Goal: Task Accomplishment & Management: Contribute content

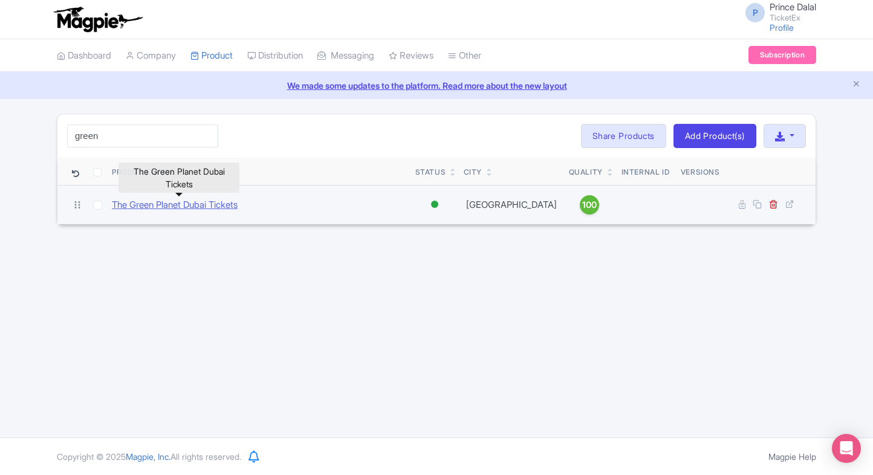
type input "green"
click at [204, 207] on link "The Green Planet Dubai Tickets" at bounding box center [175, 205] width 126 height 14
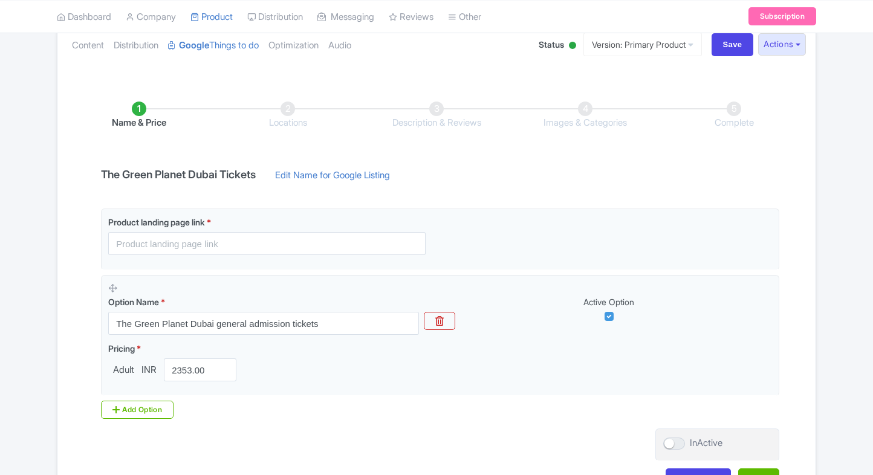
scroll to position [140, 0]
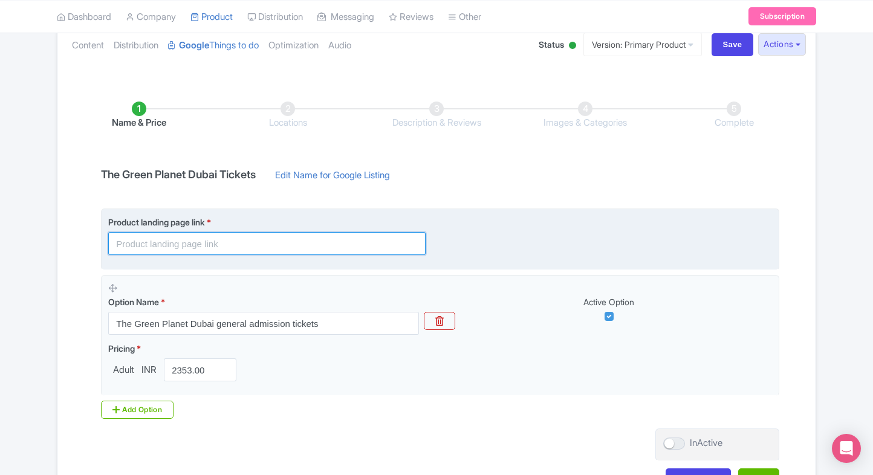
click at [248, 233] on input "text" at bounding box center [266, 243] width 317 height 23
paste input "https://www.ticketex.co/activity/439/the-green-planet-dubai-tickets-indoor-rain…"
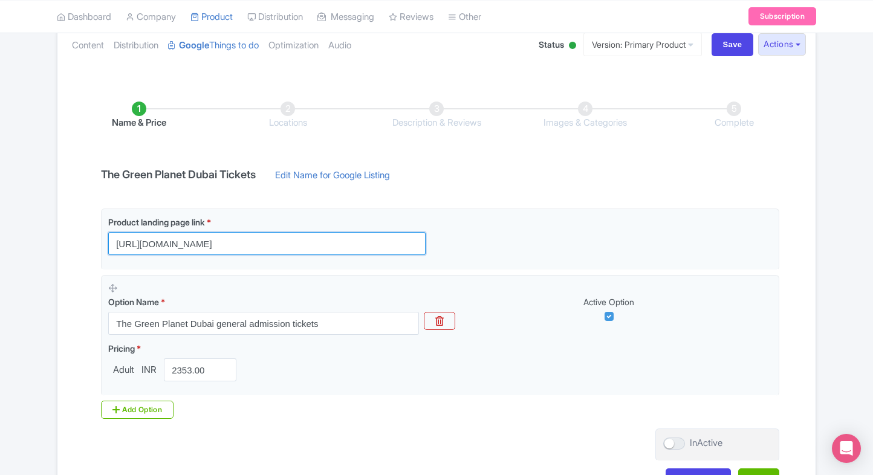
type input "https://www.ticketex.co/activity/439/the-green-planet-dubai-tickets-indoor-rain…"
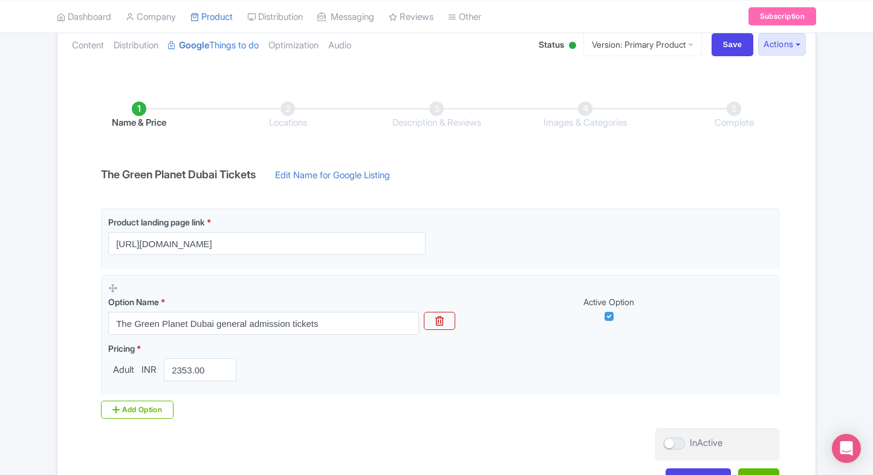
scroll to position [0, 0]
click at [54, 309] on div "← Back to Products The Green Planet Dubai Tickets ID# NTRPHV Content Distributi…" at bounding box center [437, 242] width 774 height 538
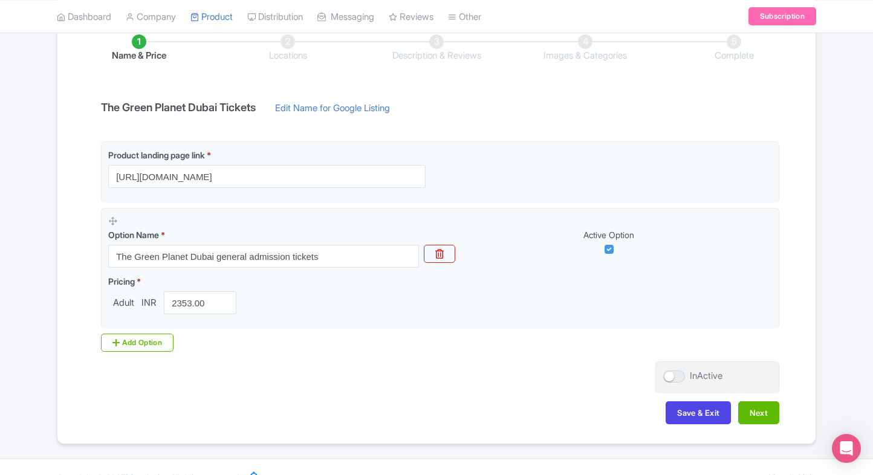
scroll to position [208, 0]
click at [114, 333] on div "Add Option" at bounding box center [137, 342] width 73 height 18
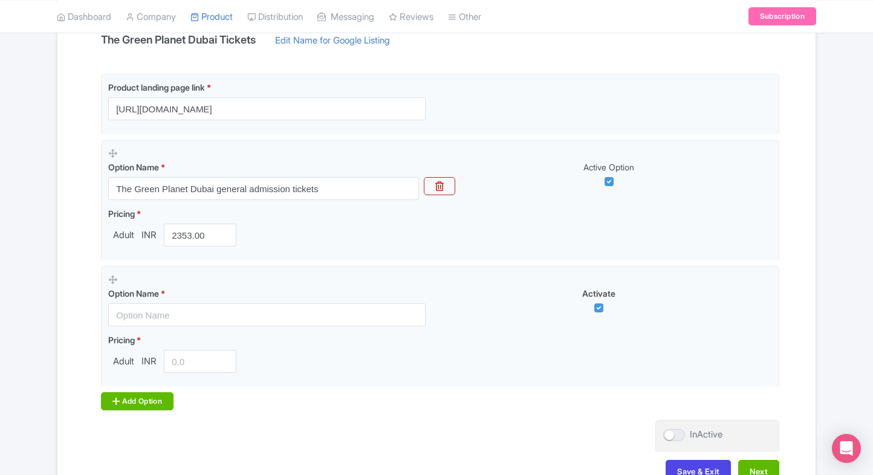
scroll to position [278, 0]
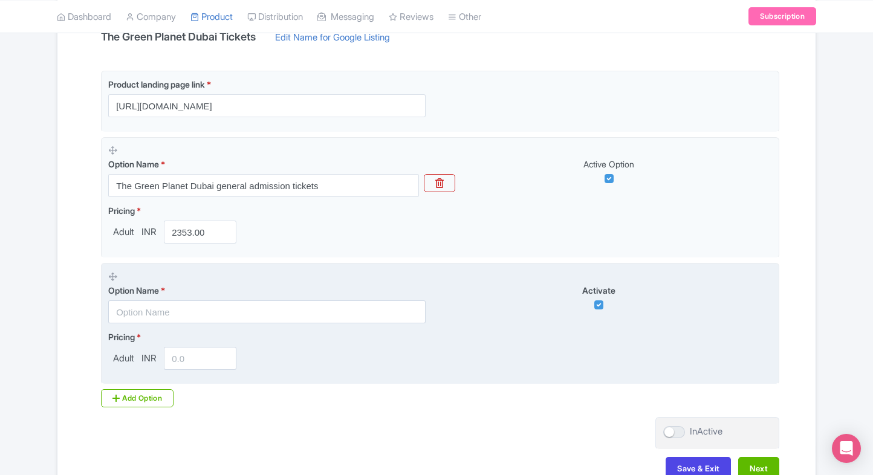
click at [146, 311] on input "text" at bounding box center [266, 312] width 317 height 23
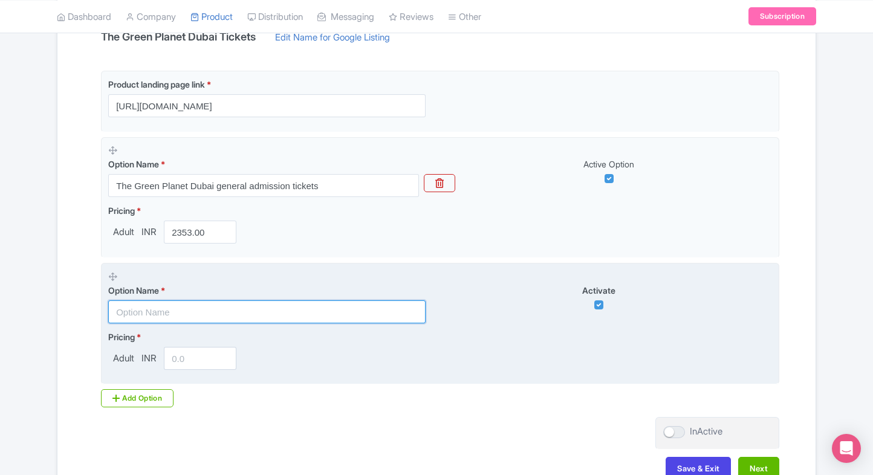
paste input "Exclusive Summer Combo: Ain Dubai Sky Views + The Green Planet Rainforest Exper…"
type input "Exclusive Summer Combo: Ain Dubai Sky Views + The Green Planet Rainforest Exper…"
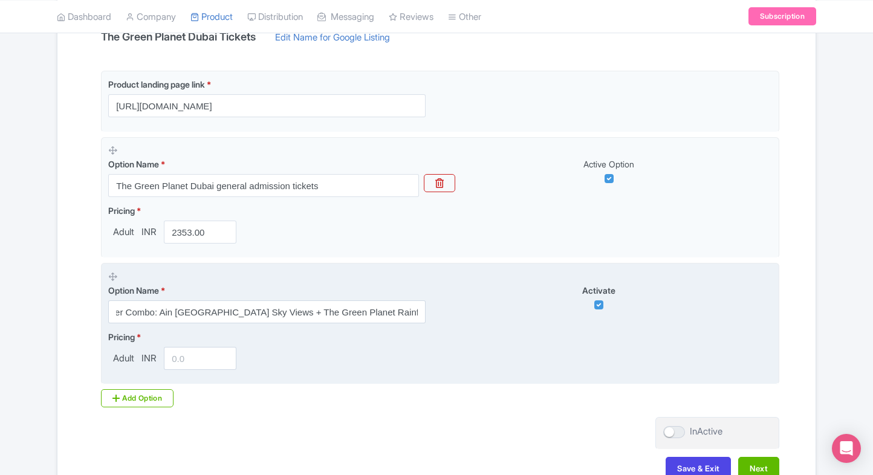
scroll to position [0, 0]
click at [175, 363] on input "number" at bounding box center [200, 358] width 73 height 23
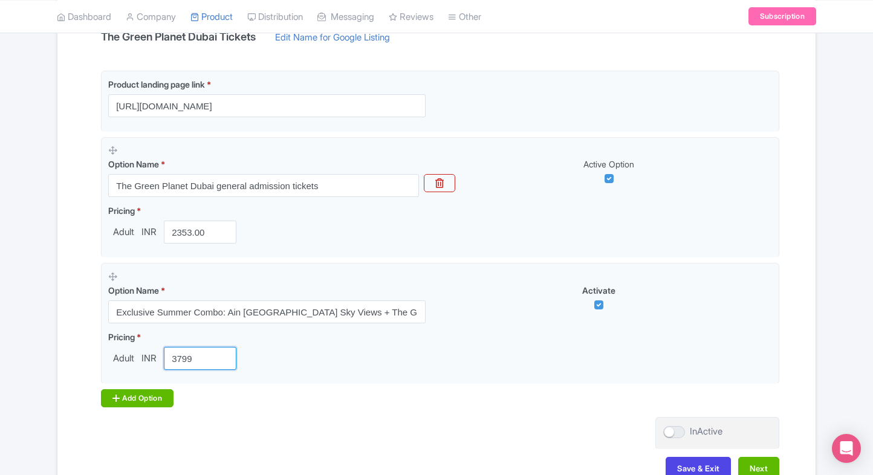
type input "3799"
click at [133, 395] on div "Add Option" at bounding box center [137, 398] width 73 height 18
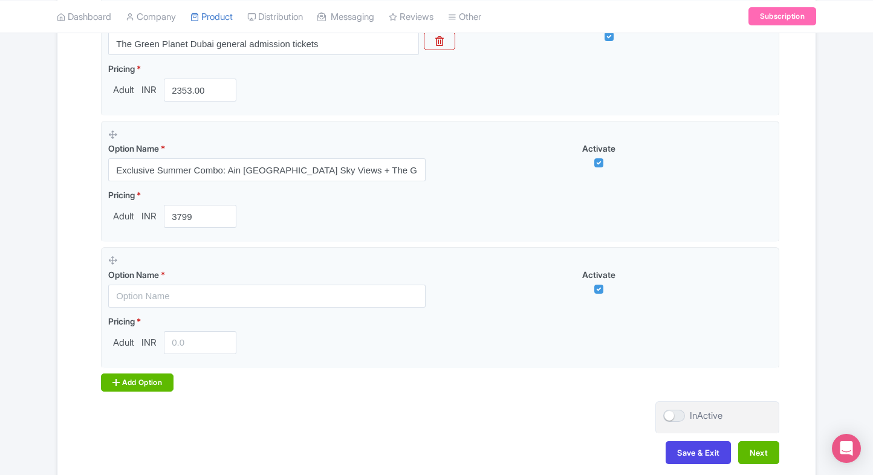
scroll to position [421, 0]
click at [142, 377] on div "Add Option" at bounding box center [137, 382] width 73 height 18
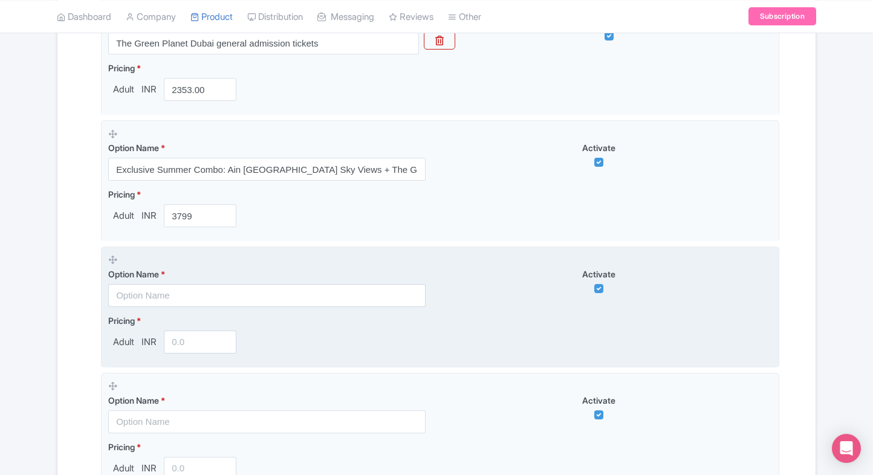
click at [160, 288] on input "text" at bounding box center [266, 295] width 317 height 23
paste input "Combo : The Green Planet Dubai + Dubai Frame Tickets"
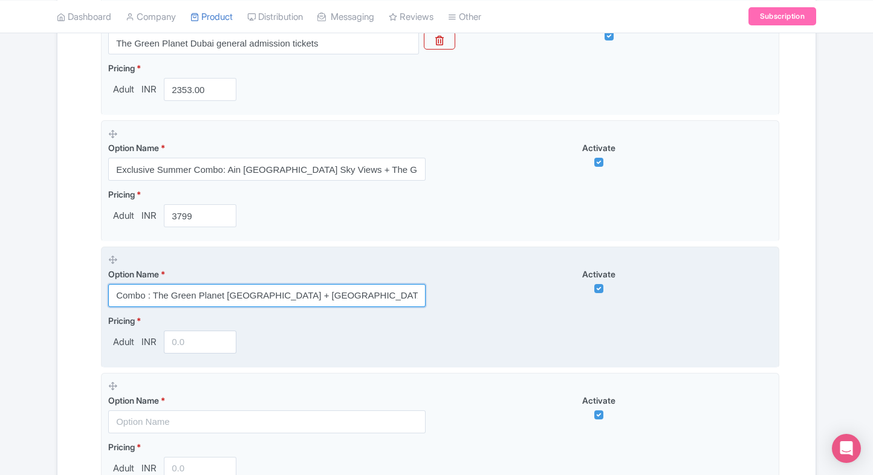
type input "Combo : The Green Planet Dubai + Dubai Frame Tickets"
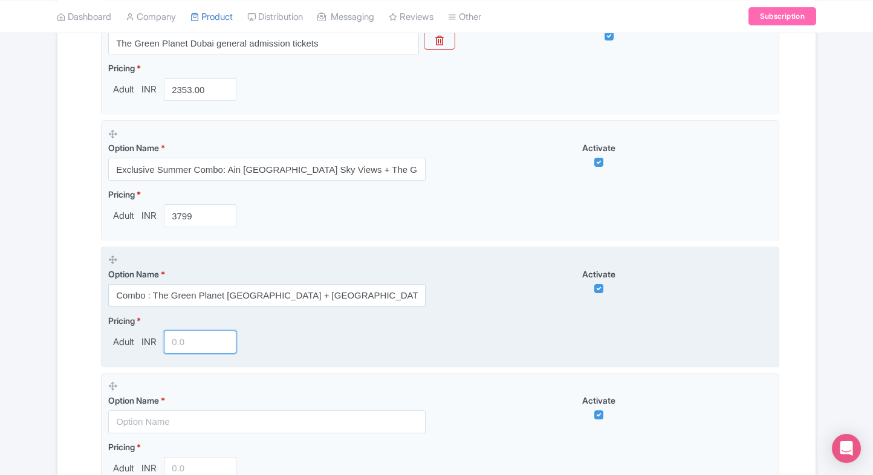
click at [181, 346] on input "number" at bounding box center [200, 342] width 73 height 23
type input "3"
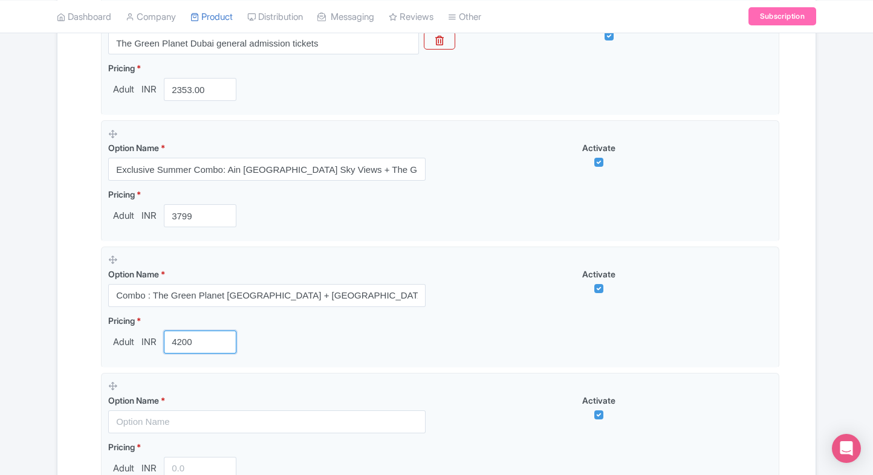
type input "4200"
click at [70, 381] on div "Name & Price Locations Description & Reviews Images & Categories Complete The G…" at bounding box center [437, 199] width 744 height 805
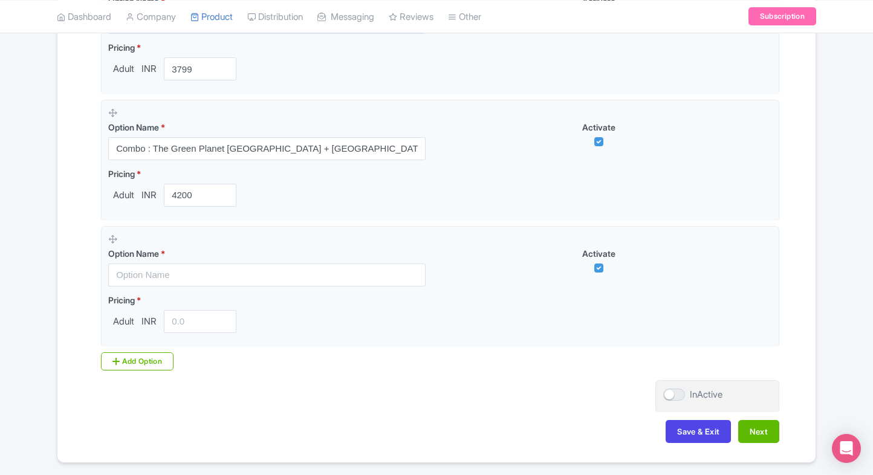
scroll to position [568, 0]
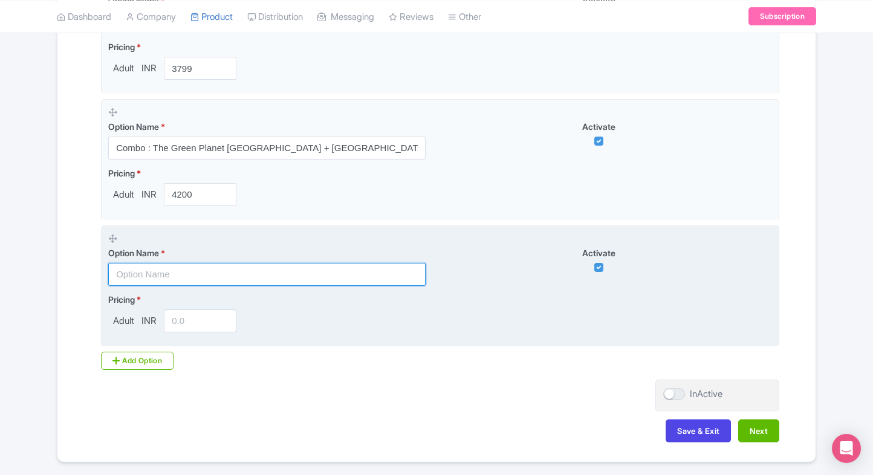
paste input "Combo : The Green Planet Dubai + AYA Dubai Entry Tickets"
click at [236, 275] on input "text" at bounding box center [266, 274] width 317 height 23
type input "Combo : The Green Planet Dubai + AYA Dubai Entry Tickets"
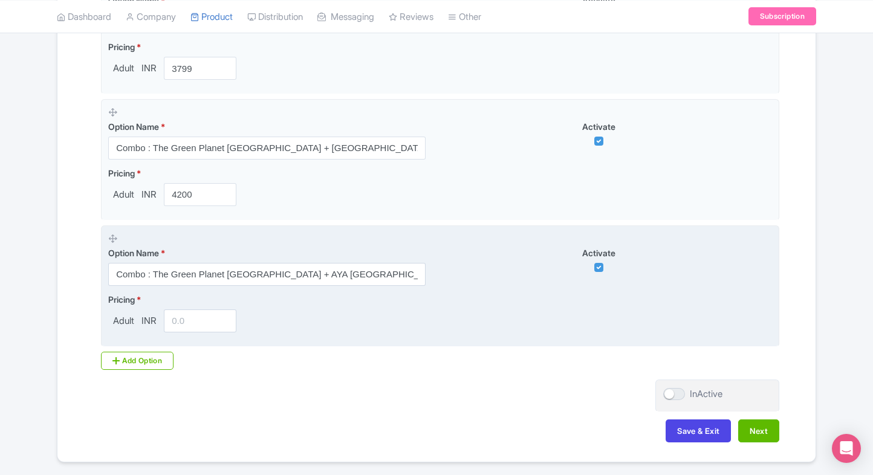
click at [176, 314] on input "number" at bounding box center [200, 321] width 73 height 23
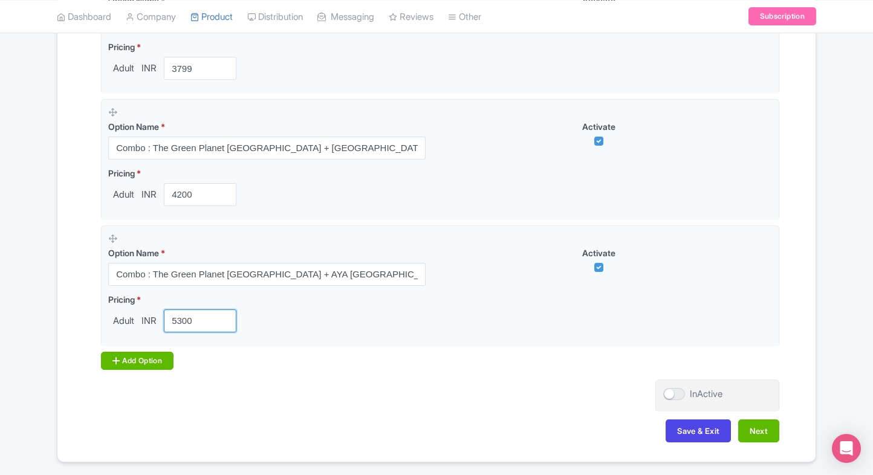
type input "5300"
click at [128, 353] on div "Add Option" at bounding box center [137, 361] width 73 height 18
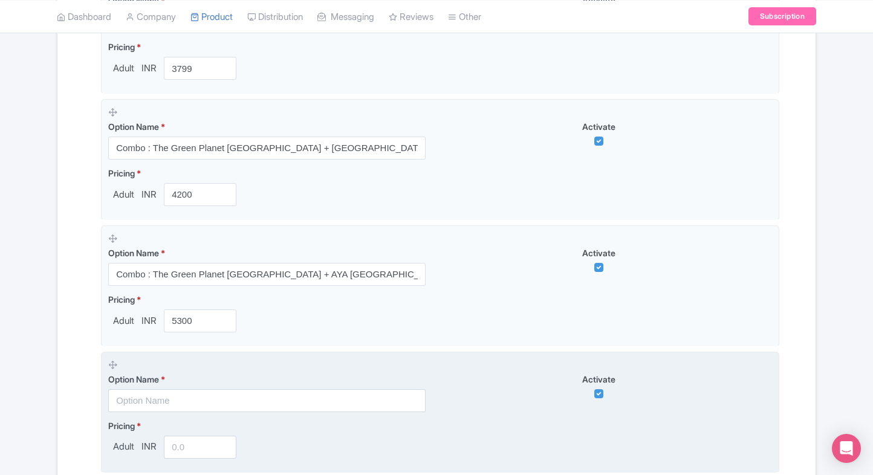
click at [129, 391] on input "text" at bounding box center [266, 400] width 317 height 23
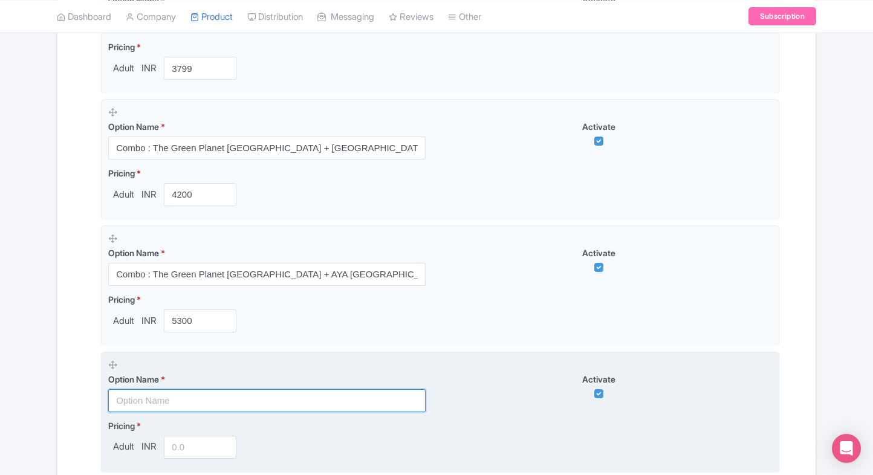
paste input "Combo : The Green Planet Dubai + Dubai Dubai Miracle Garden Tickets"
type input "Combo : The Green Planet Dubai + Dubai Dubai Miracle Garden Tickets"
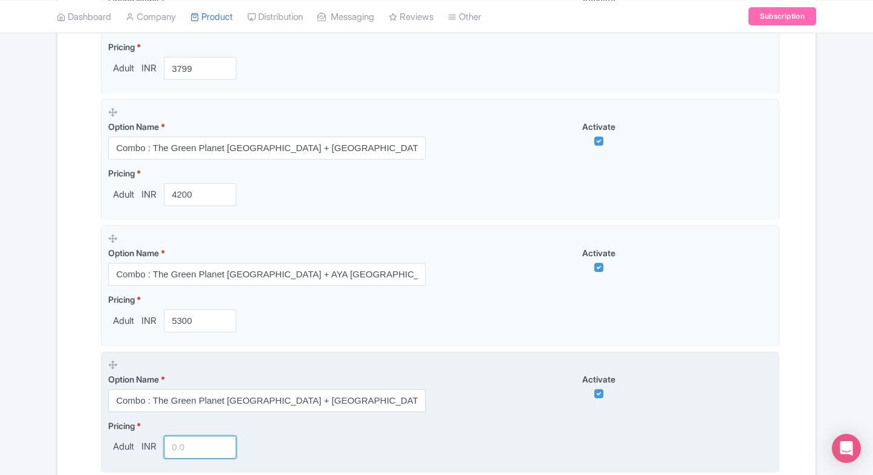
click at [187, 440] on input "number" at bounding box center [200, 447] width 73 height 23
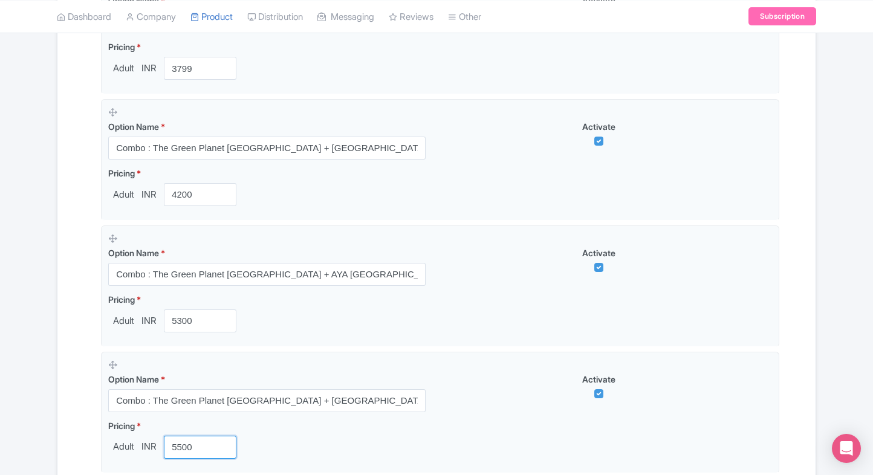
type input "5500"
click at [63, 417] on div "Name & Price Locations Description & Reviews Images & Categories Complete The G…" at bounding box center [436, 115] width 758 height 932
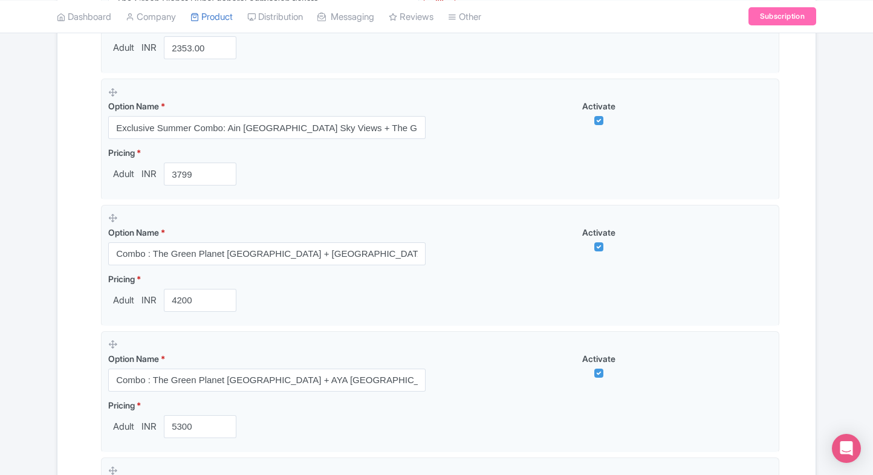
scroll to position [731, 0]
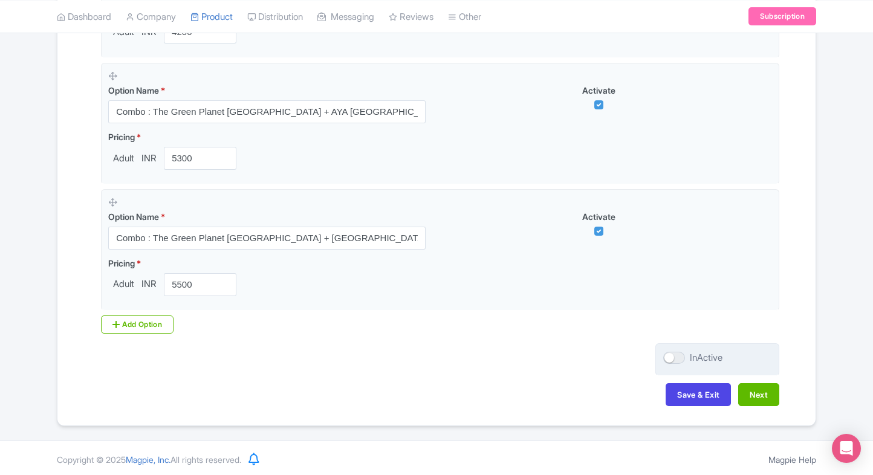
click at [685, 357] on label "InActive" at bounding box center [692, 358] width 59 height 14
click at [671, 357] on input "InActive" at bounding box center [667, 358] width 8 height 8
click at [677, 357] on div at bounding box center [674, 358] width 22 height 12
click at [671, 357] on input "Active" at bounding box center [667, 358] width 8 height 8
click at [677, 357] on div at bounding box center [674, 358] width 22 height 12
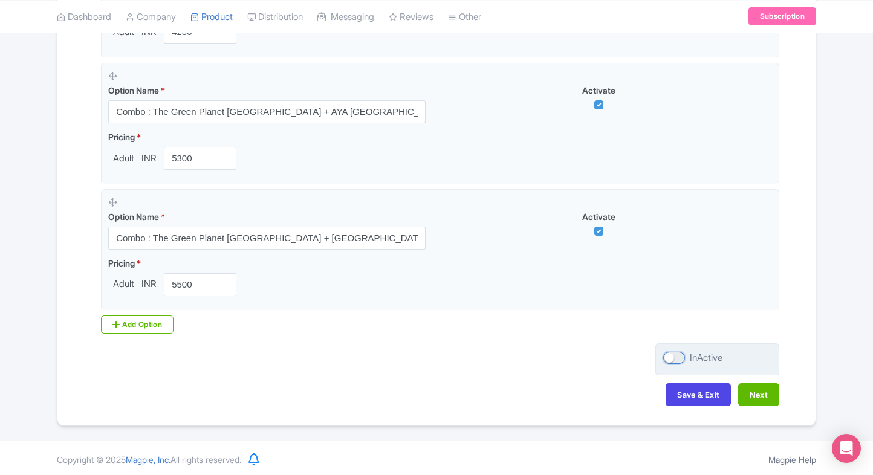
click at [671, 357] on input "InActive" at bounding box center [667, 358] width 8 height 8
checkbox input "true"
click at [754, 390] on button "Next" at bounding box center [758, 394] width 41 height 23
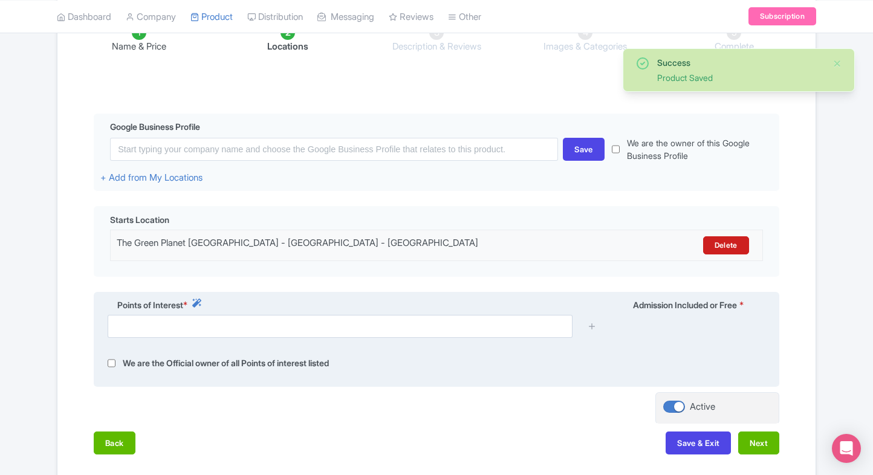
scroll to position [215, 0]
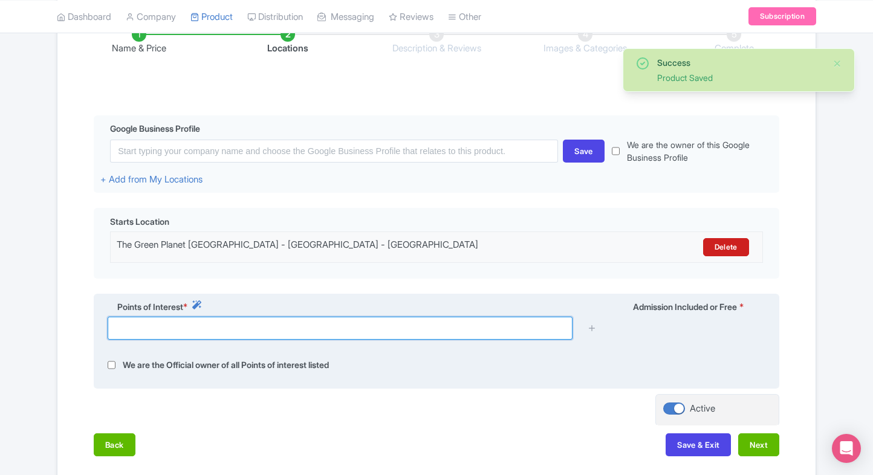
click at [141, 326] on input "text" at bounding box center [340, 328] width 465 height 23
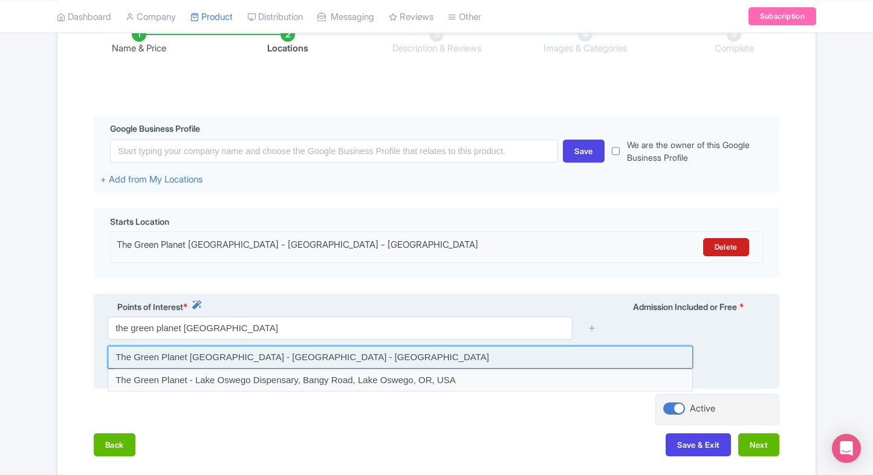
click at [296, 356] on input at bounding box center [400, 357] width 585 height 23
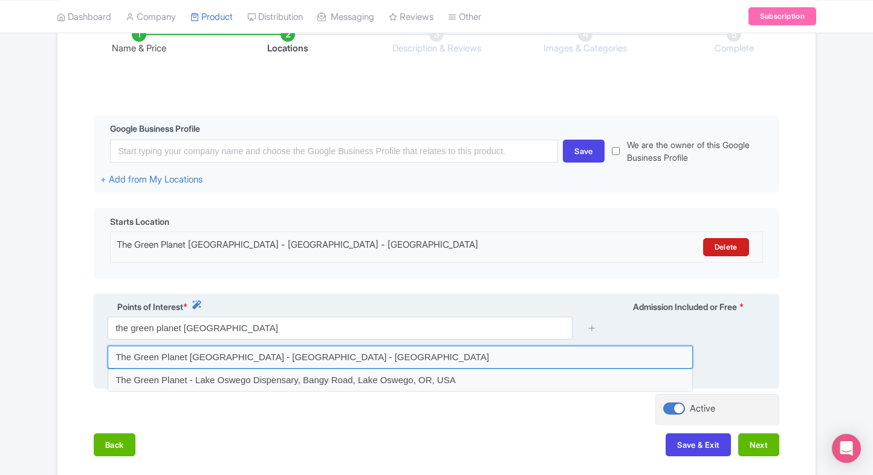
type input "The Green Planet Dubai - Dubai - United Arab Emirates"
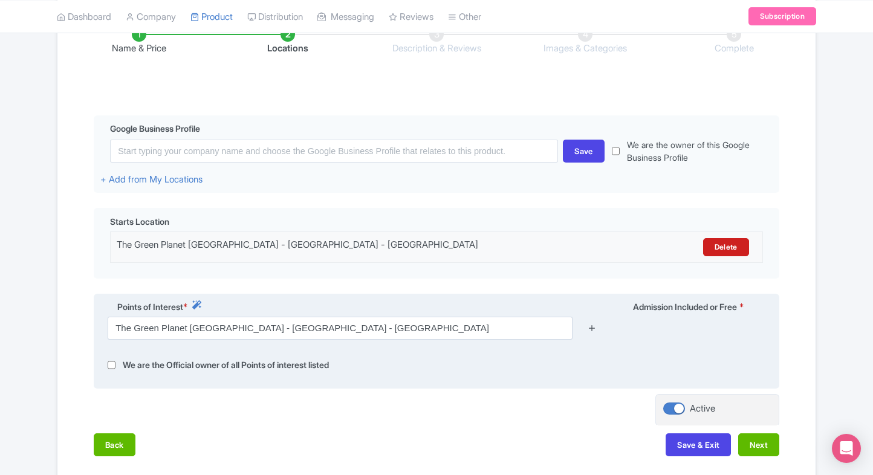
click at [588, 326] on icon at bounding box center [592, 328] width 9 height 9
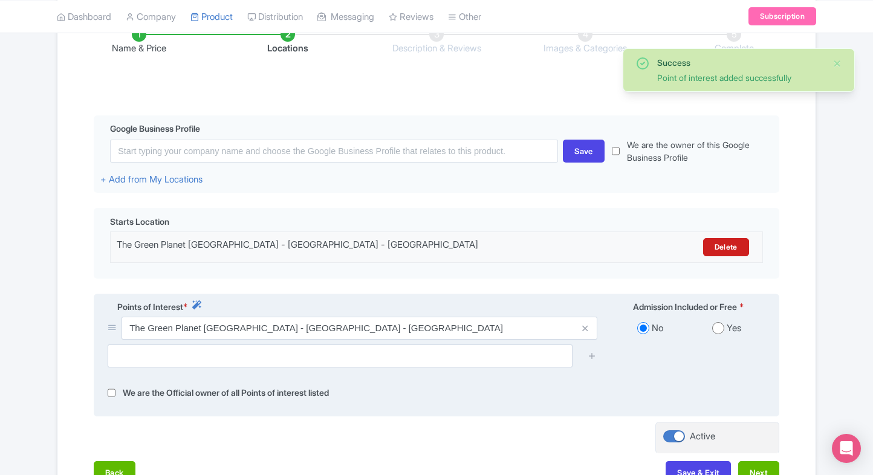
click at [721, 325] on input "radio" at bounding box center [718, 328] width 12 height 12
radio input "true"
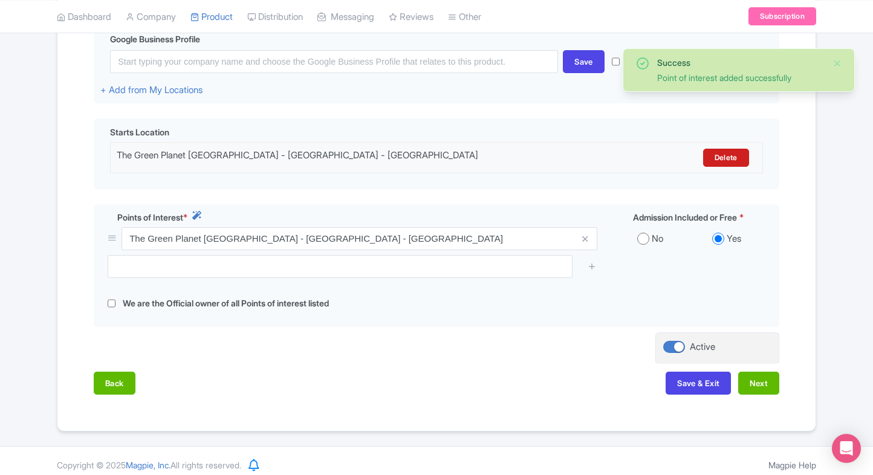
scroll to position [312, 0]
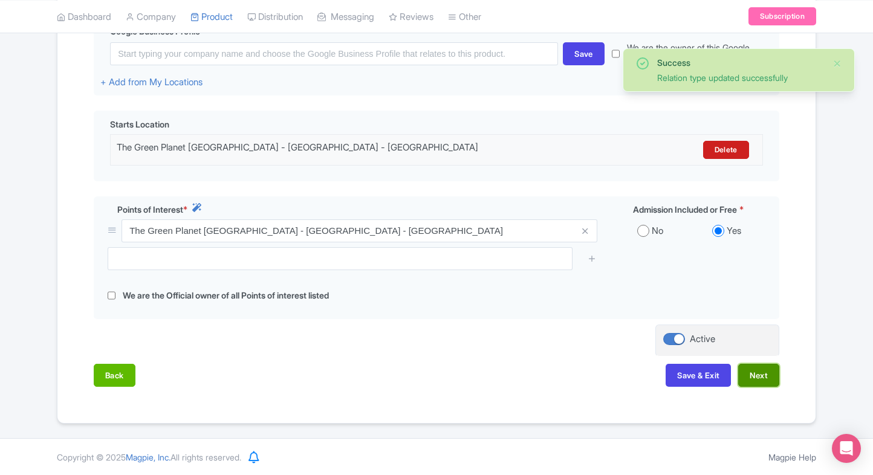
click at [761, 377] on button "Next" at bounding box center [758, 375] width 41 height 23
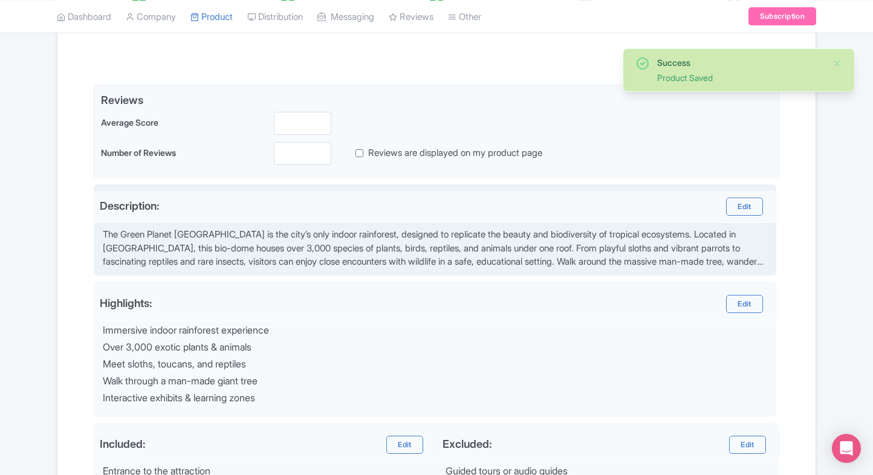
scroll to position [244, 0]
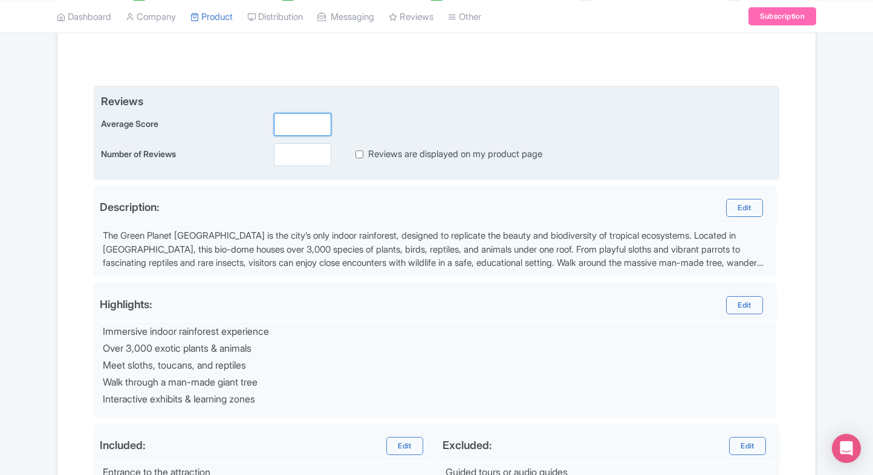
click at [308, 118] on input "number" at bounding box center [302, 124] width 57 height 23
type input "2"
click at [290, 160] on input "number" at bounding box center [302, 154] width 57 height 23
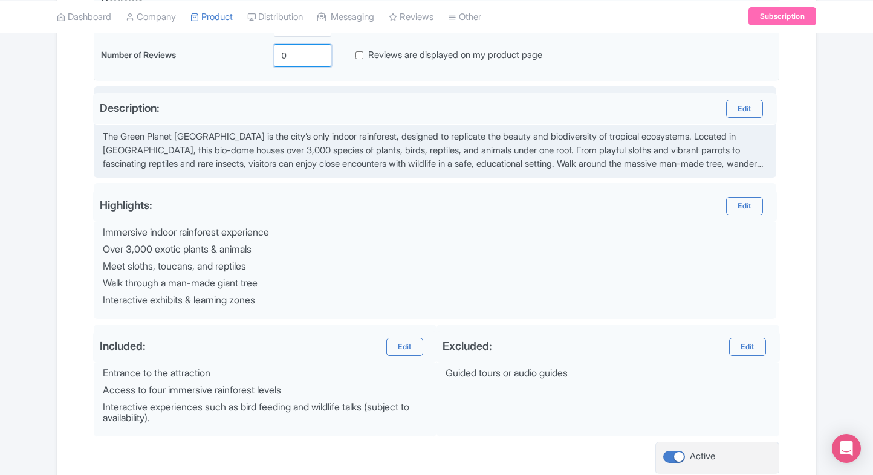
scroll to position [348, 0]
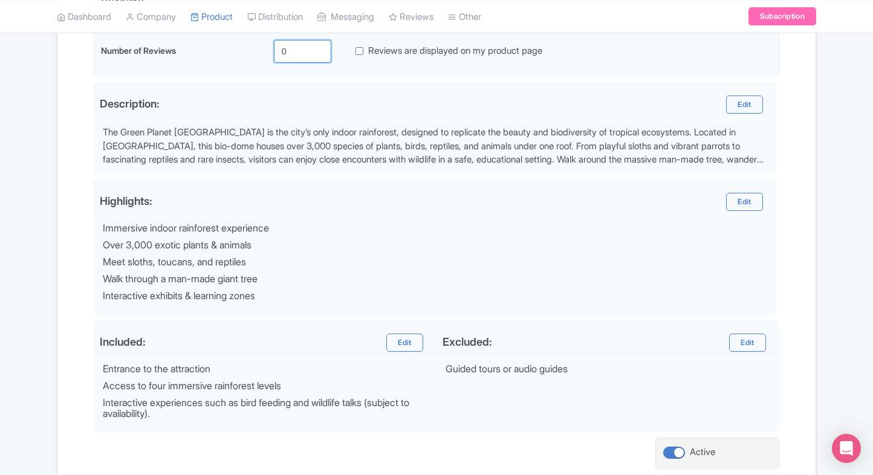
type input "0"
click at [810, 345] on div "Name & Price Locations Description & Reviews Images & Categories Complete Edit …" at bounding box center [436, 191] width 758 height 643
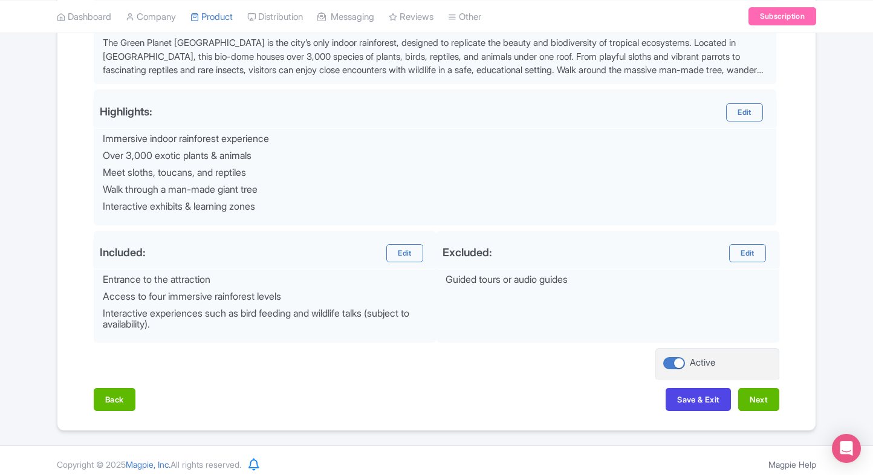
scroll to position [440, 0]
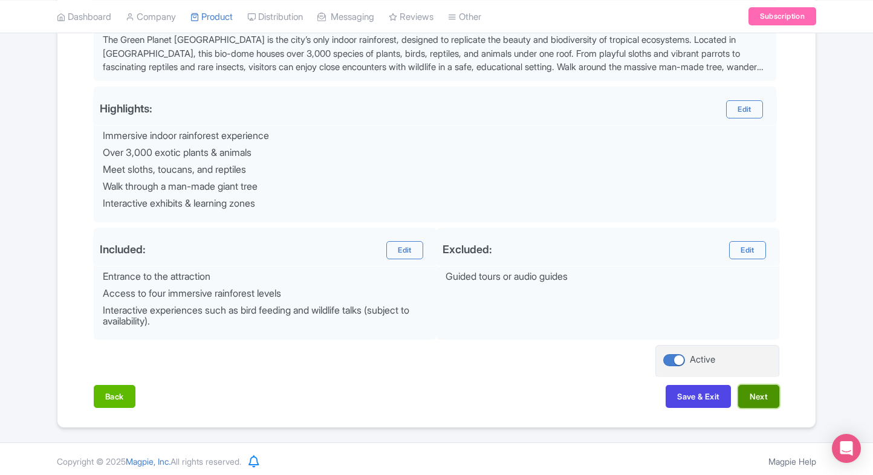
click at [748, 394] on button "Next" at bounding box center [758, 396] width 41 height 23
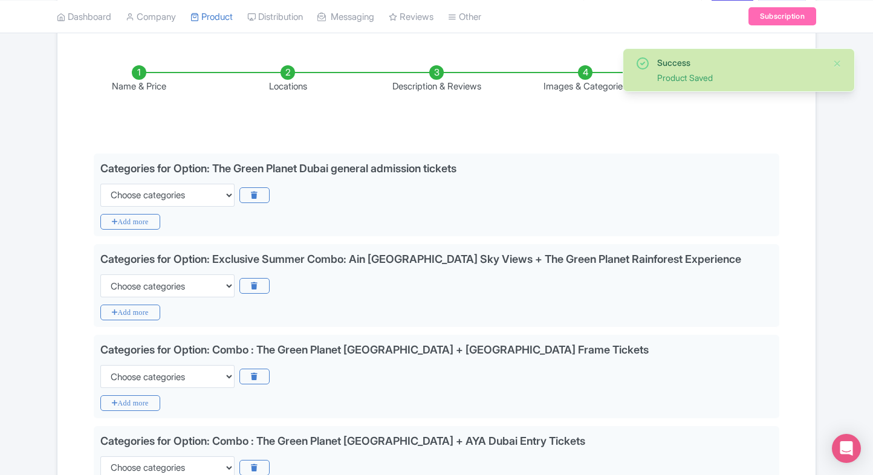
scroll to position [143, 0]
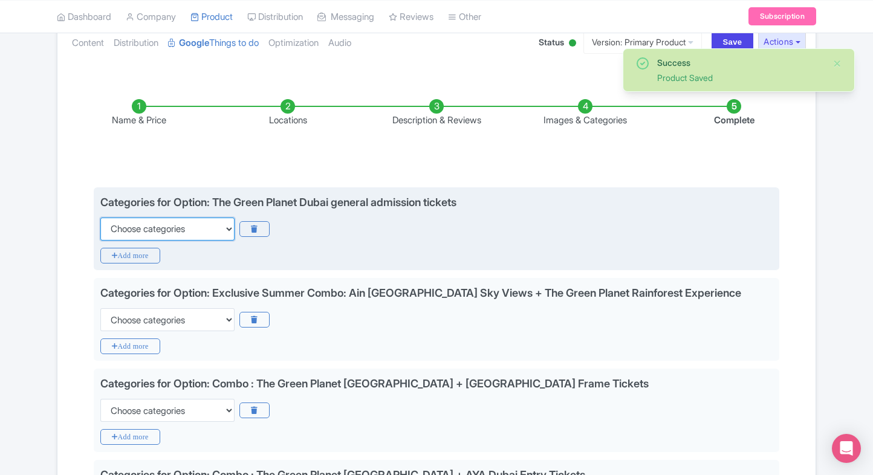
click at [128, 221] on select "Choose categories Adults Only Animals Audio Guide Beaches Bike Tours Boat Tours…" at bounding box center [167, 229] width 134 height 23
select select "family-friendly"
click at [100, 218] on select "Choose categories Adults Only Animals Audio Guide Beaches Bike Tours Boat Tours…" at bounding box center [167, 229] width 134 height 23
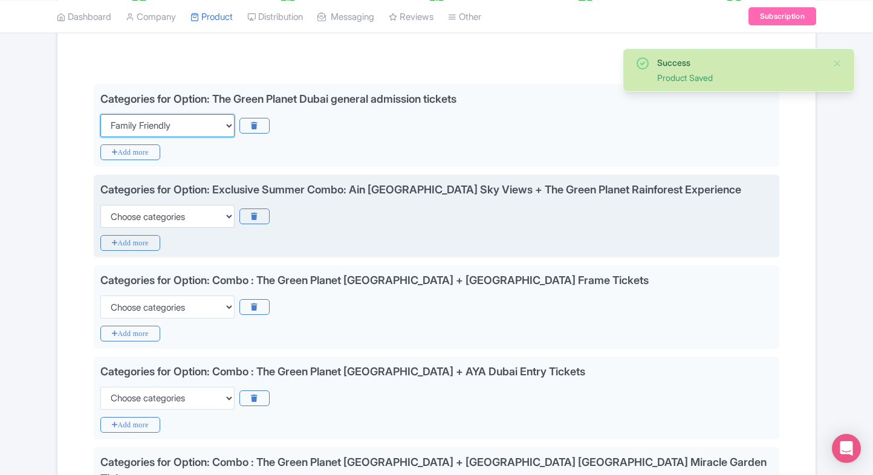
scroll to position [249, 0]
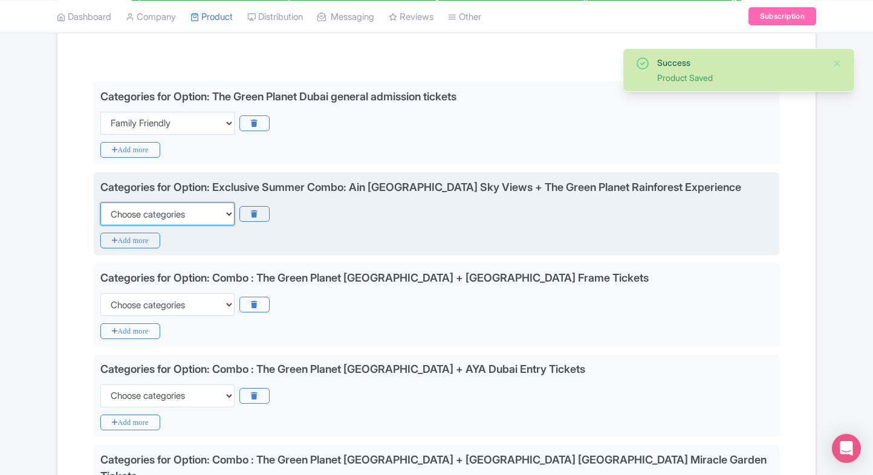
click at [173, 204] on select "Choose categories Adults Only Animals Audio Guide Beaches Bike Tours Boat Tours…" at bounding box center [167, 214] width 134 height 23
select select "family-friendly"
click at [100, 203] on select "Choose categories Adults Only Animals Audio Guide Beaches Bike Tours Boat Tours…" at bounding box center [167, 214] width 134 height 23
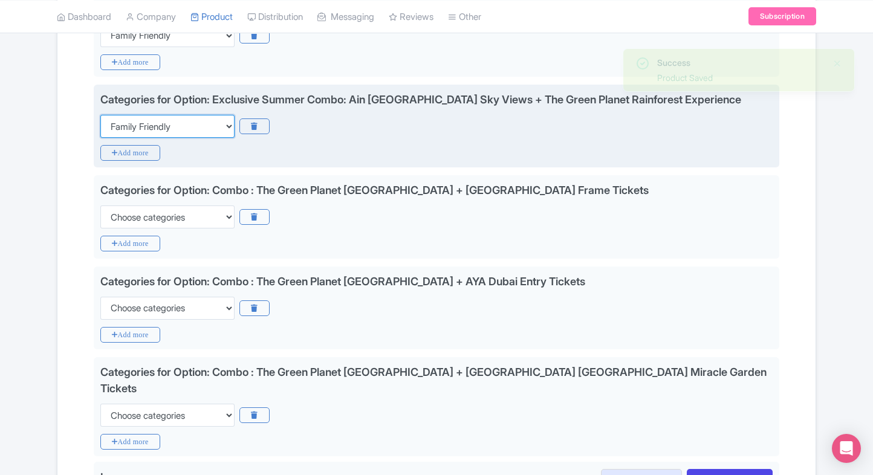
scroll to position [348, 0]
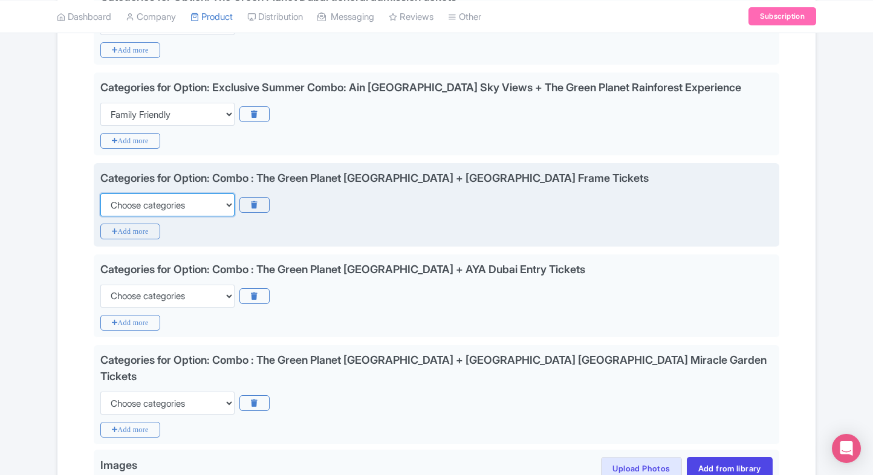
click at [181, 204] on select "Choose categories Adults Only Animals Audio Guide Beaches Bike Tours Boat Tours…" at bounding box center [167, 204] width 134 height 23
select select "family-friendly"
click at [100, 193] on select "Choose categories Adults Only Animals Audio Guide Beaches Bike Tours Boat Tours…" at bounding box center [167, 204] width 134 height 23
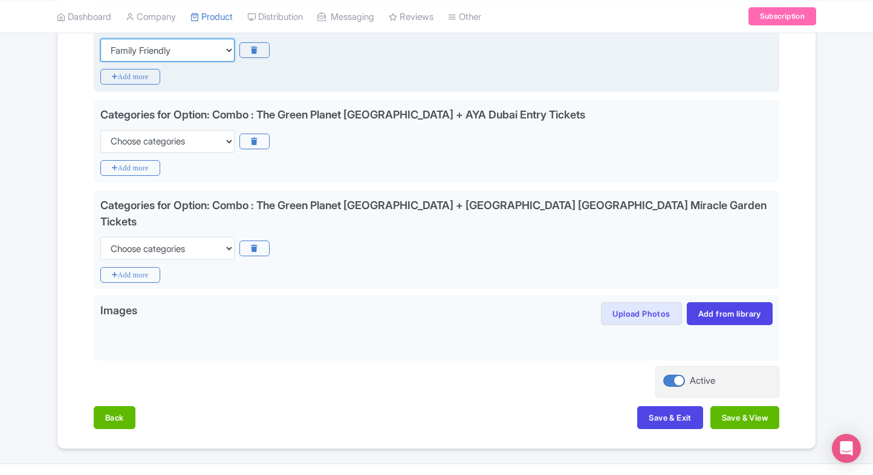
scroll to position [506, 0]
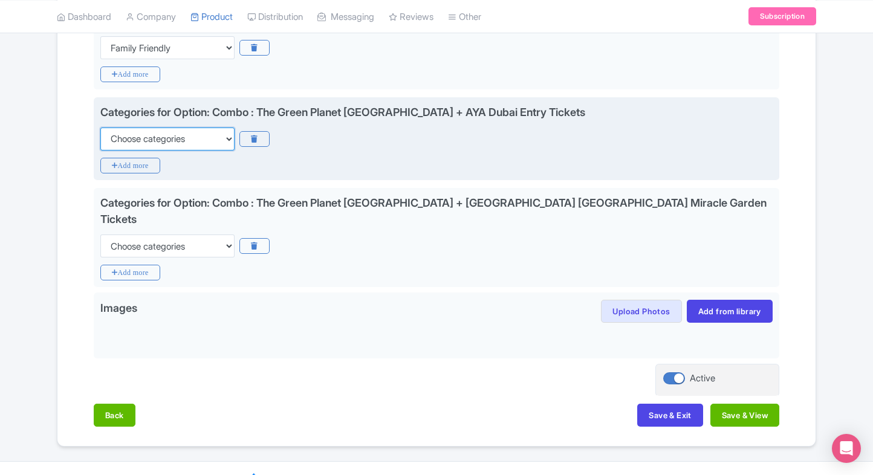
click at [212, 139] on select "Choose categories Adults Only Animals Audio Guide Beaches Bike Tours Boat Tours…" at bounding box center [167, 139] width 134 height 23
select select "family-friendly"
click at [100, 128] on select "Choose categories Adults Only Animals Audio Guide Beaches Bike Tours Boat Tours…" at bounding box center [167, 139] width 134 height 23
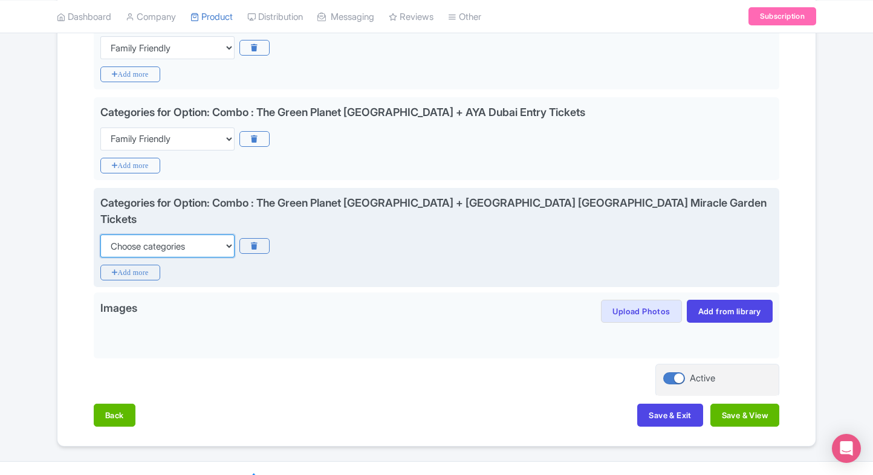
click at [176, 235] on select "Choose categories Adults Only Animals Audio Guide Beaches Bike Tours Boat Tours…" at bounding box center [167, 246] width 134 height 23
select select "family-friendly"
click at [100, 235] on select "Choose categories Adults Only Animals Audio Guide Beaches Bike Tours Boat Tours…" at bounding box center [167, 246] width 134 height 23
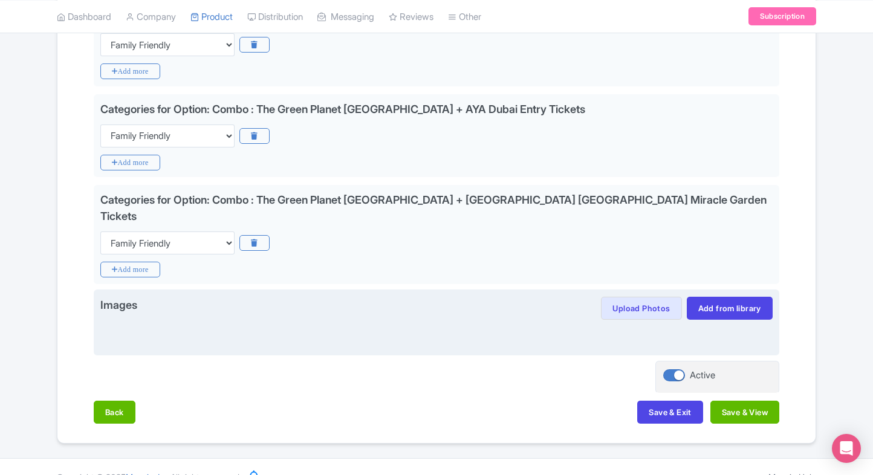
click at [629, 290] on div "Images Upload Photos Save image to library? Yes No Images in library can be reu…" at bounding box center [437, 323] width 686 height 66
click at [619, 297] on button "Upload Photos" at bounding box center [641, 308] width 80 height 23
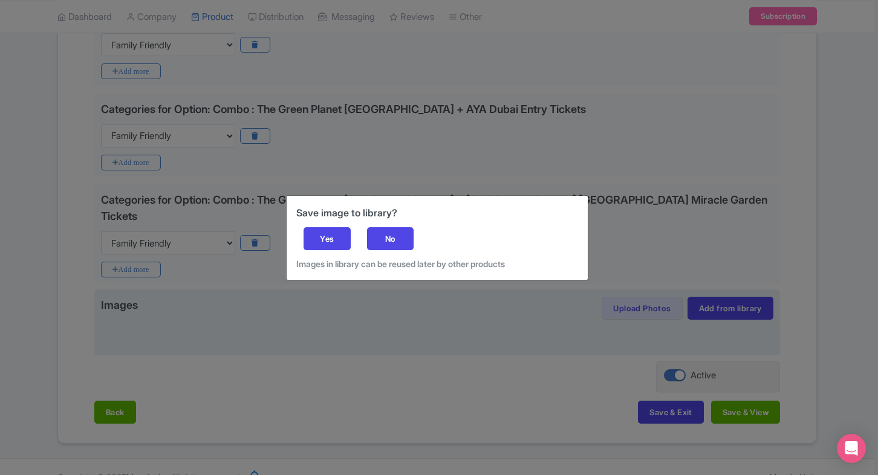
click at [372, 225] on div "Save image to library? Yes No Images in library can be reused later by other pr…" at bounding box center [437, 238] width 301 height 84
click at [380, 231] on div "No" at bounding box center [390, 238] width 47 height 23
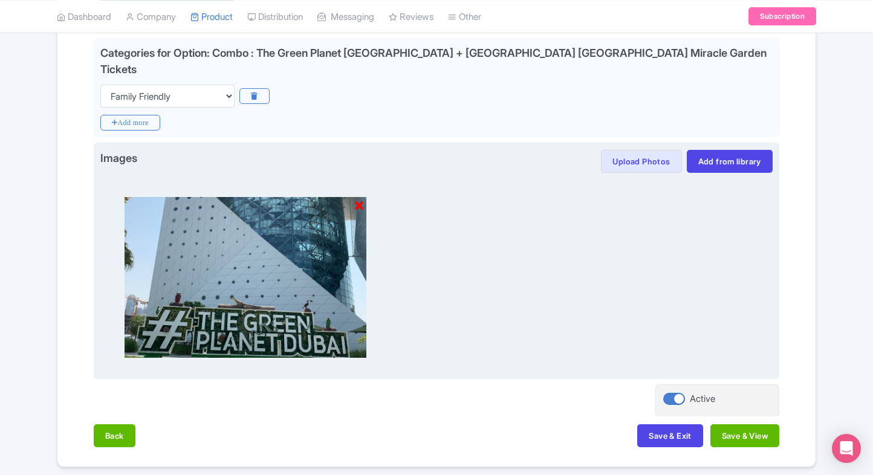
scroll to position [660, 0]
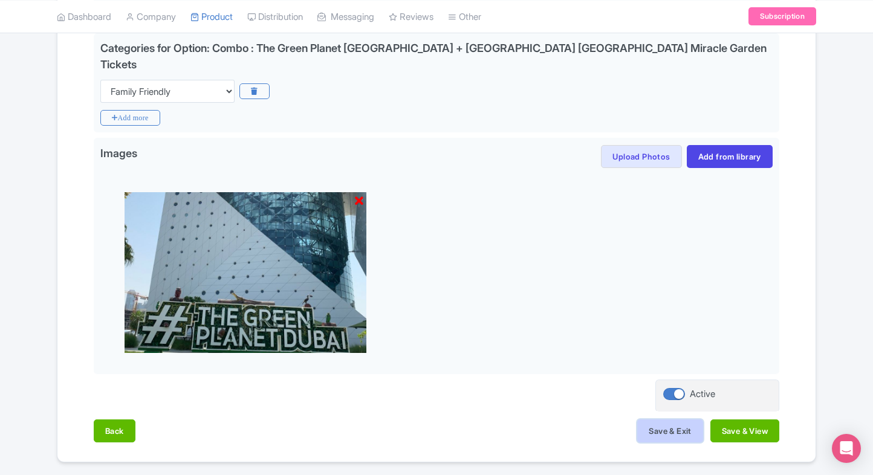
click at [657, 420] on button "Save & Exit" at bounding box center [669, 431] width 65 height 23
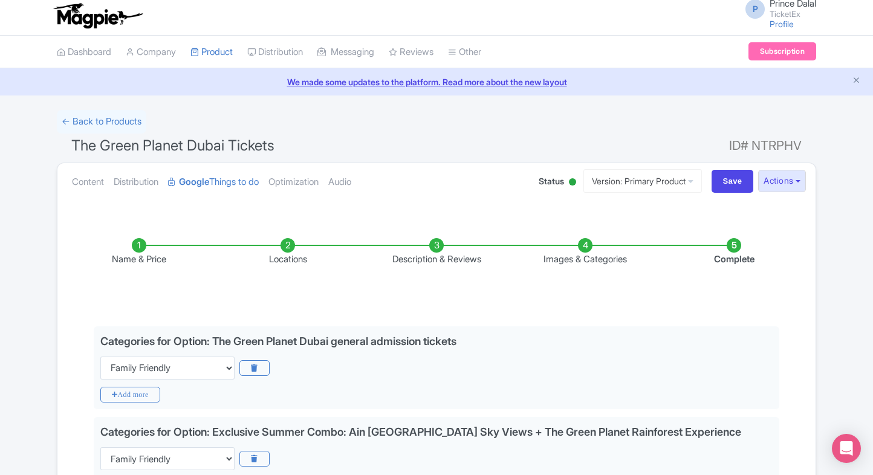
scroll to position [0, 0]
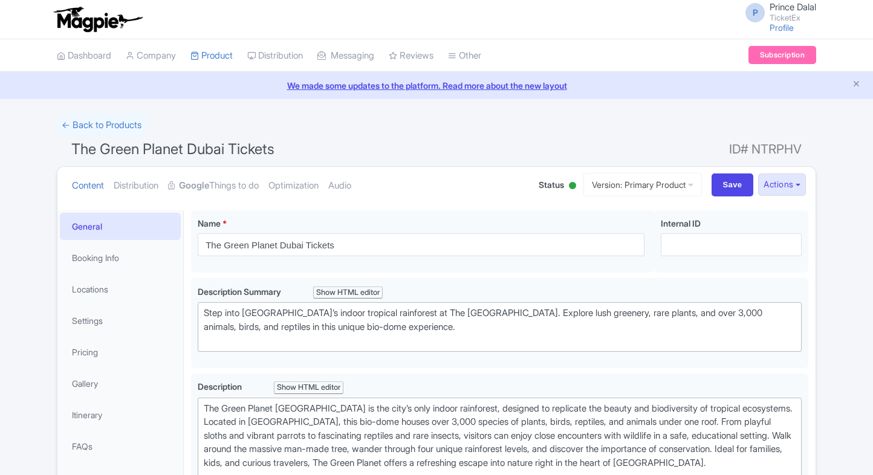
click at [106, 345] on link "Pricing" at bounding box center [120, 352] width 121 height 27
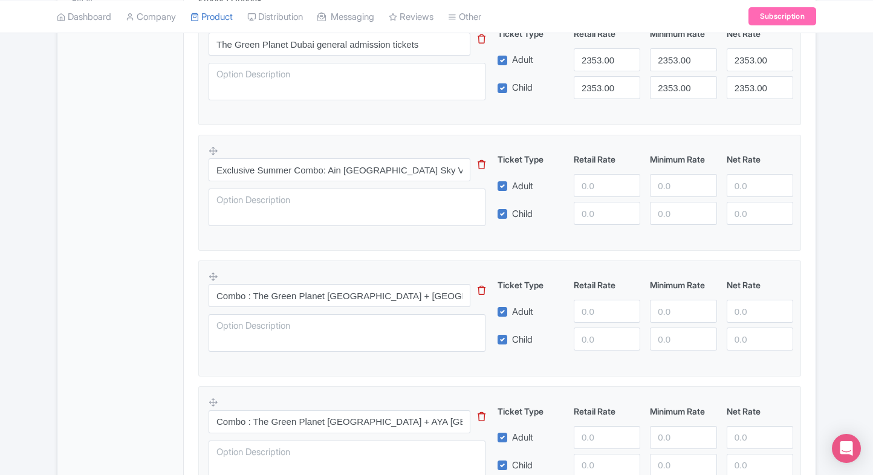
scroll to position [145, 0]
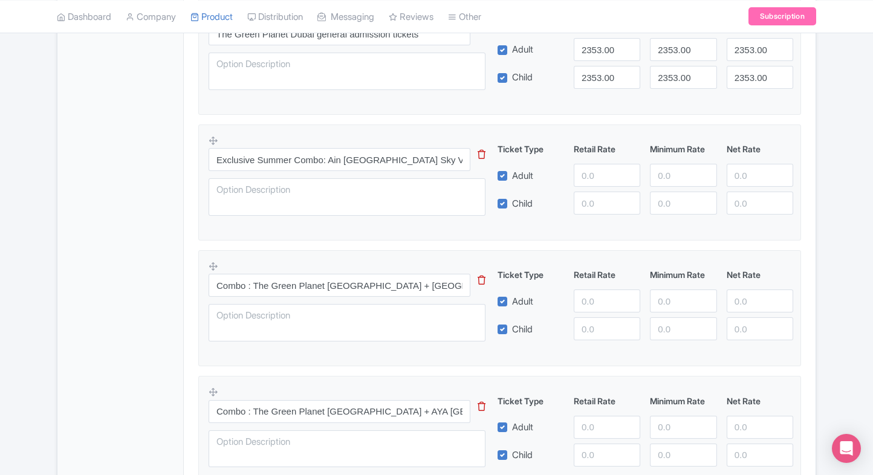
scroll to position [457, 0]
click at [596, 172] on input "number" at bounding box center [607, 174] width 67 height 23
type input "3799"
paste input "3799"
click at [602, 204] on input "3799" at bounding box center [607, 202] width 67 height 23
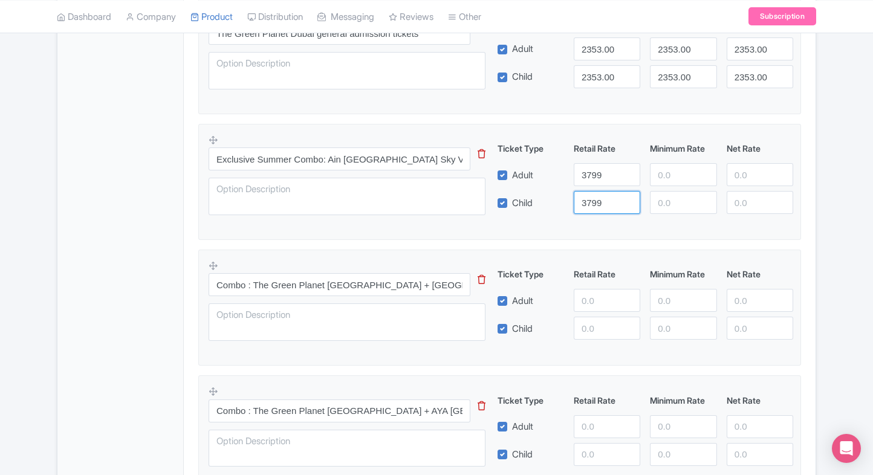
type input "3799"
click at [663, 175] on input "number" at bounding box center [683, 174] width 67 height 23
paste input "3799"
type input "3799"
paste input "3799"
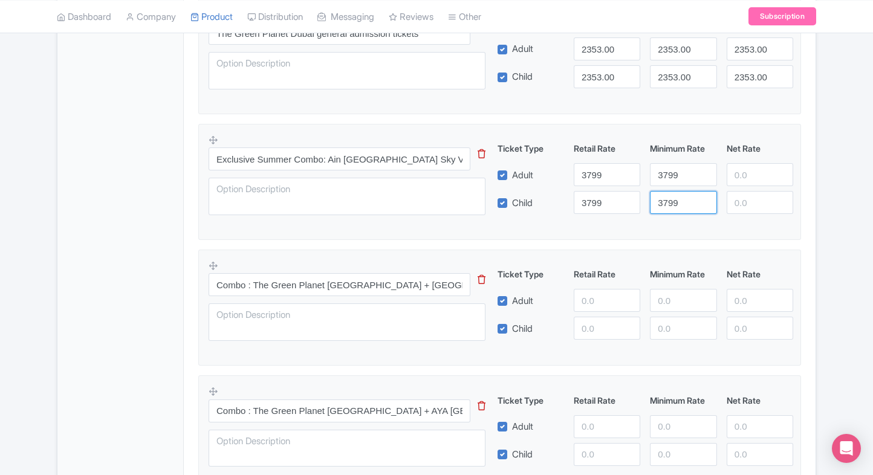
click at [675, 195] on input "3799" at bounding box center [683, 202] width 67 height 23
type input "3799"
click at [723, 176] on div at bounding box center [760, 174] width 76 height 23
paste input "3799"
drag, startPoint x: 747, startPoint y: 175, endPoint x: 752, endPoint y: 206, distance: 31.7
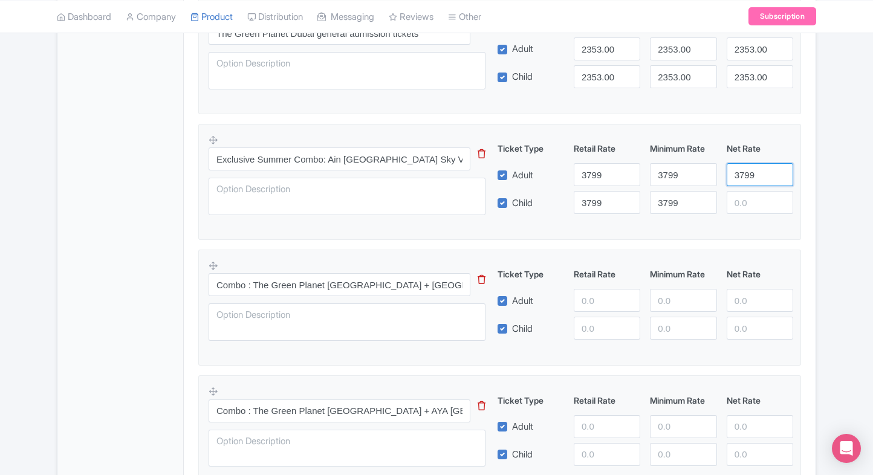
click at [752, 206] on div "Ticket Type Retail Rate Minimum Rate Net Rate Adult 3799 3799 3799 Child 3799 3…" at bounding box center [645, 178] width 291 height 72
type input "3799"
paste input "3799"
click at [752, 206] on input "3799" at bounding box center [760, 202] width 67 height 23
type input "3799"
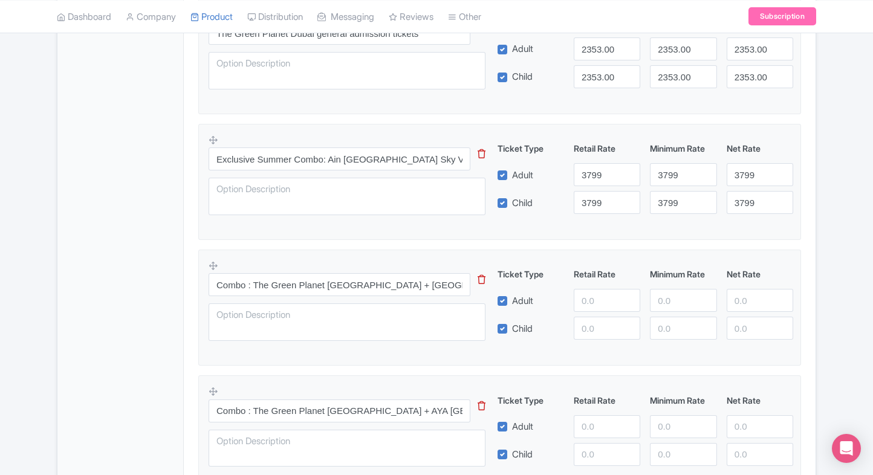
click at [808, 221] on div "The Green Planet Dubai Tickets Name * i The Green Planet Dubai Tickets Your pro…" at bounding box center [500, 223] width 632 height 954
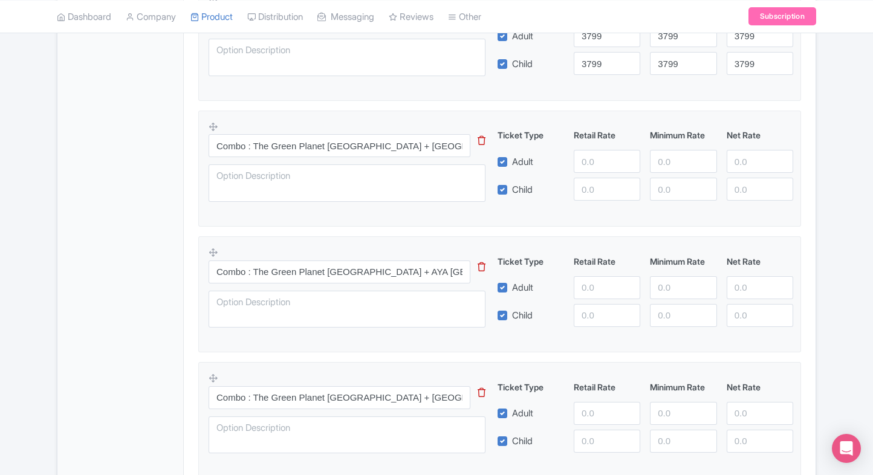
scroll to position [650, 0]
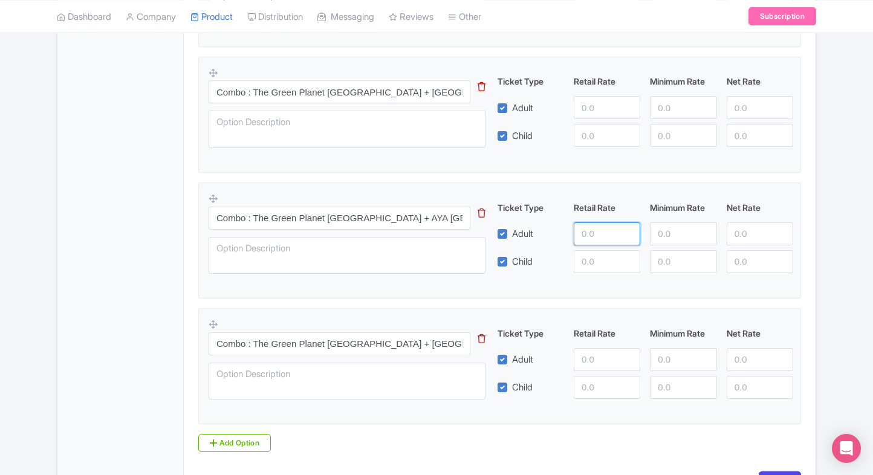
click at [588, 223] on input "number" at bounding box center [607, 234] width 67 height 23
type input "4200"
paste input "4200"
click at [596, 257] on input "4200" at bounding box center [607, 261] width 67 height 23
type input "4200"
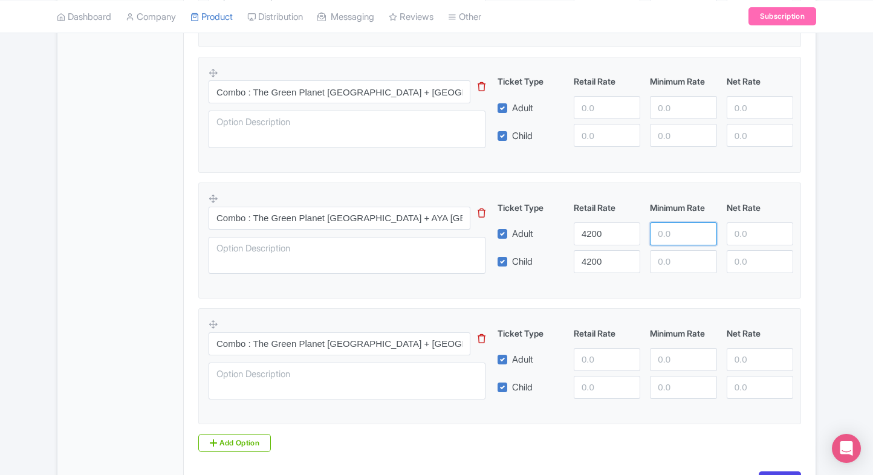
paste input "4200"
click at [660, 232] on input "4200" at bounding box center [683, 234] width 67 height 23
type input "4200"
paste input "4200"
click at [668, 252] on input "4200" at bounding box center [683, 261] width 67 height 23
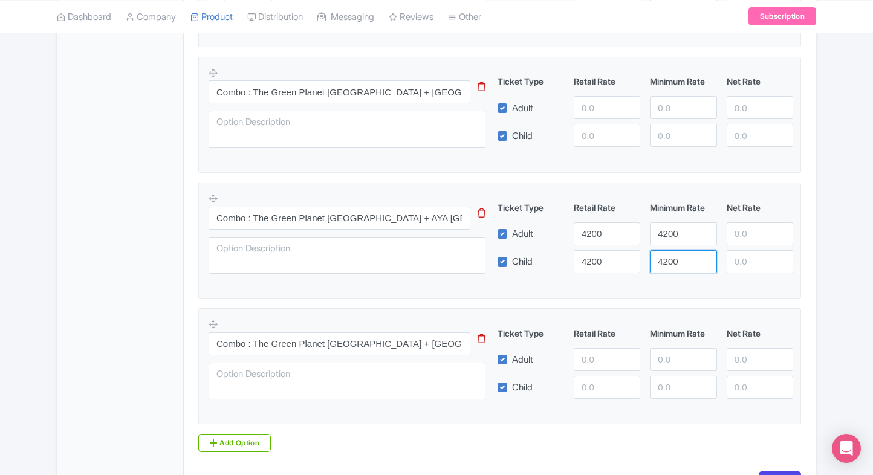
type input "4200"
paste input "4200"
click at [753, 228] on input "4200" at bounding box center [760, 234] width 67 height 23
type input "4200"
paste input "4200"
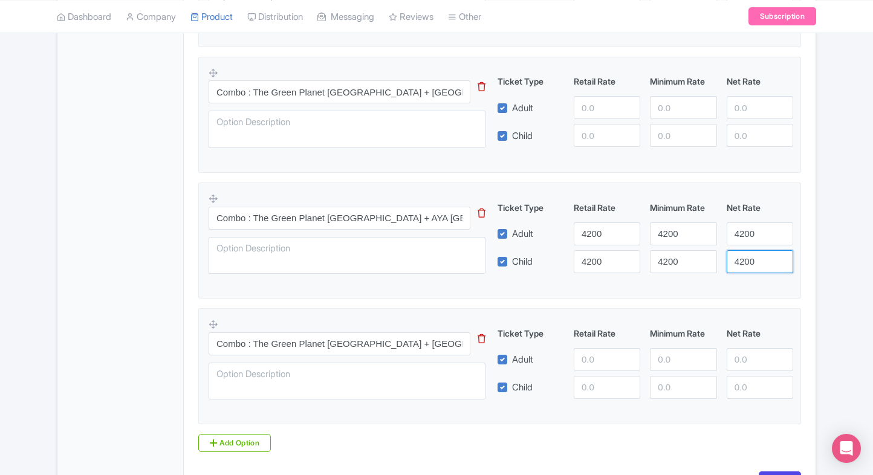
click at [752, 259] on input "4200" at bounding box center [760, 261] width 67 height 23
type input "4200"
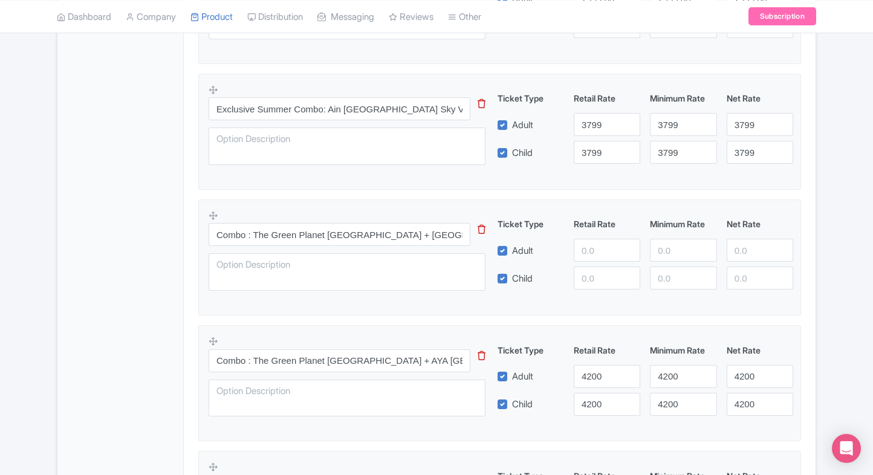
scroll to position [504, 0]
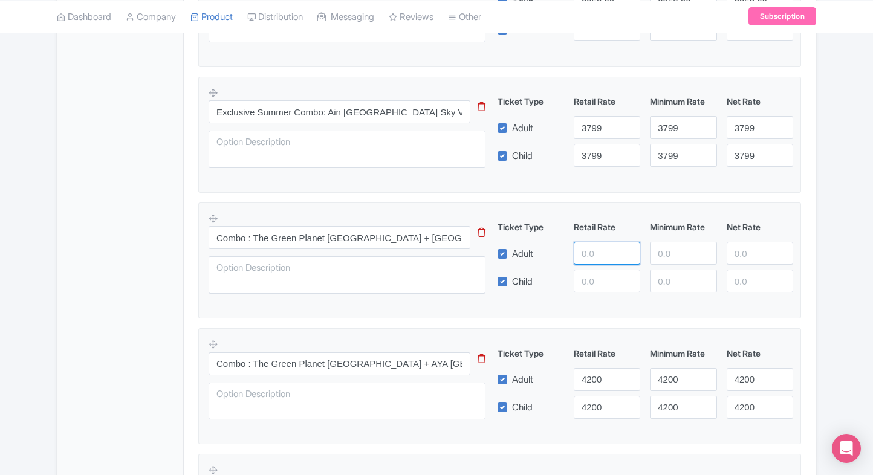
paste input "4200"
click at [605, 251] on input "4200" at bounding box center [607, 253] width 67 height 23
type input "4200"
paste input "4200"
drag, startPoint x: 597, startPoint y: 273, endPoint x: 657, endPoint y: 253, distance: 63.1
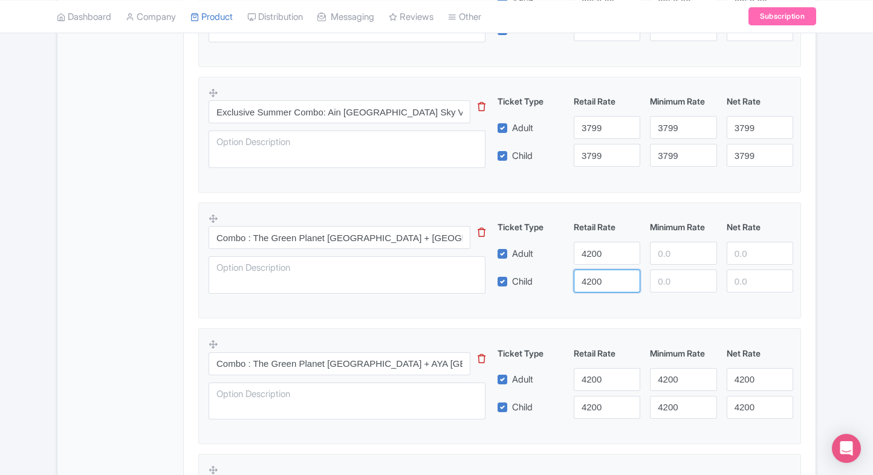
click at [657, 253] on div "Ticket Type Retail Rate Minimum Rate Net Rate Adult 4200 Child 4200 This tip ha…" at bounding box center [645, 257] width 291 height 72
type input "4200"
paste input "4200"
drag, startPoint x: 657, startPoint y: 253, endPoint x: 675, endPoint y: 279, distance: 32.2
click at [675, 279] on div "Ticket Type Retail Rate Minimum Rate Net Rate Adult 4200 4200 Child 4200 This t…" at bounding box center [645, 257] width 291 height 72
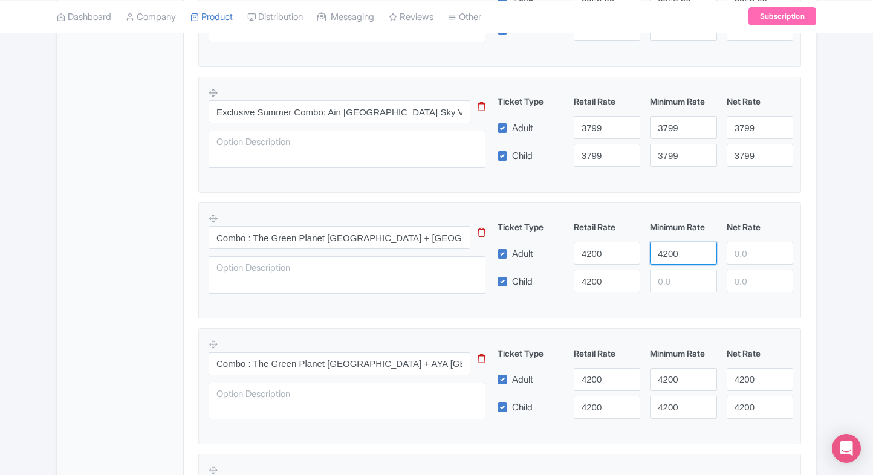
type input "4200"
paste input "4200"
drag, startPoint x: 675, startPoint y: 279, endPoint x: 735, endPoint y: 237, distance: 73.3
click at [735, 237] on div "Ticket Type Retail Rate Minimum Rate Net Rate Adult 4200 4200 Child 4200 4200 T…" at bounding box center [645, 257] width 291 height 72
paste input "4200"
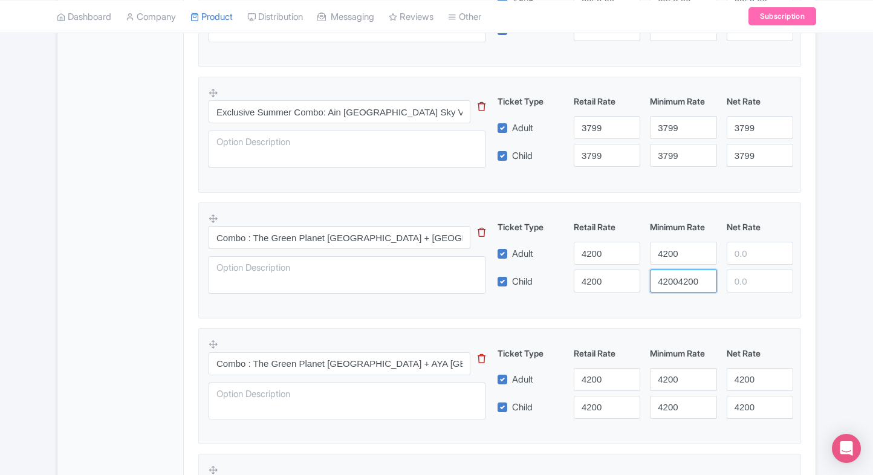
type input "42004200"
drag, startPoint x: 735, startPoint y: 237, endPoint x: 743, endPoint y: 250, distance: 15.2
click at [743, 250] on div "Ticket Type Retail Rate Minimum Rate Net Rate Adult 4200 4200 Child 4200 420042…" at bounding box center [645, 257] width 291 height 72
click at [743, 250] on input "number" at bounding box center [760, 253] width 67 height 23
paste input "4200"
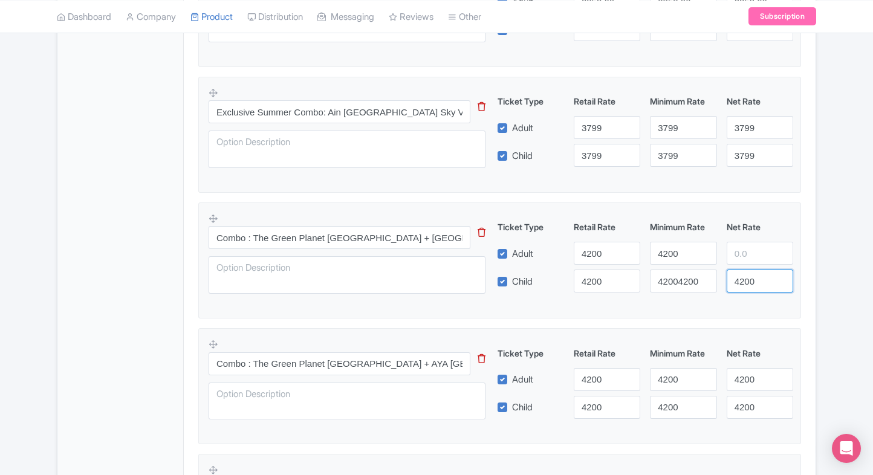
click at [743, 277] on input "4200" at bounding box center [760, 281] width 67 height 23
type input "4200"
paste input "4200"
click at [750, 250] on input "4200" at bounding box center [760, 253] width 67 height 23
type input "4200"
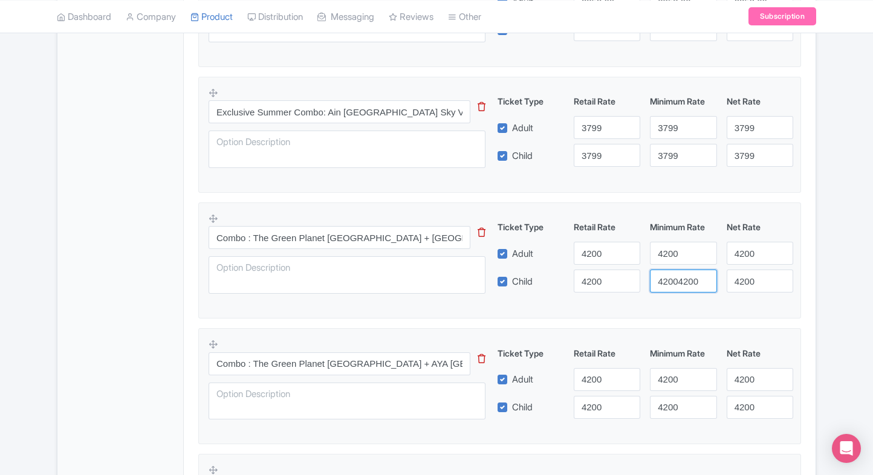
click at [666, 277] on input "42004200" at bounding box center [683, 281] width 67 height 23
paste input "number"
click at [666, 277] on input "42004200" at bounding box center [683, 281] width 67 height 23
type input "4200"
click at [818, 277] on div "← Back to Products The Green Planet Dubai Tickets ID# NTRPHV Content Distributi…" at bounding box center [437, 131] width 774 height 1044
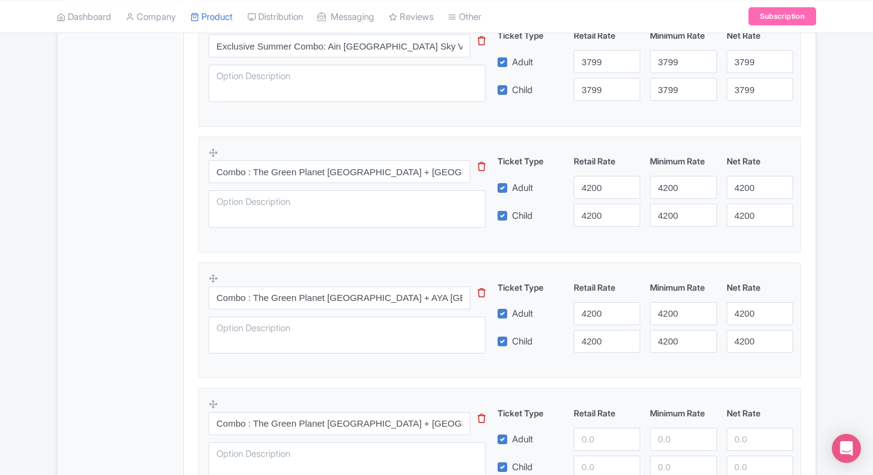
scroll to position [571, 0]
click at [598, 319] on input "4200" at bounding box center [607, 312] width 67 height 23
type input "5300"
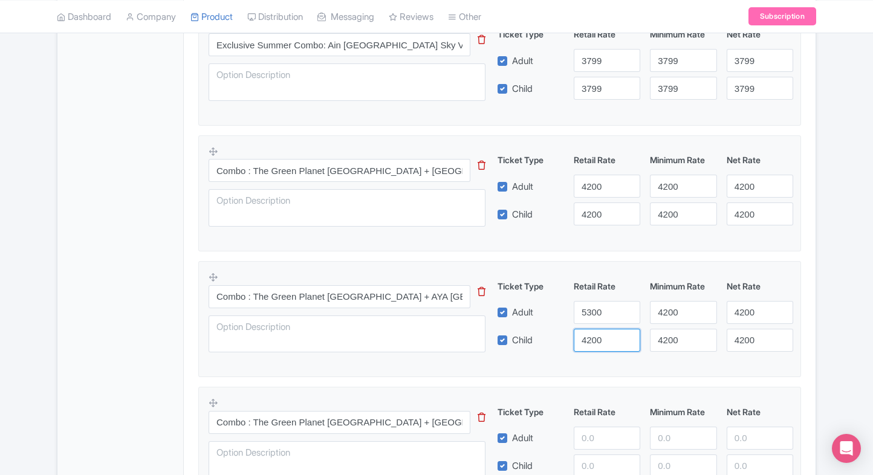
click at [600, 340] on input "4200" at bounding box center [607, 340] width 67 height 23
paste input "5300"
click at [600, 340] on input "42005300" at bounding box center [607, 340] width 67 height 23
type input "42005300"
click at [674, 315] on input "4200" at bounding box center [683, 312] width 67 height 23
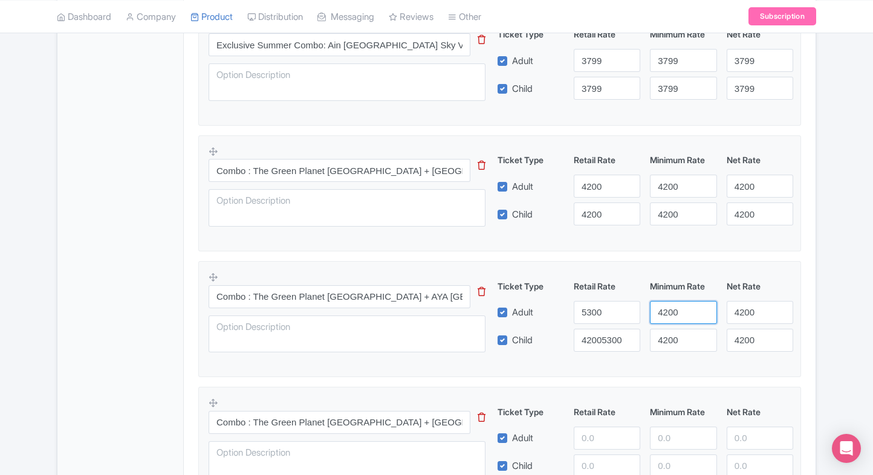
paste input "53"
click at [674, 315] on input "5300" at bounding box center [683, 312] width 67 height 23
type input "5300"
click at [672, 331] on input "4200" at bounding box center [683, 340] width 67 height 23
paste input "53"
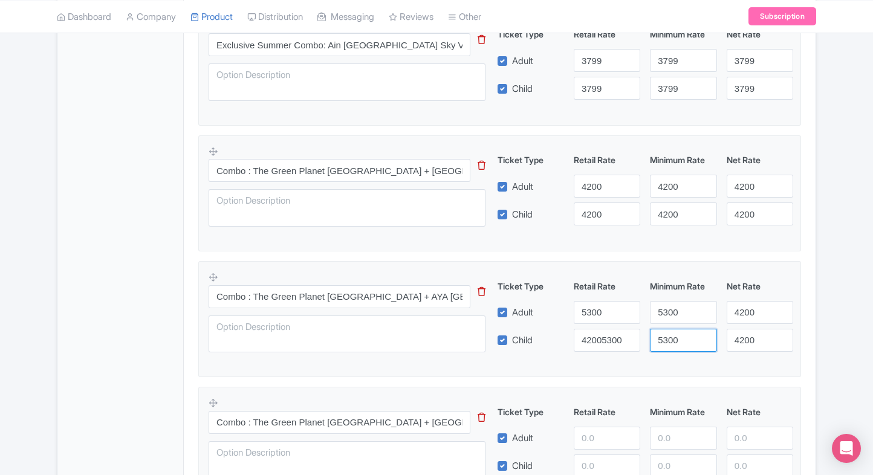
drag, startPoint x: 672, startPoint y: 331, endPoint x: 750, endPoint y: 311, distance: 81.1
click at [750, 311] on div "Ticket Type Retail Rate Minimum Rate Net Rate Adult 5300 5300 4200 Child 420053…" at bounding box center [645, 316] width 291 height 72
type input "5300"
click at [750, 311] on input "4200" at bounding box center [760, 312] width 67 height 23
paste input "53"
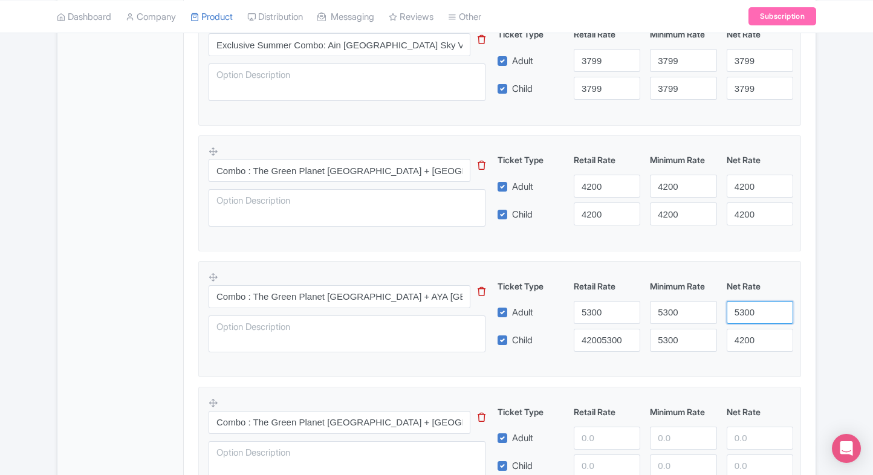
drag, startPoint x: 750, startPoint y: 311, endPoint x: 750, endPoint y: 331, distance: 20.0
click at [750, 331] on div "Ticket Type Retail Rate Minimum Rate Net Rate Adult 5300 5300 5300 Child 420053…" at bounding box center [645, 316] width 291 height 72
type input "5300"
paste input "5300"
click at [750, 331] on input "4200" at bounding box center [760, 340] width 67 height 23
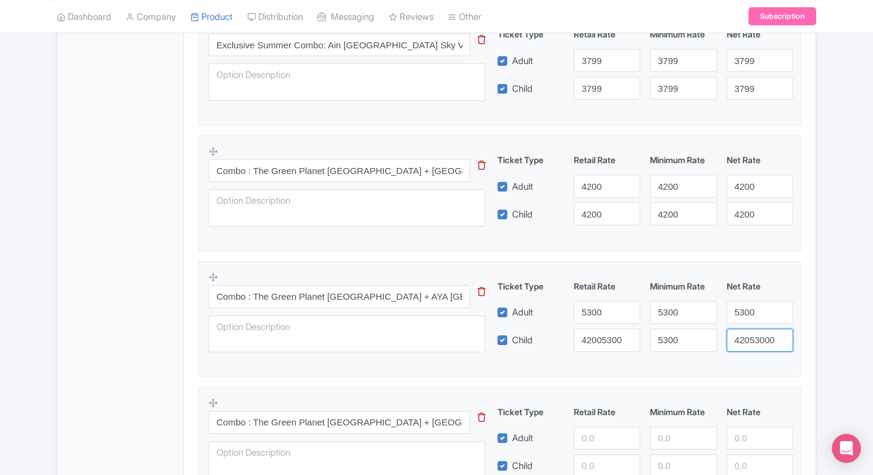
click at [750, 331] on input "42053000" at bounding box center [760, 340] width 67 height 23
paste input "53"
type input "5300"
click at [613, 329] on input "42005300" at bounding box center [607, 340] width 67 height 23
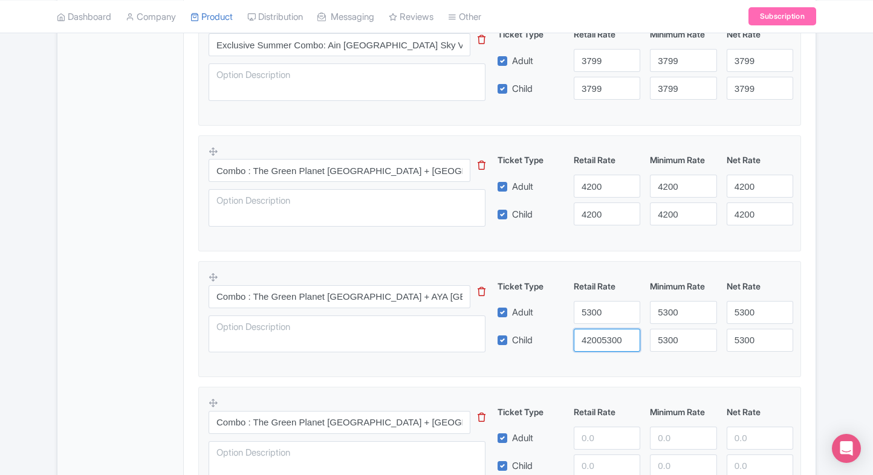
paste input "number"
click at [613, 329] on input "5300" at bounding box center [607, 340] width 67 height 23
type input "5300"
click at [799, 313] on fieldset "Combo : The Green Planet Dubai + AYA Dubai Entry Tickets This tip has not data.…" at bounding box center [499, 319] width 603 height 116
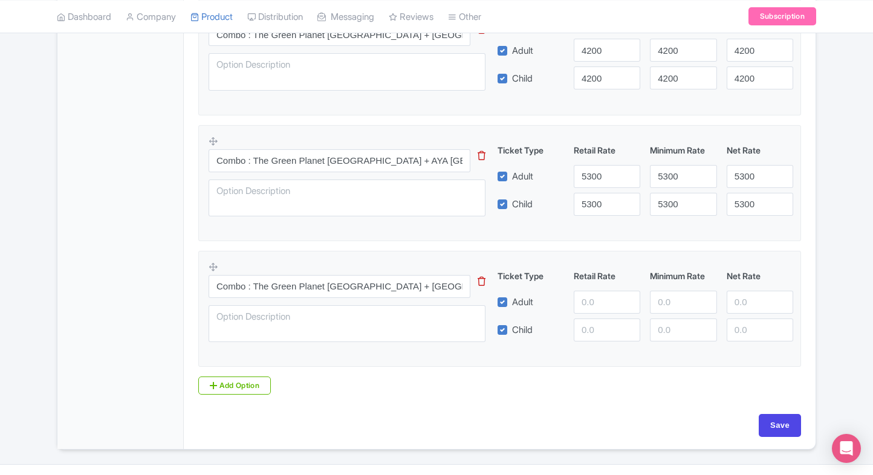
scroll to position [717, 0]
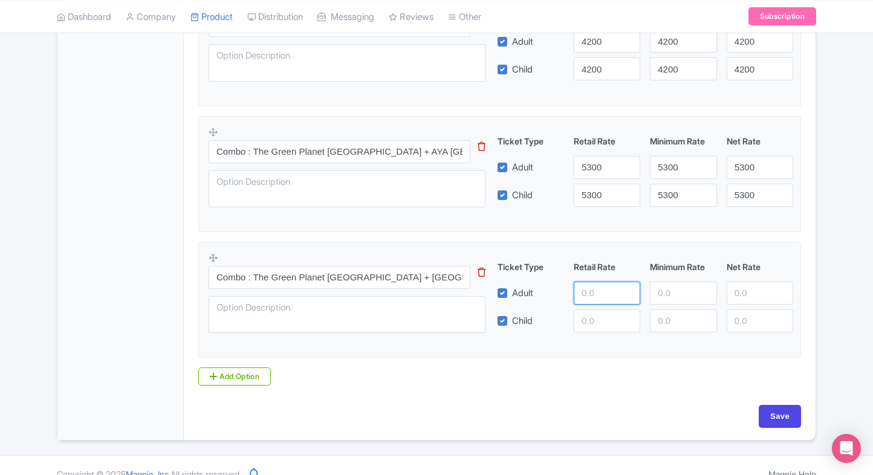
click at [587, 293] on input "number" at bounding box center [607, 293] width 67 height 23
type input "5500"
paste input "5500"
click at [587, 324] on input "5500" at bounding box center [607, 321] width 67 height 23
type input "5500"
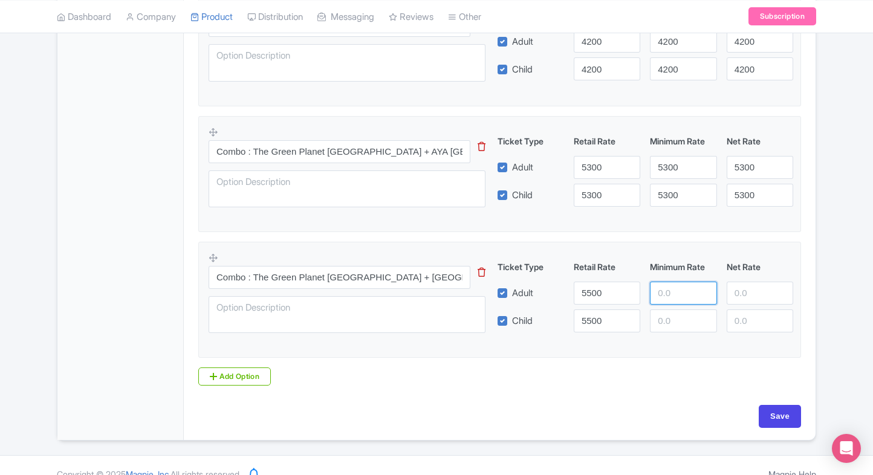
paste input "5500"
click at [671, 295] on input "5500" at bounding box center [683, 293] width 67 height 23
type input "5500"
paste input "5500"
drag, startPoint x: 670, startPoint y: 330, endPoint x: 753, endPoint y: 296, distance: 89.5
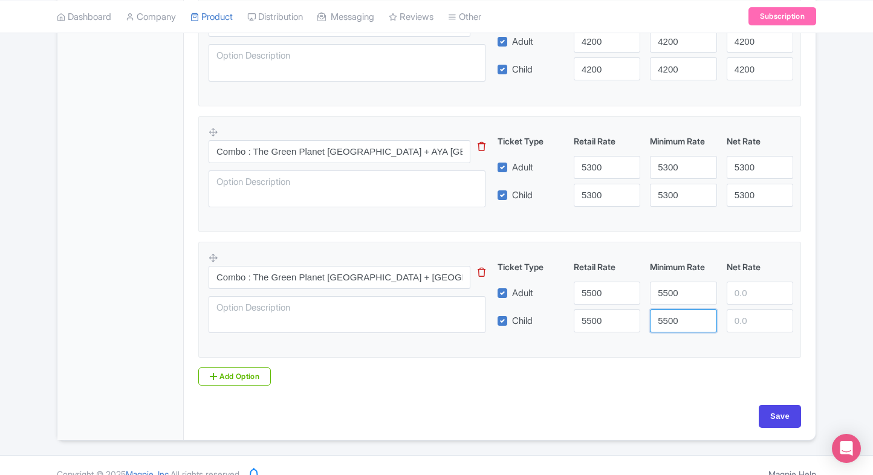
click at [753, 296] on div "Ticket Type Retail Rate Minimum Rate Net Rate Adult 5500 5500 Child 5500 5500 T…" at bounding box center [645, 297] width 291 height 72
type input "5500"
paste input "5500"
click at [753, 296] on input "5500" at bounding box center [760, 293] width 67 height 23
type input "5500"
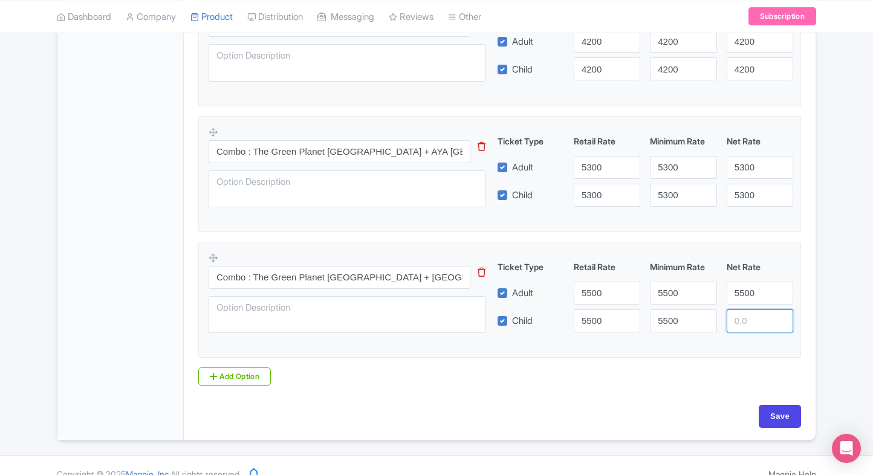
paste input "5500"
click at [753, 326] on input "5500" at bounding box center [760, 321] width 67 height 23
type input "5500"
click at [781, 384] on div "Product Options i The Green Planet Dubai general admission tickets This tip has…" at bounding box center [499, 58] width 617 height 673
click at [778, 409] on input "Save" at bounding box center [780, 416] width 42 height 23
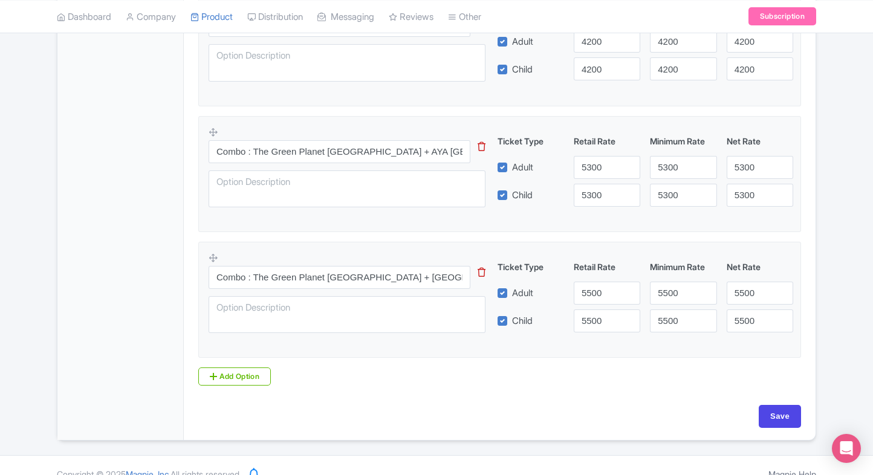
type input "Saving..."
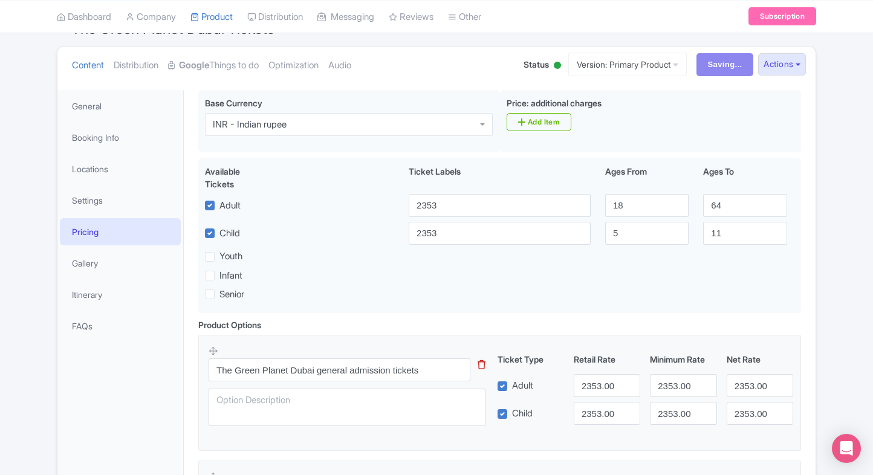
scroll to position [120, 0]
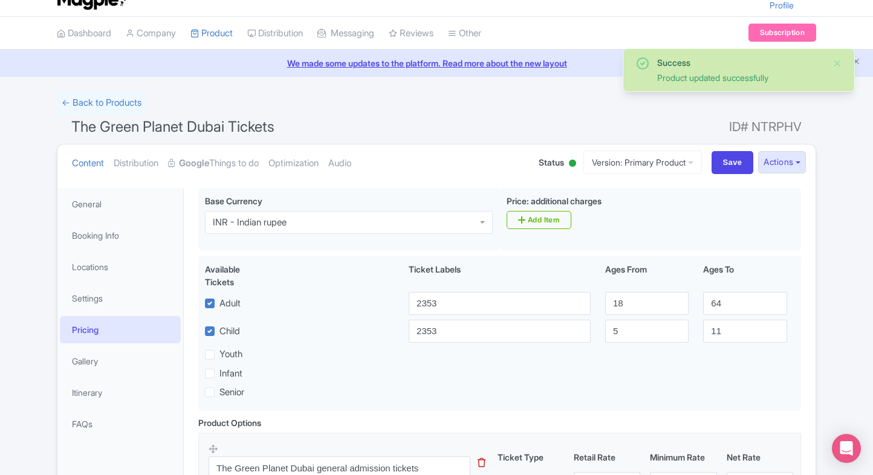
scroll to position [11, 0]
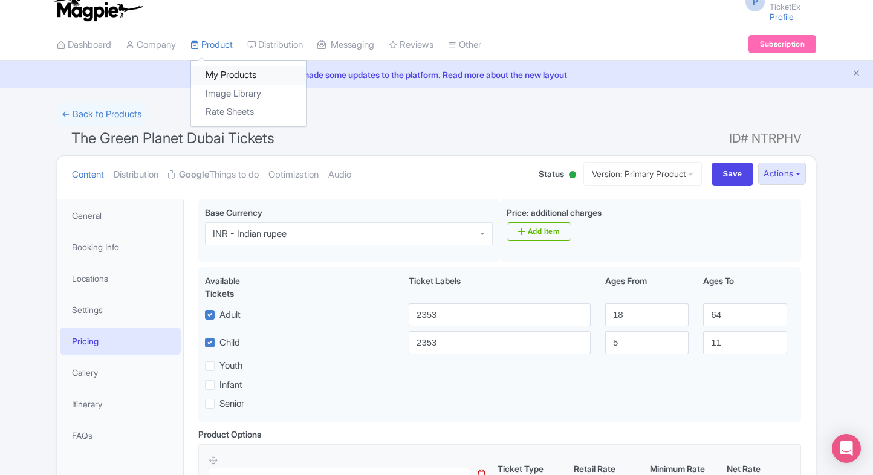
click at [227, 73] on link "My Products" at bounding box center [248, 75] width 115 height 19
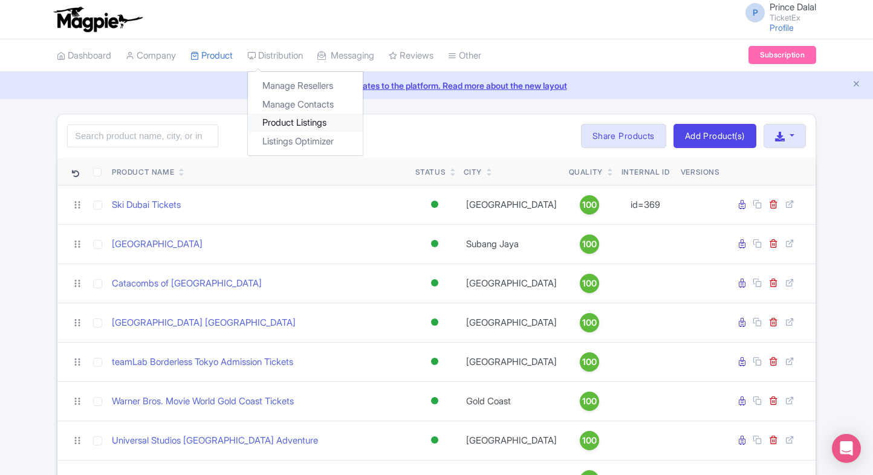
click at [290, 115] on link "Product Listings" at bounding box center [305, 123] width 115 height 19
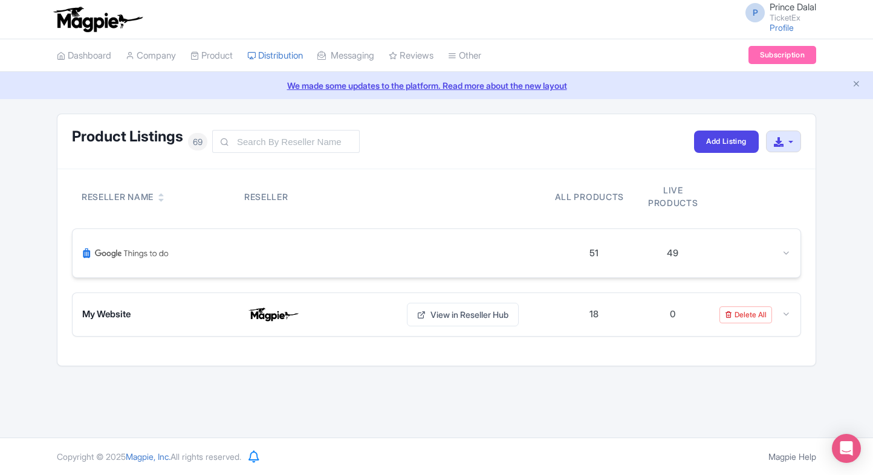
click at [782, 252] on icon at bounding box center [786, 253] width 9 height 9
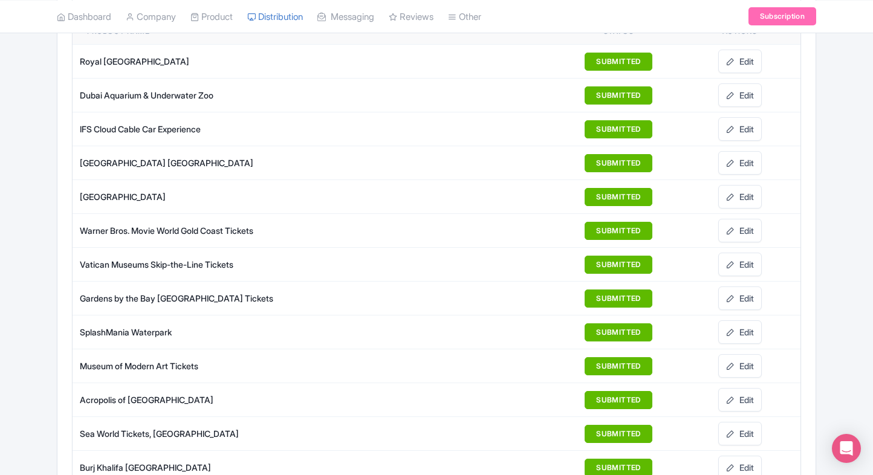
scroll to position [216, 0]
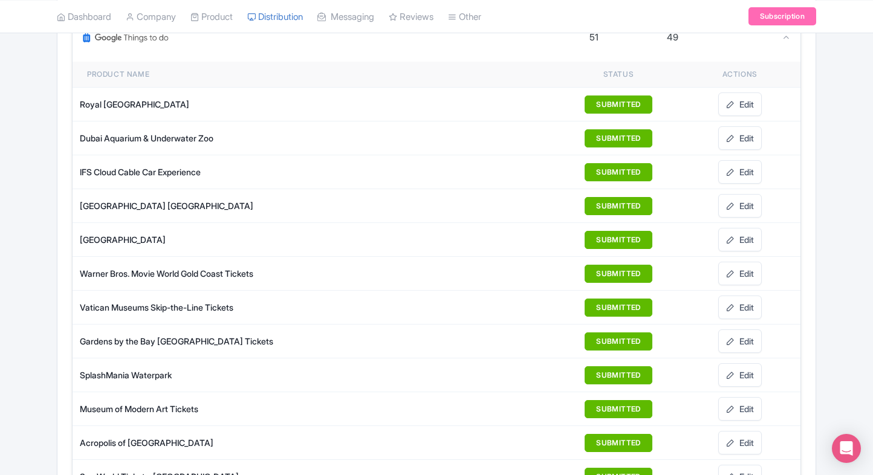
click at [184, 160] on td "IFS Cloud Cable Car Experience" at bounding box center [255, 172] width 364 height 34
click at [180, 163] on td "IFS Cloud Cable Car Experience" at bounding box center [255, 172] width 364 height 34
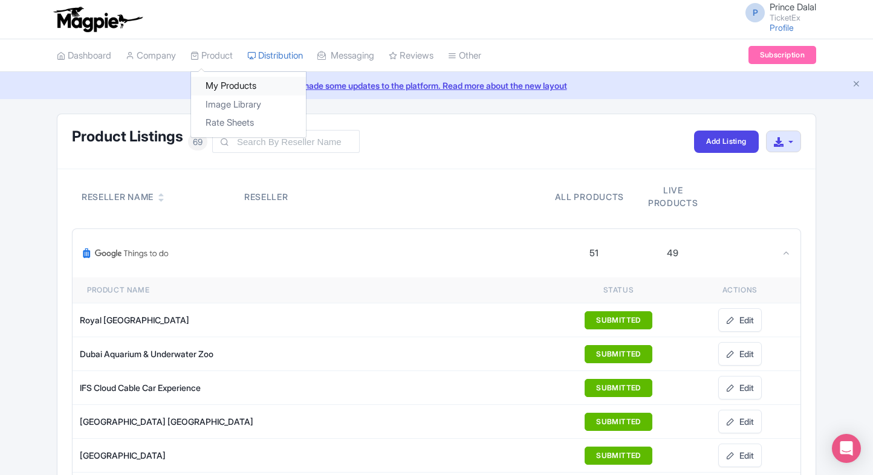
click at [226, 88] on link "My Products" at bounding box center [248, 86] width 115 height 19
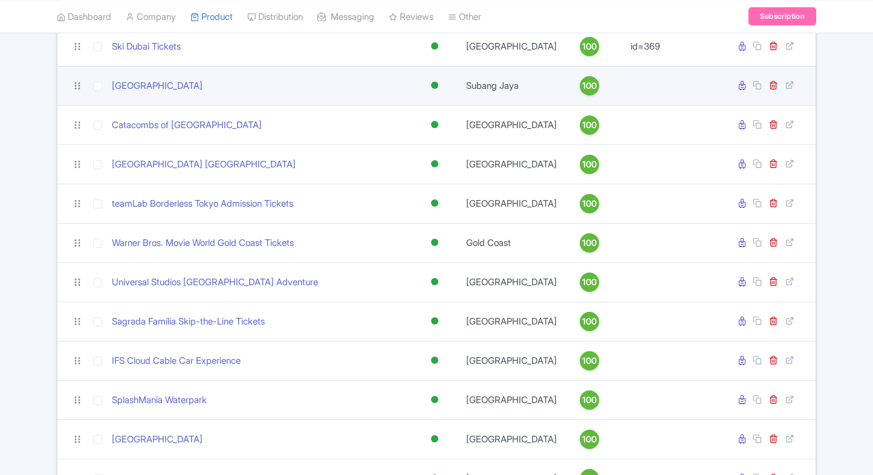
scroll to position [159, 0]
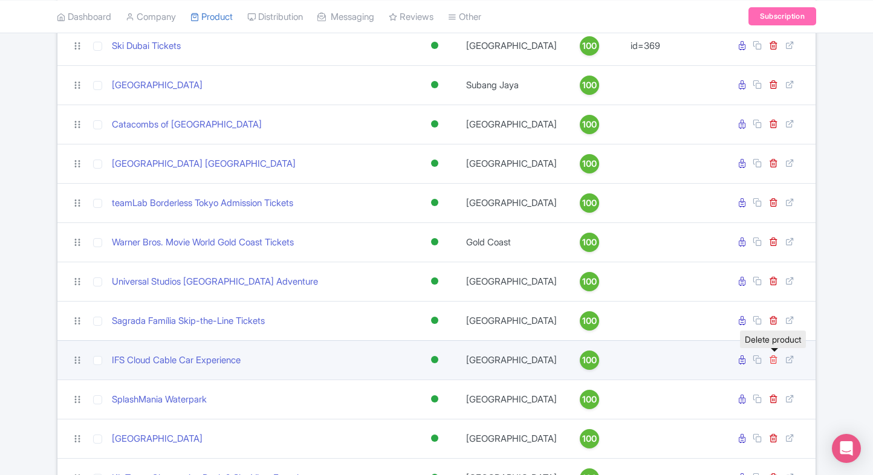
click at [772, 359] on icon at bounding box center [773, 359] width 9 height 9
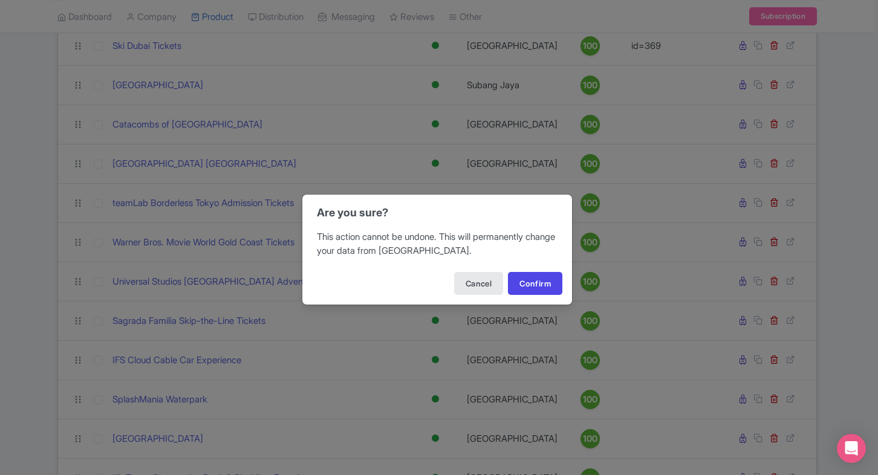
click at [821, 275] on div "Are you sure? This action cannot be undone. This will permanently change your d…" at bounding box center [439, 237] width 878 height 475
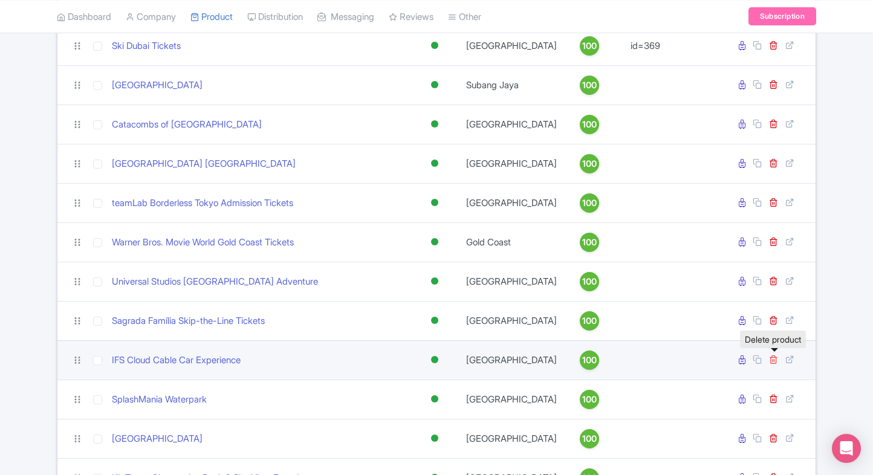
click at [772, 359] on icon at bounding box center [773, 359] width 9 height 9
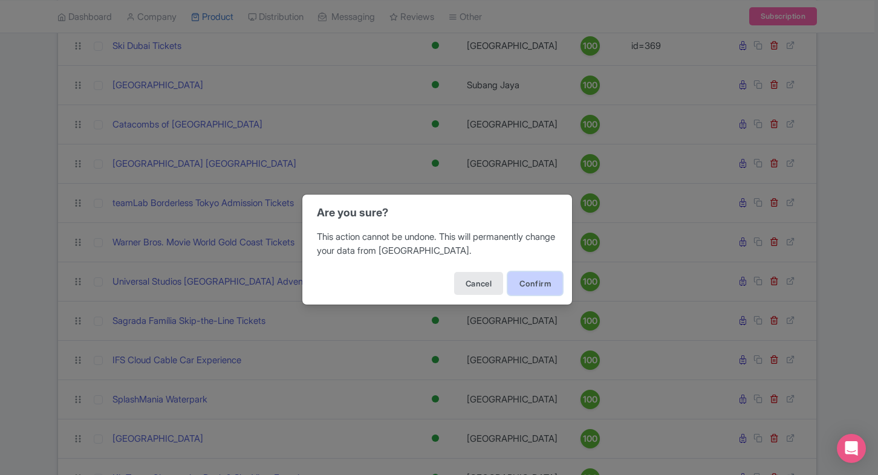
click at [521, 284] on button "Confirm" at bounding box center [535, 283] width 54 height 23
click at [519, 285] on button "Confirm" at bounding box center [535, 283] width 54 height 23
click at [41, 282] on div "Are you sure? This action cannot be undone. This will permanently change your d…" at bounding box center [439, 237] width 878 height 475
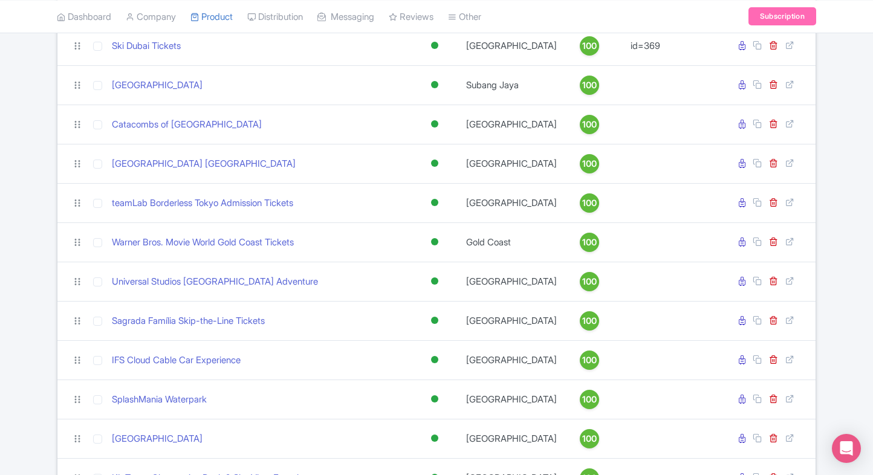
scroll to position [0, 0]
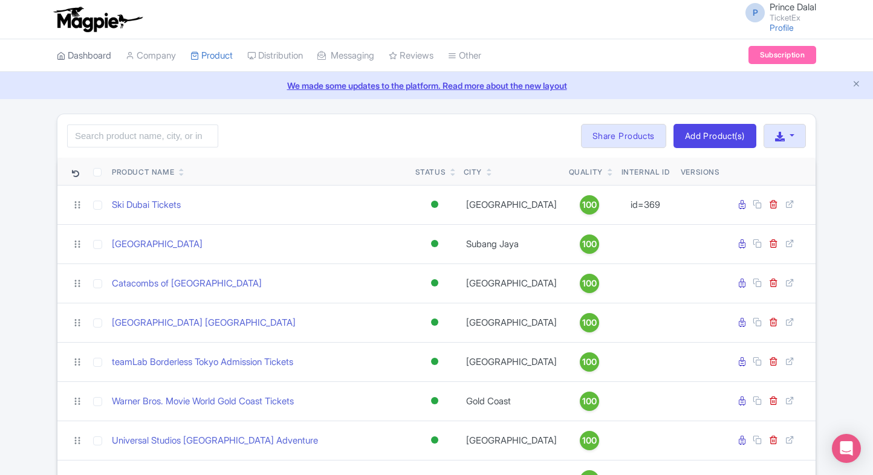
click at [98, 56] on link "Dashboard" at bounding box center [84, 55] width 54 height 33
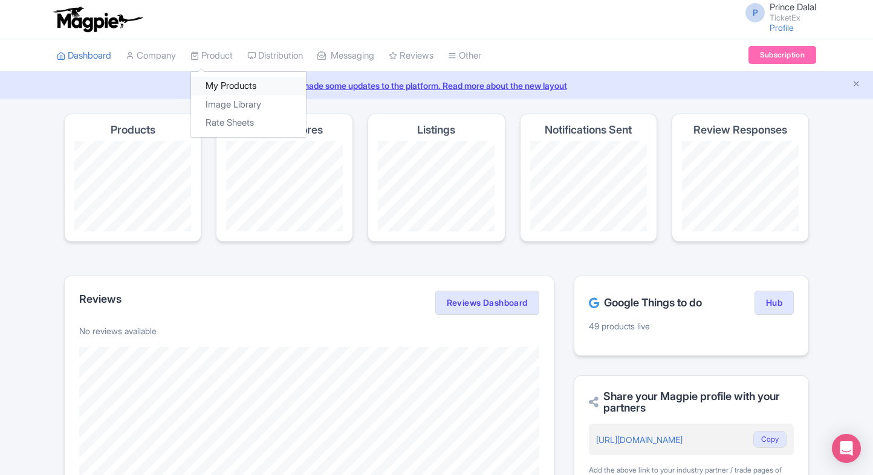
click at [217, 78] on link "My Products" at bounding box center [248, 86] width 115 height 19
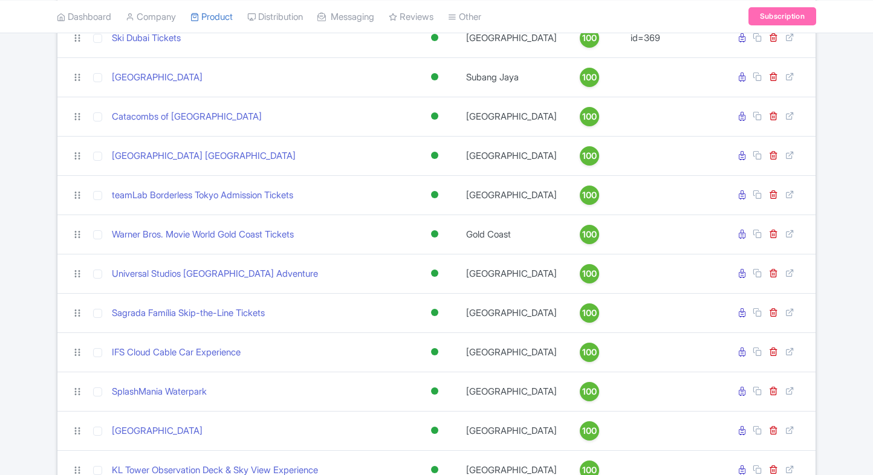
scroll to position [168, 0]
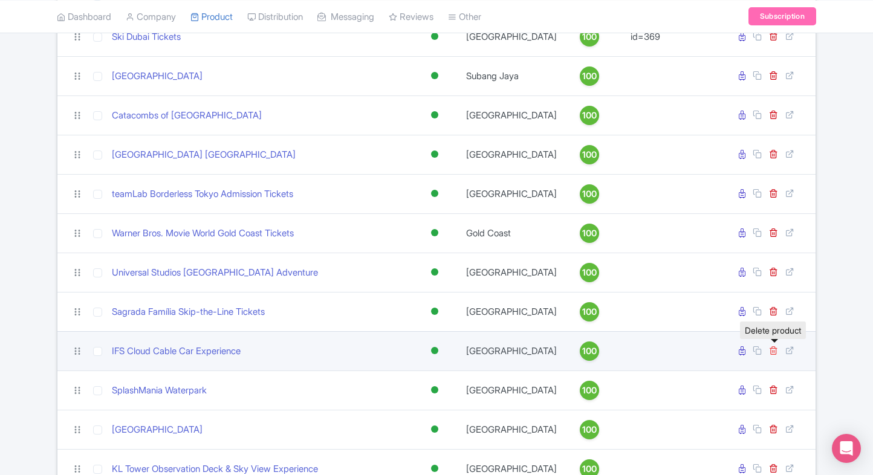
click at [775, 351] on icon at bounding box center [773, 350] width 9 height 9
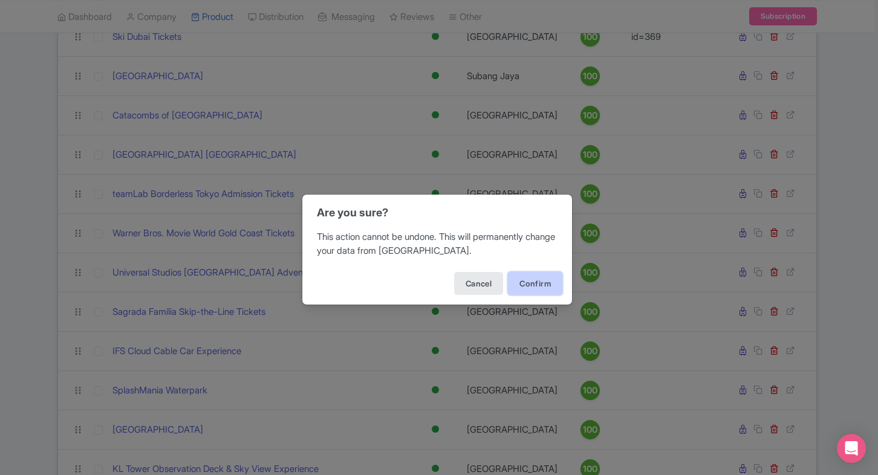
click at [530, 278] on button "Confirm" at bounding box center [535, 283] width 54 height 23
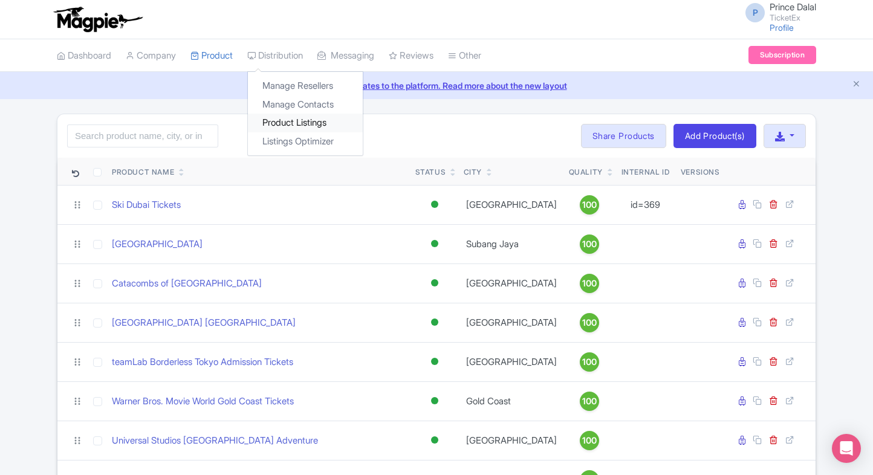
click at [308, 122] on link "Product Listings" at bounding box center [305, 123] width 115 height 19
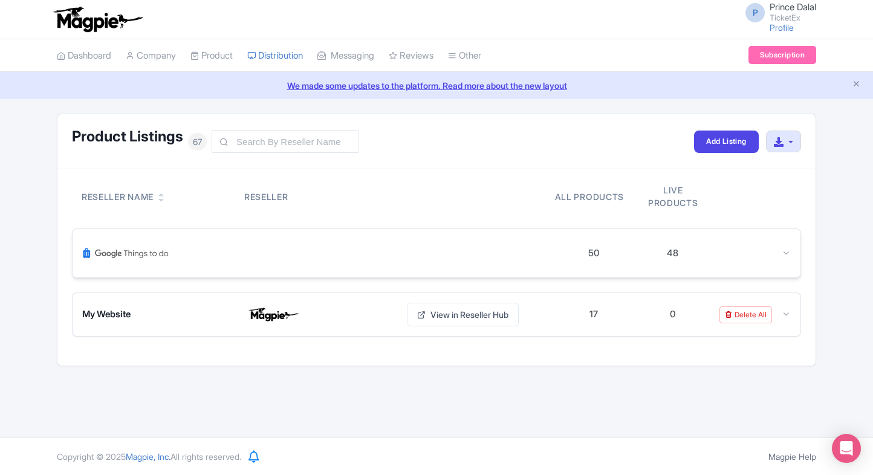
click at [764, 247] on div at bounding box center [751, 254] width 79 height 14
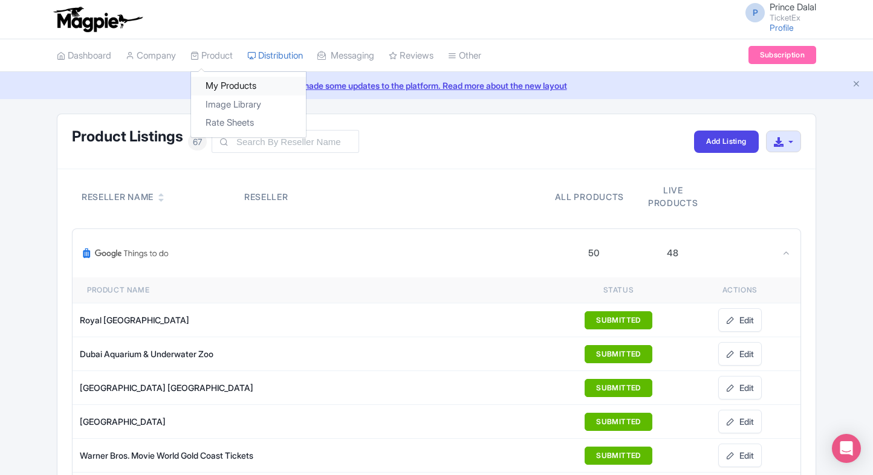
click at [220, 90] on link "My Products" at bounding box center [248, 86] width 115 height 19
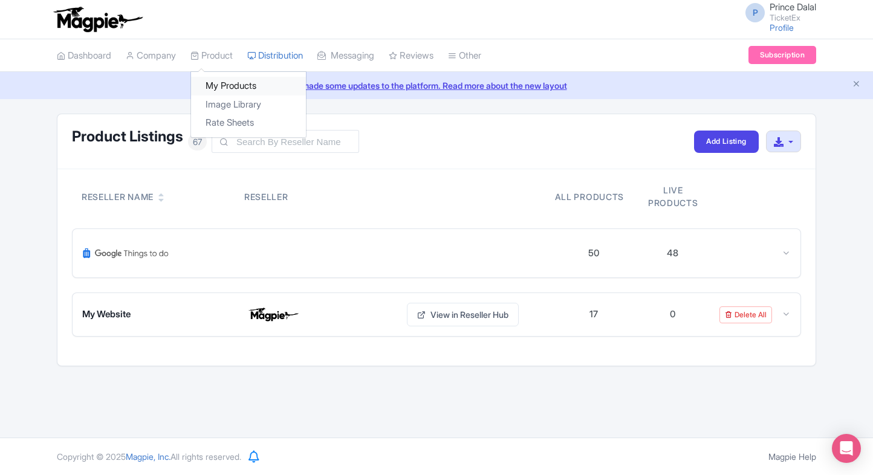
click at [213, 83] on link "My Products" at bounding box center [248, 86] width 115 height 19
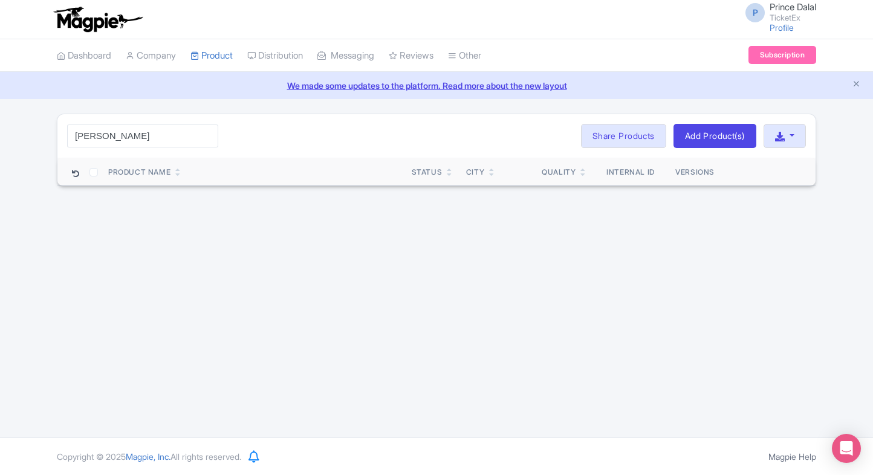
drag, startPoint x: 0, startPoint y: 0, endPoint x: 96, endPoint y: 130, distance: 161.3
click at [96, 130] on input "[PERSON_NAME]" at bounding box center [142, 136] width 151 height 23
type input "[PERSON_NAME]"
click at [710, 133] on link "Add Product(s)" at bounding box center [715, 136] width 83 height 24
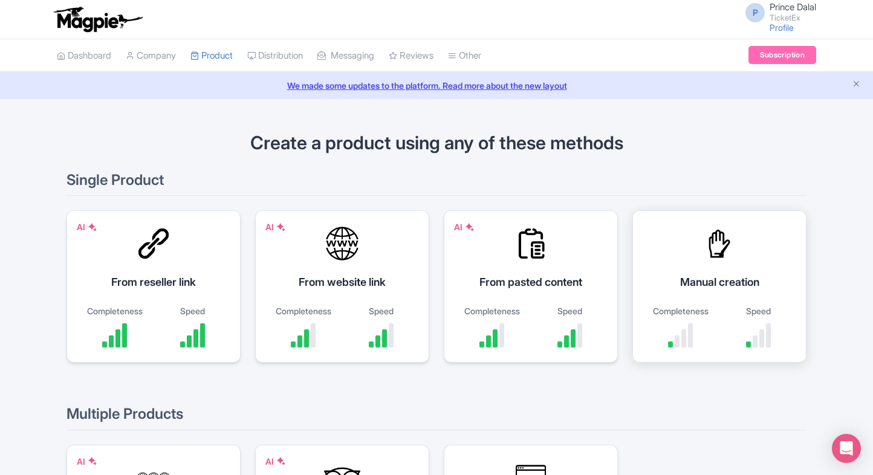
click at [716, 290] on div "Manual creation Completeness Speed" at bounding box center [720, 286] width 174 height 152
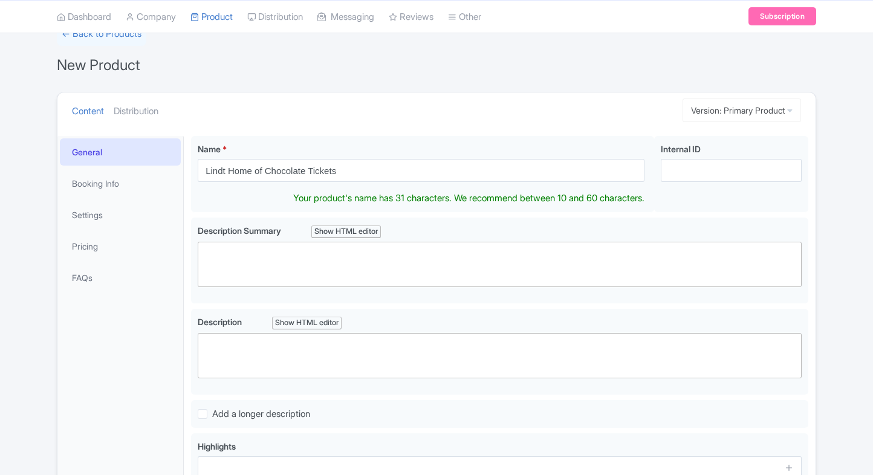
scroll to position [92, 0]
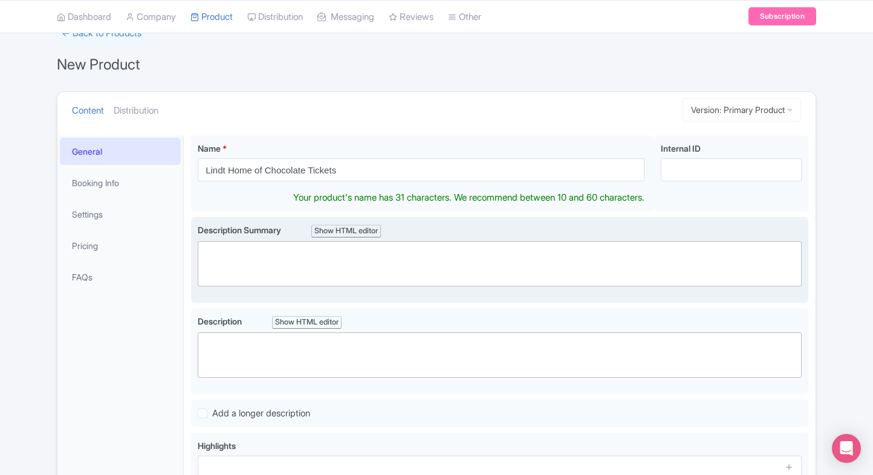
type input "Lindt Home of Chocolate Tickets"
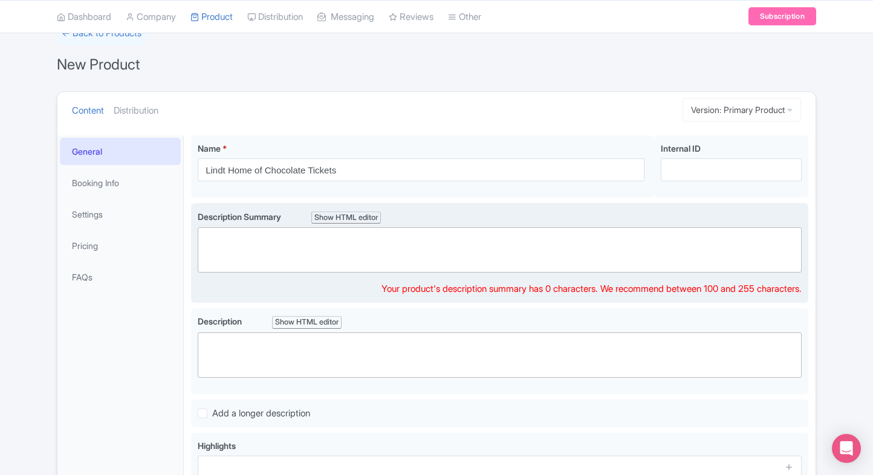
click at [314, 264] on trix-editor at bounding box center [500, 249] width 604 height 45
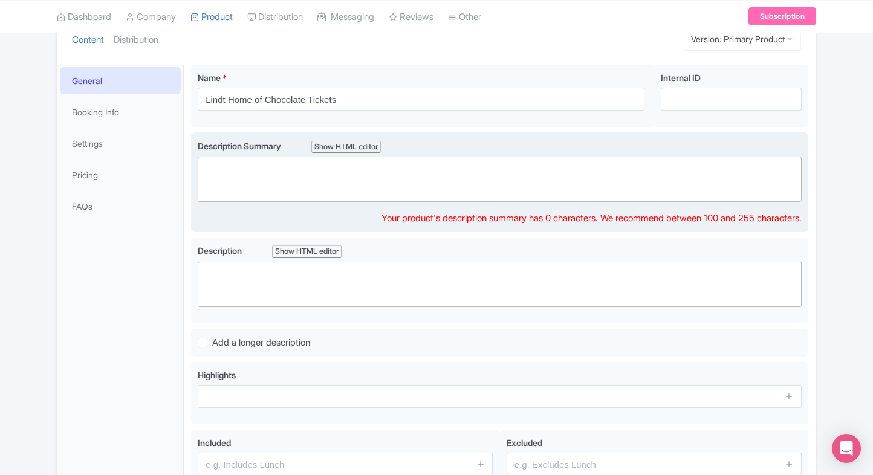
scroll to position [162, 0]
paste trix-editor "<div>Discover the <strong>Lindt Home of Chocolate</strong> in [GEOGRAPHIC_DATA]…"
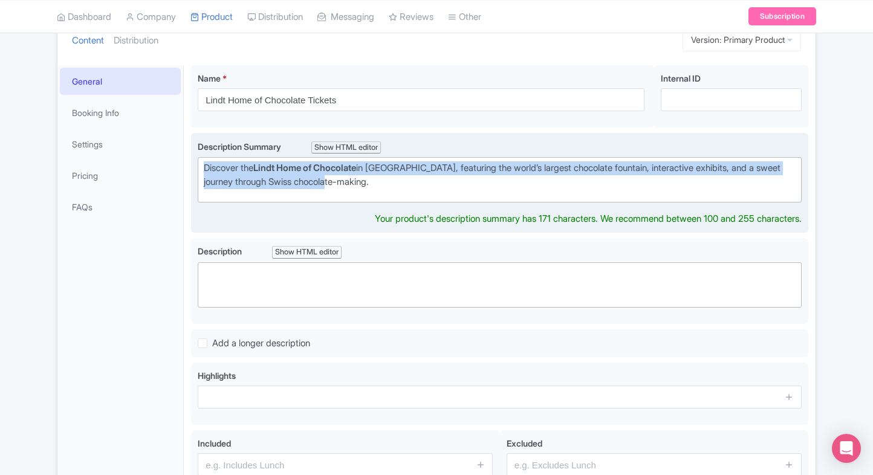
click at [374, 183] on div "Discover the Lindt Home of Chocolate in [GEOGRAPHIC_DATA], featuring the world’…" at bounding box center [500, 174] width 592 height 27
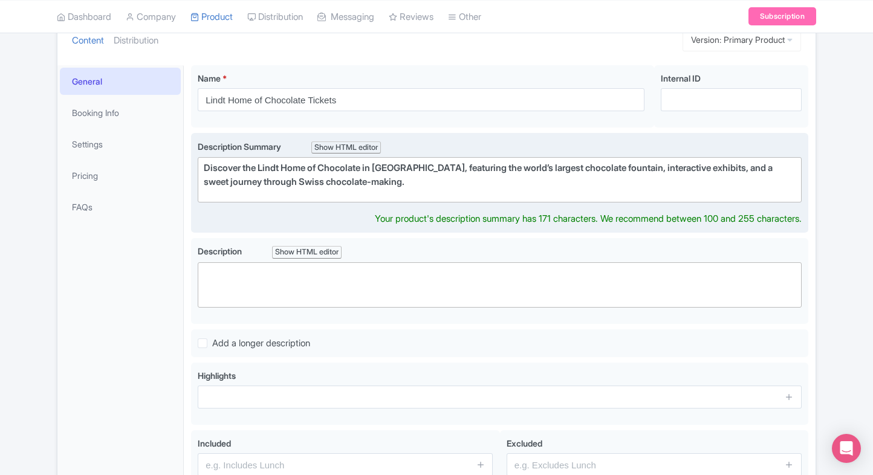
type trix-editor "<div>Discover the Lindt Home of Chocolate in [GEOGRAPHIC_DATA], featuring the w…"
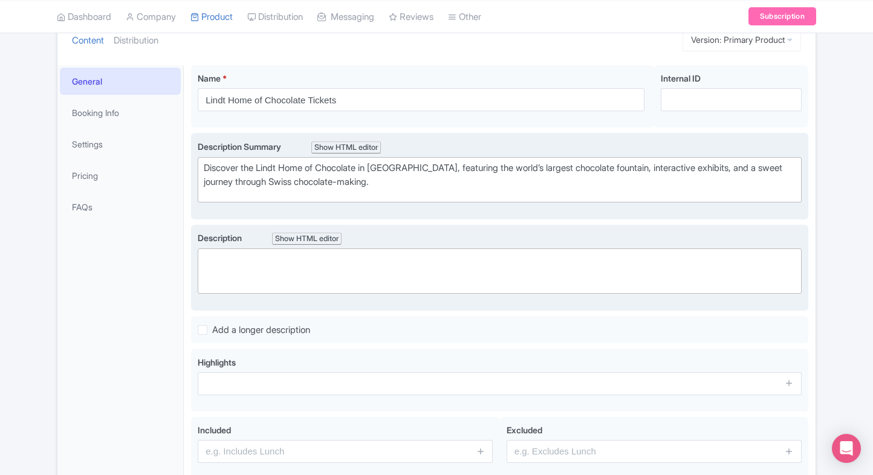
click at [320, 282] on trix-editor at bounding box center [500, 271] width 604 height 45
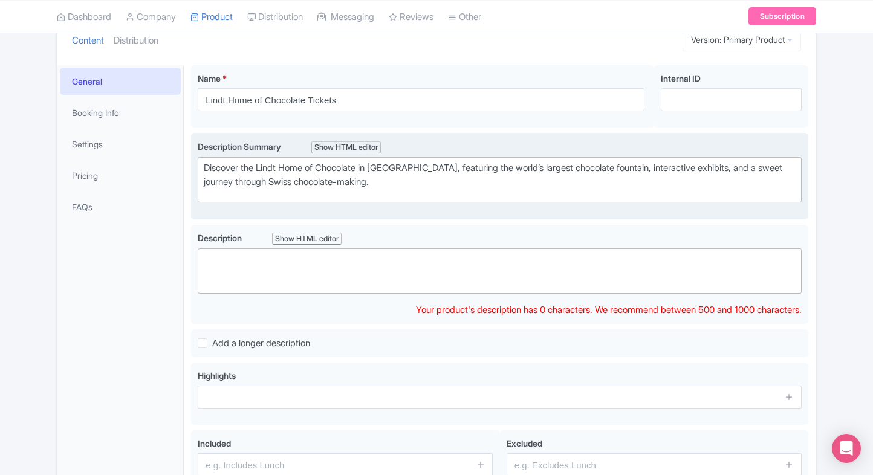
paste trix-editor "<lor>Ipsu dolo s ametc ad elitseddoe te inc <utlabo>Etdol Magn al Enimadmin ve …"
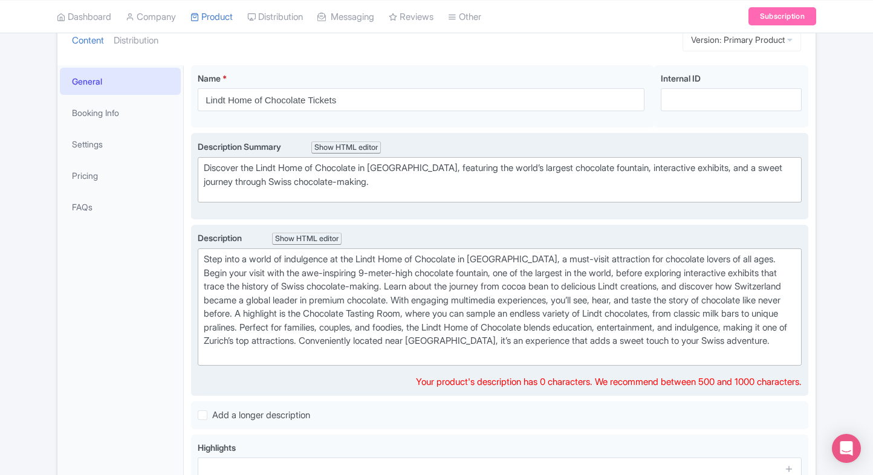
click at [441, 362] on div "Step into a world of indulgence at the Lindt Home of Chocolate in [GEOGRAPHIC_D…" at bounding box center [500, 307] width 592 height 109
type trix-editor "<div>Step into a world of indulgence at the Lindt Home of Chocolate in [GEOGRAP…"
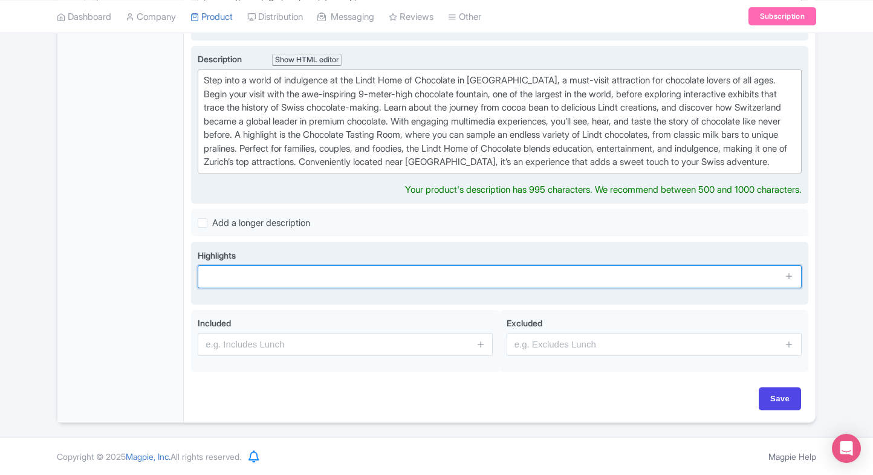
scroll to position [338, 0]
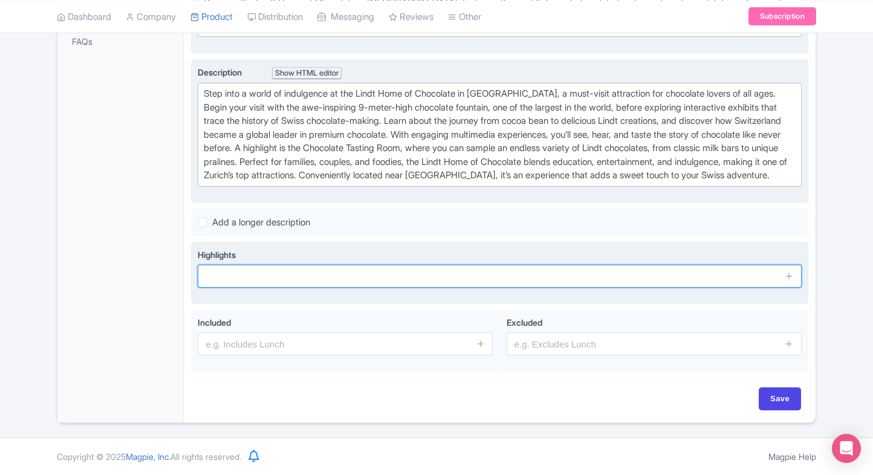
click at [301, 276] on input "text" at bounding box center [500, 276] width 604 height 23
paste input "See the world’s largest chocolate fountain"
type input "See the world’s largest chocolate fountain"
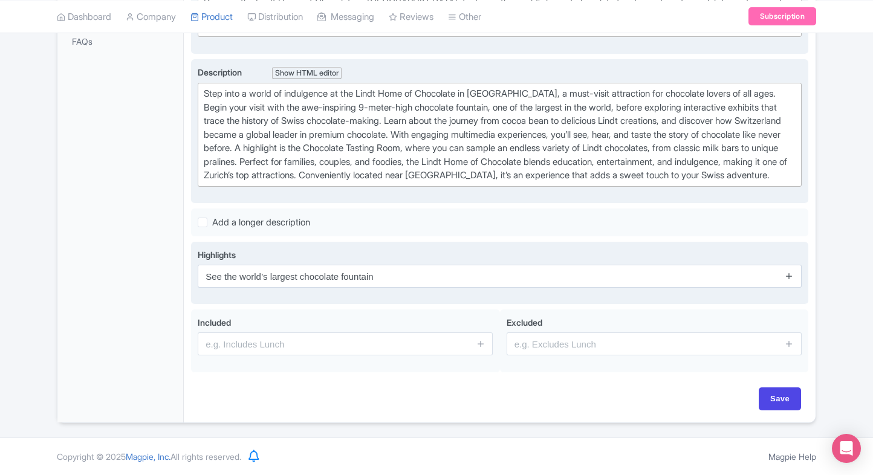
click at [792, 273] on icon at bounding box center [789, 276] width 9 height 9
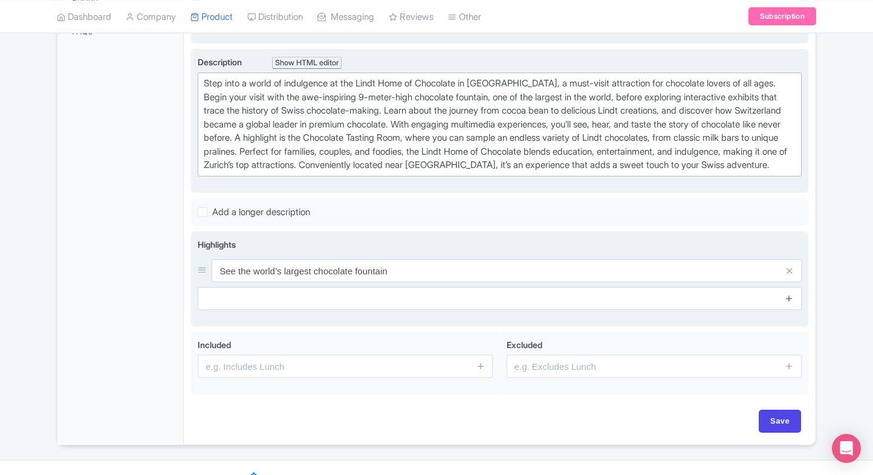
click at [789, 303] on icon at bounding box center [789, 298] width 9 height 9
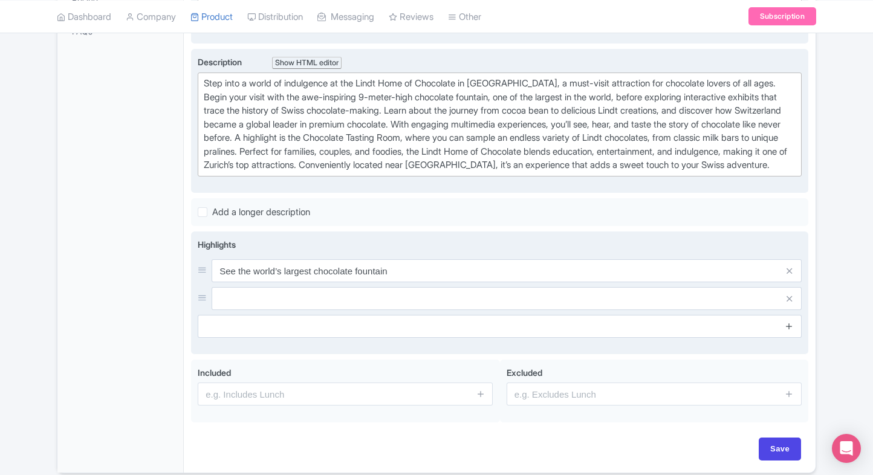
click at [789, 331] on icon at bounding box center [789, 326] width 9 height 9
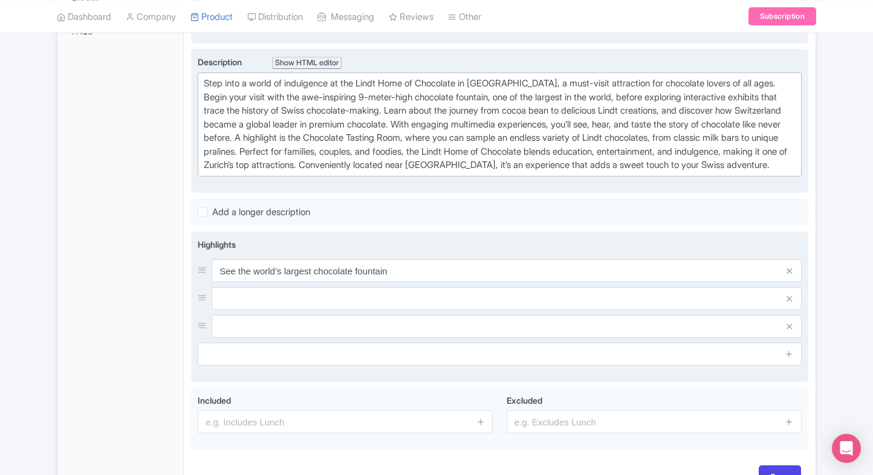
click at [789, 354] on span at bounding box center [790, 354] width 24 height 23
click at [789, 359] on icon at bounding box center [789, 354] width 9 height 9
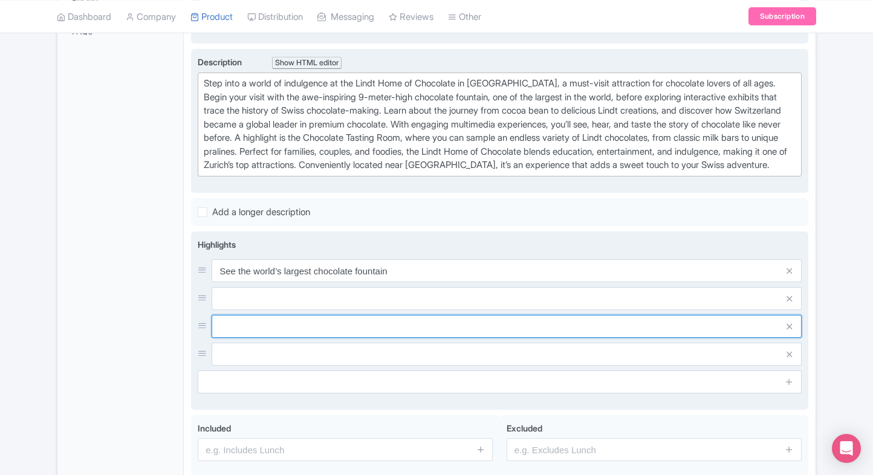
click at [340, 337] on input "text" at bounding box center [507, 326] width 590 height 23
paste input "Taste endless varieties of Lindt chocolate"
type input "Taste endless varieties of Lindt chocolate"
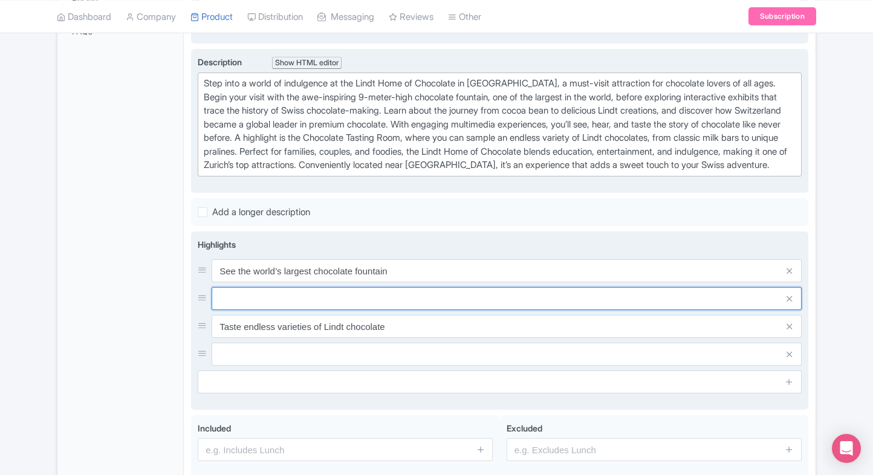
paste input "Explore interactive chocolate exhibits"
click at [360, 304] on input "text" at bounding box center [507, 298] width 590 height 23
type input "Explore interactive chocolate exhibits"
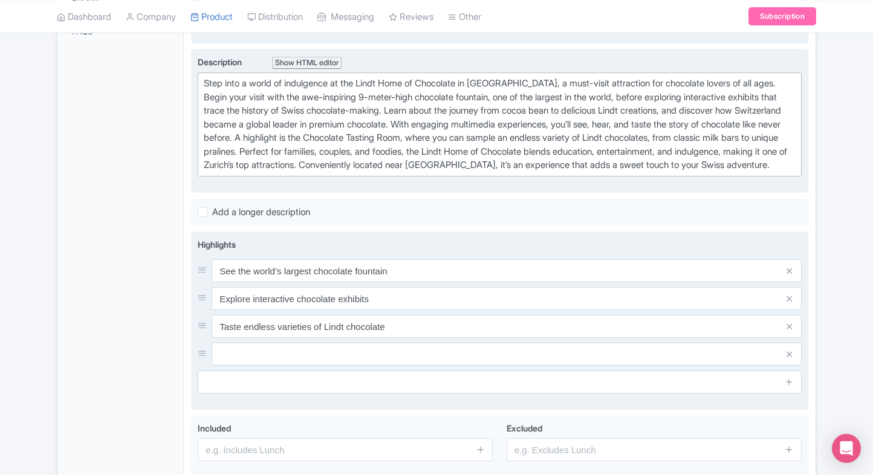
click at [382, 364] on input "text" at bounding box center [507, 354] width 590 height 23
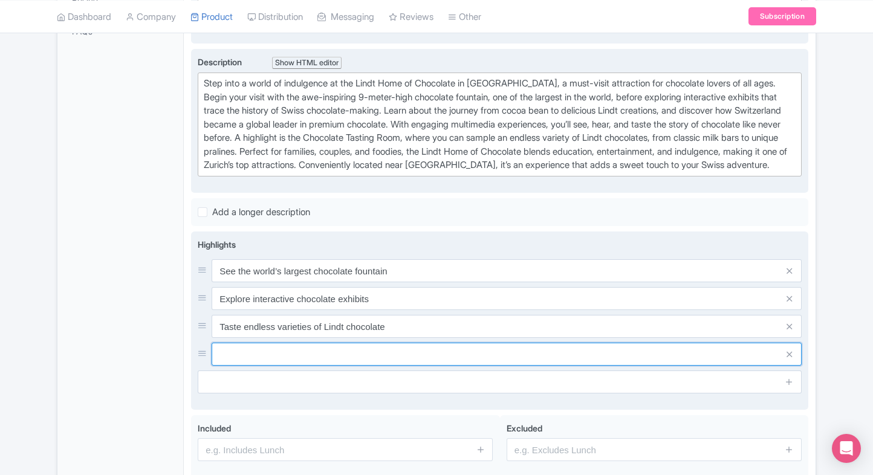
paste input "Learn Swiss chocolate-making history"
type input "Learn Swiss chocolate-making history"
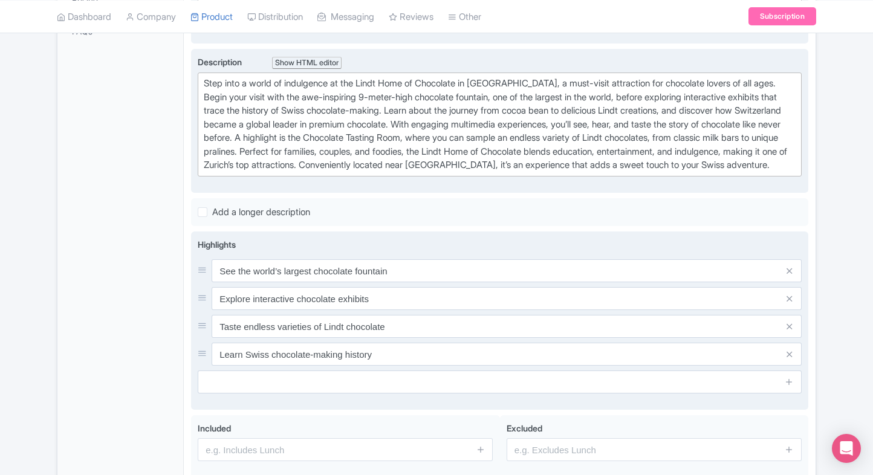
click at [336, 391] on input "text" at bounding box center [500, 382] width 604 height 23
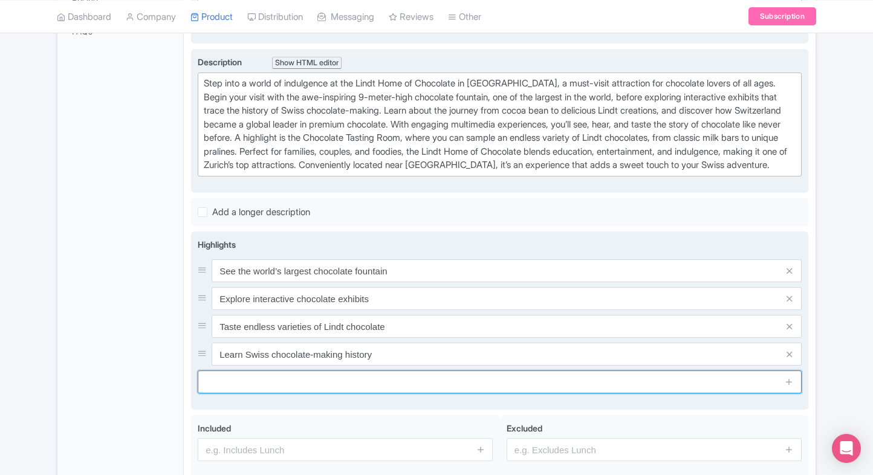
paste input "Fun and family-friendly [GEOGRAPHIC_DATA] attraction"
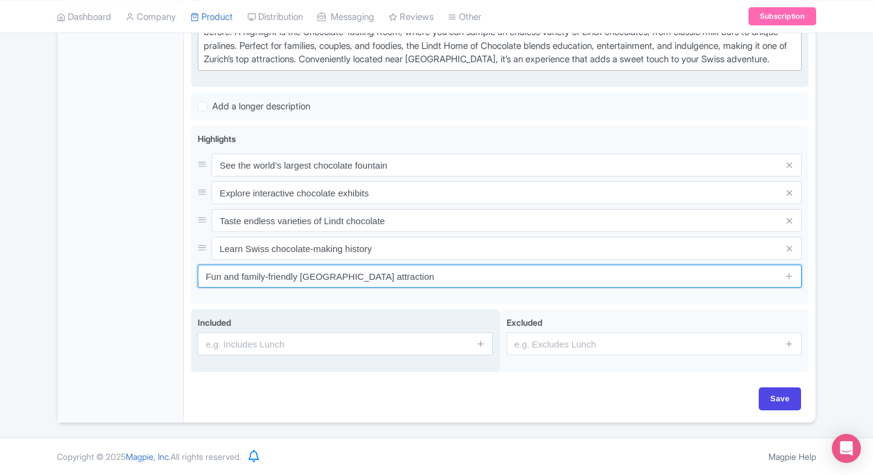
type input "Fun and family-friendly [GEOGRAPHIC_DATA] attraction"
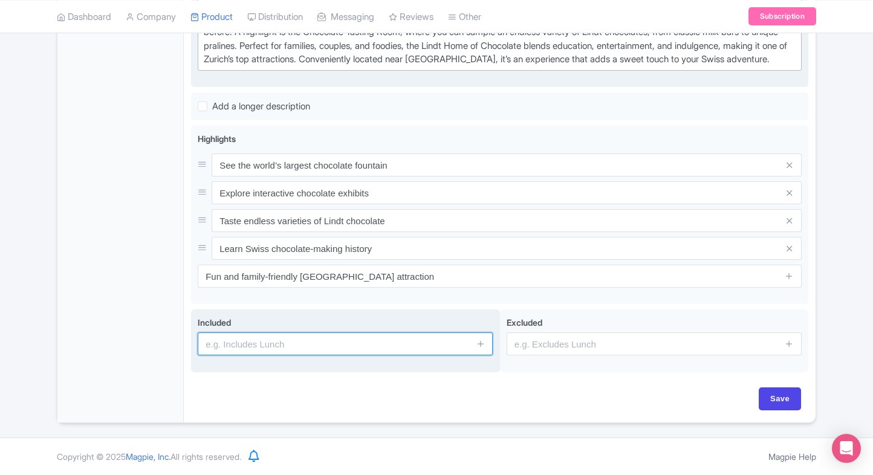
click at [412, 342] on input "text" at bounding box center [345, 344] width 295 height 23
type input "Entrance to the attraction"
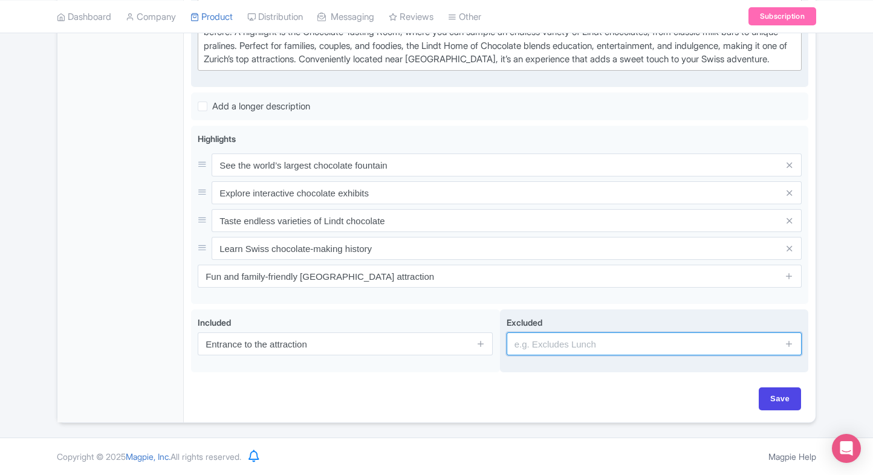
click at [588, 344] on input "text" at bounding box center [654, 344] width 295 height 23
type input "guides, audio guides"
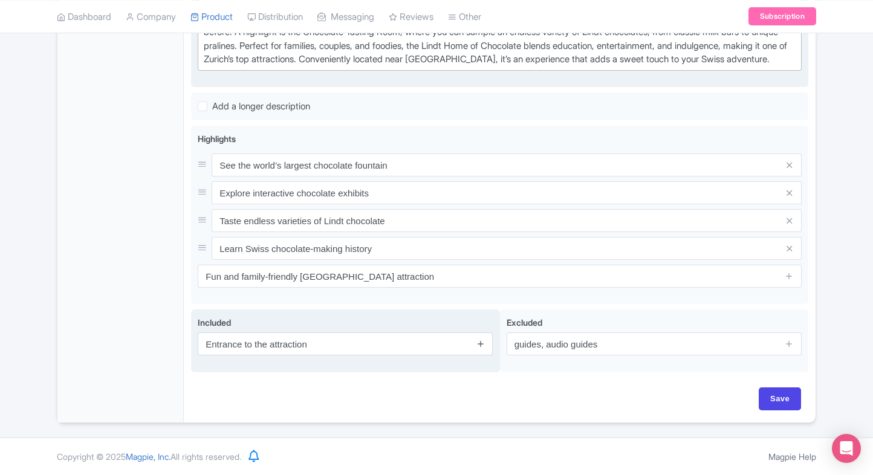
click at [484, 345] on span at bounding box center [481, 344] width 24 height 23
click at [484, 345] on icon at bounding box center [480, 343] width 9 height 9
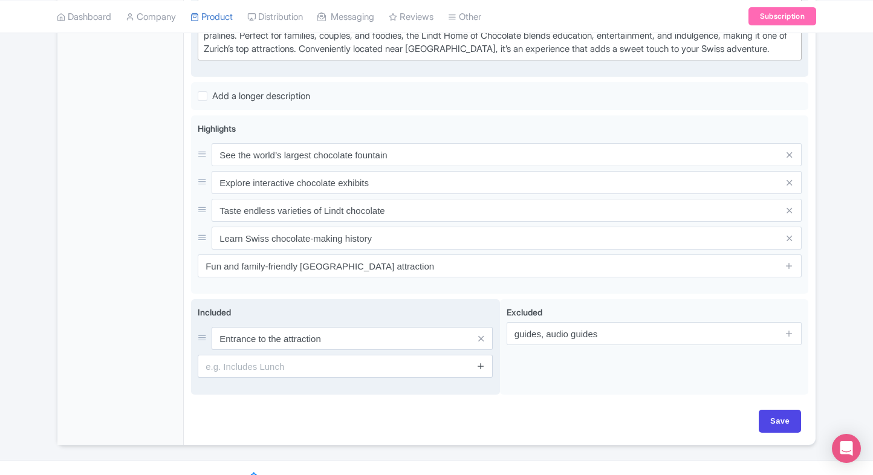
click at [481, 371] on icon at bounding box center [480, 366] width 9 height 9
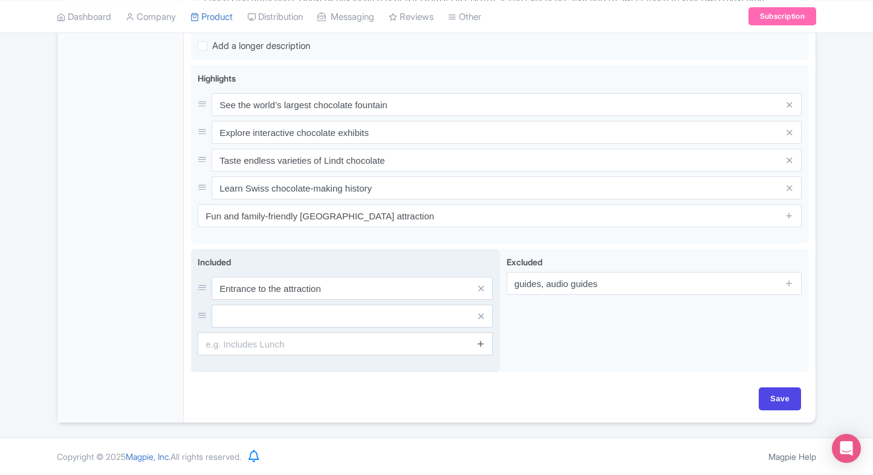
scroll to position [513, 0]
paste input "Access to the chocolate fountain and exhibits."
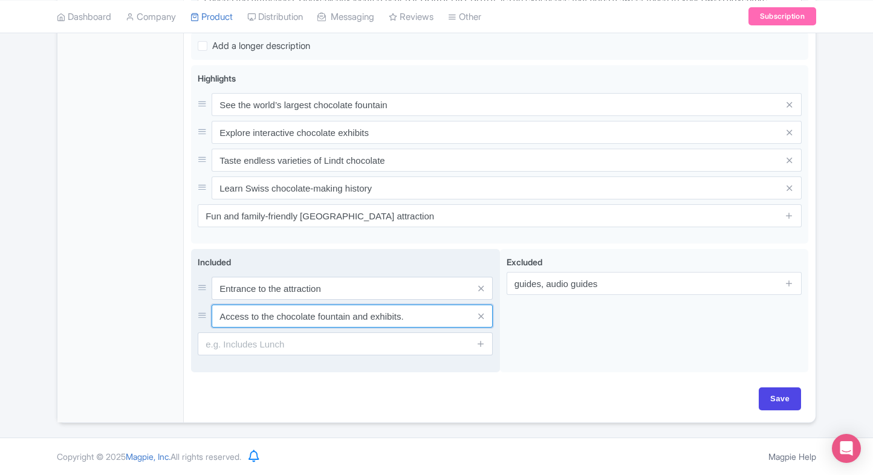
click at [333, 311] on input "Access to the chocolate fountain and exhibits." at bounding box center [352, 316] width 281 height 23
type input "Access to the chocolate fountain and exhibits."
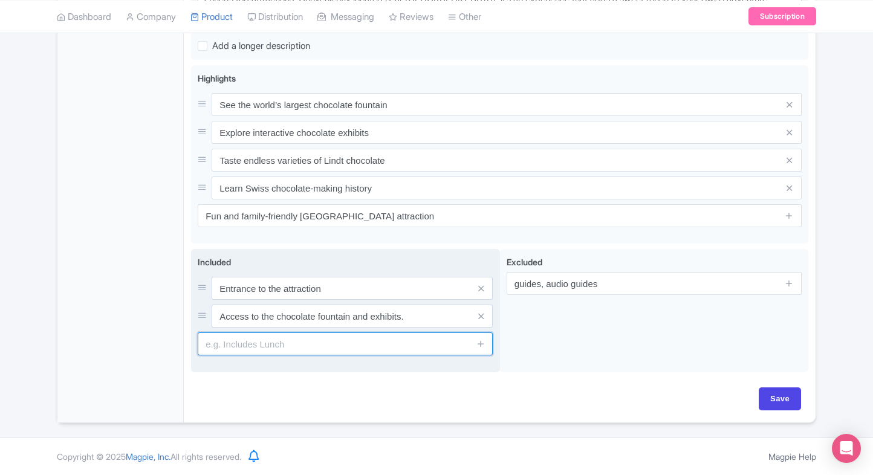
click at [353, 350] on input "text" at bounding box center [345, 344] width 295 height 23
paste input "Unlimited tasting at the [GEOGRAPHIC_DATA]."
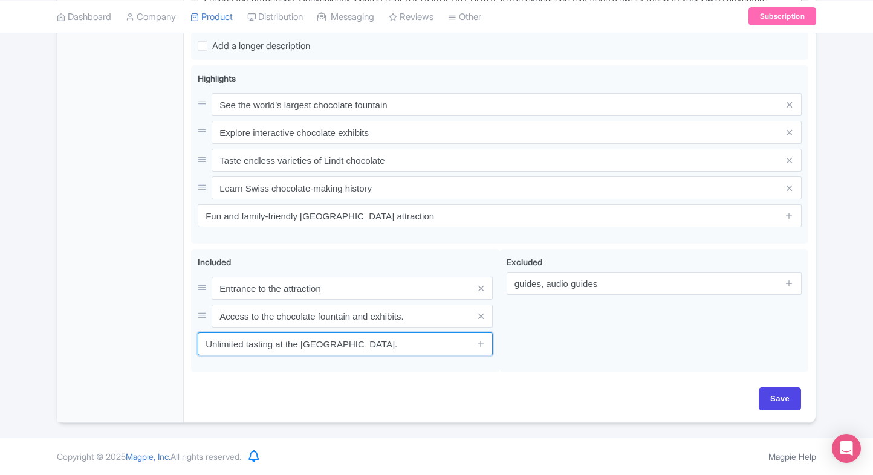
type input "Unlimited tasting at the [GEOGRAPHIC_DATA]."
click at [54, 317] on div "← Back to Products New Product Content Distribution Version: Primary Product Pr…" at bounding box center [437, 16] width 774 height 814
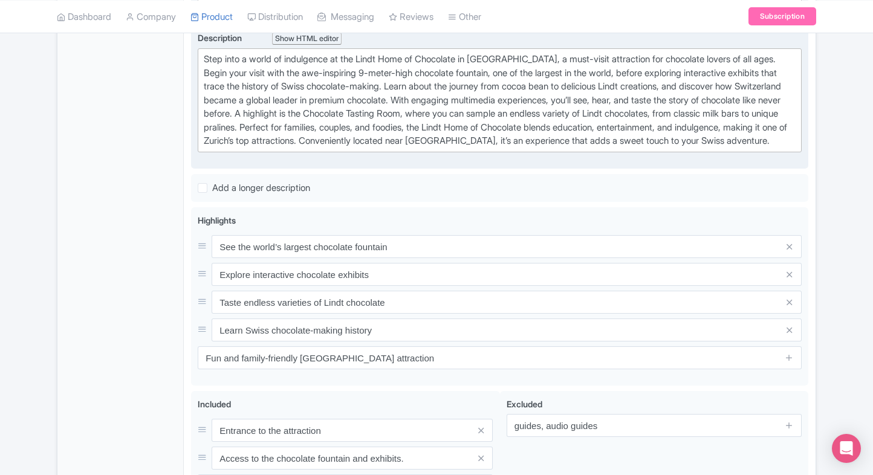
scroll to position [515, 0]
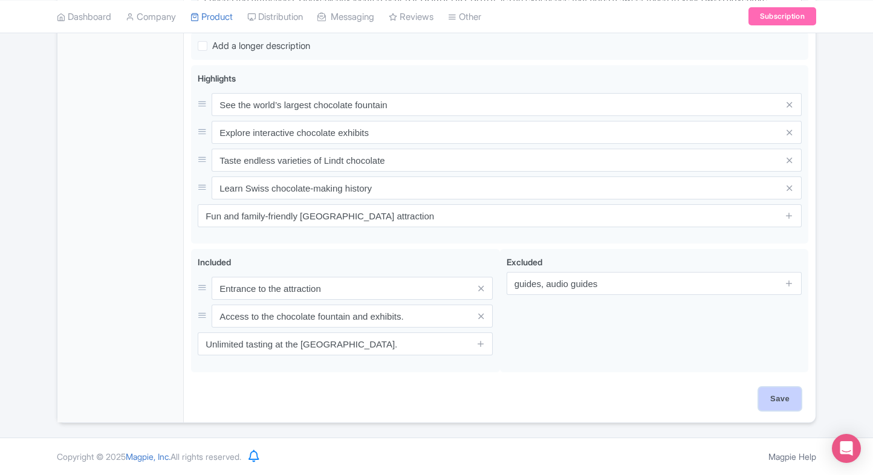
click at [789, 401] on input "Save" at bounding box center [780, 399] width 42 height 23
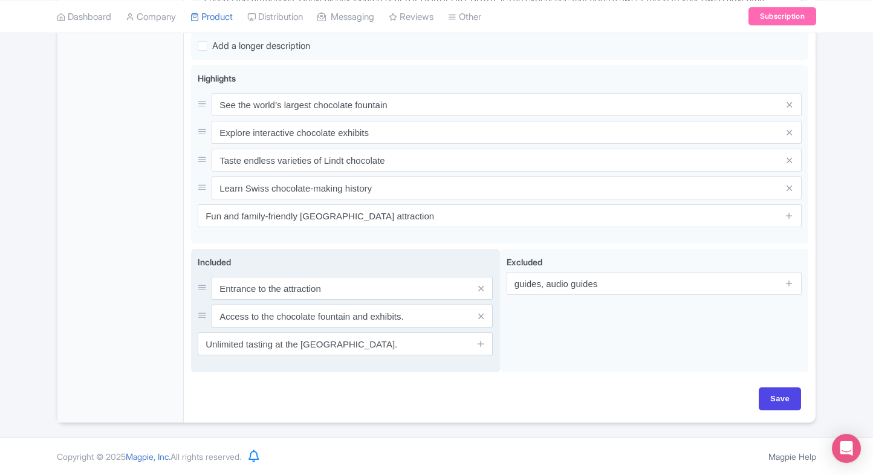
type input "Saving..."
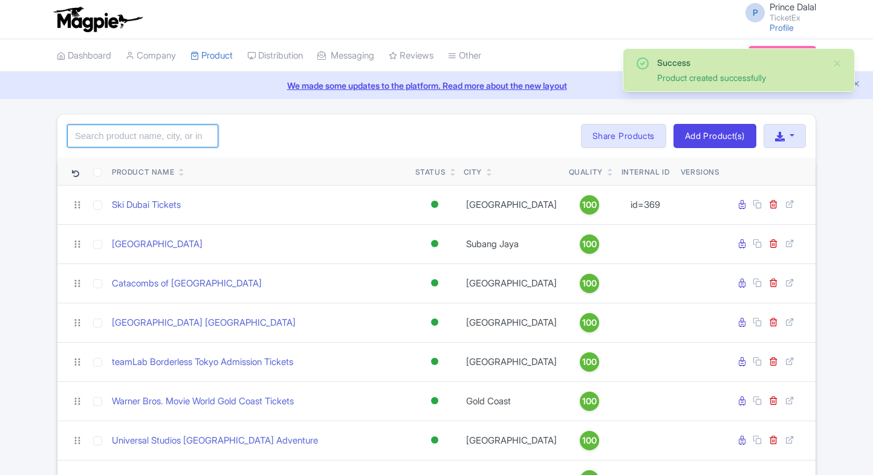
click at [128, 142] on input "search" at bounding box center [142, 136] width 151 height 23
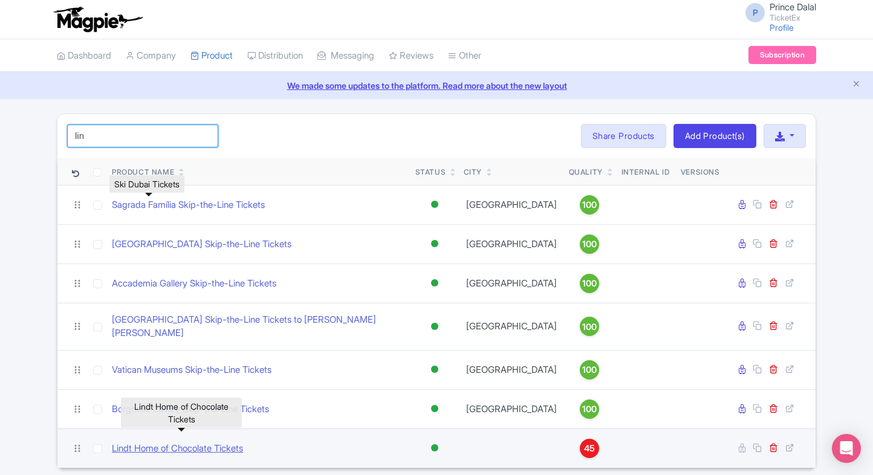
type input "lin"
click at [174, 444] on link "Lindt Home of Chocolate Tickets" at bounding box center [177, 449] width 131 height 14
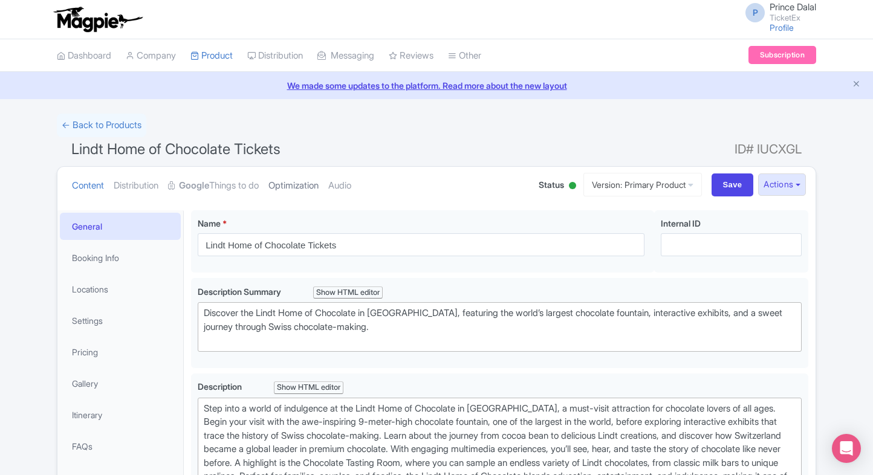
click at [288, 181] on link "Optimization" at bounding box center [293, 186] width 50 height 38
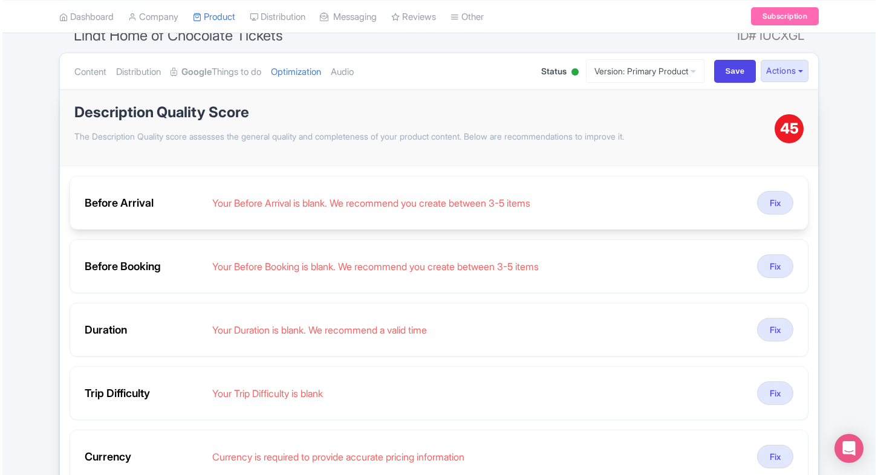
scroll to position [127, 0]
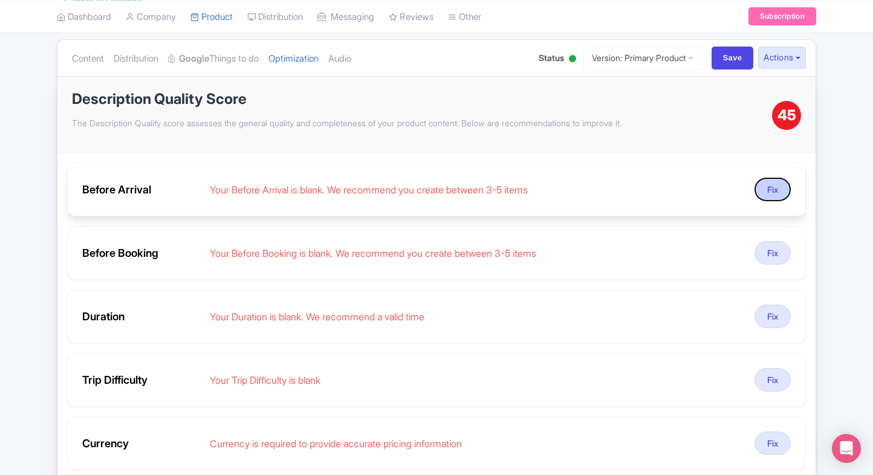
click at [771, 184] on button "Fix" at bounding box center [773, 190] width 36 height 24
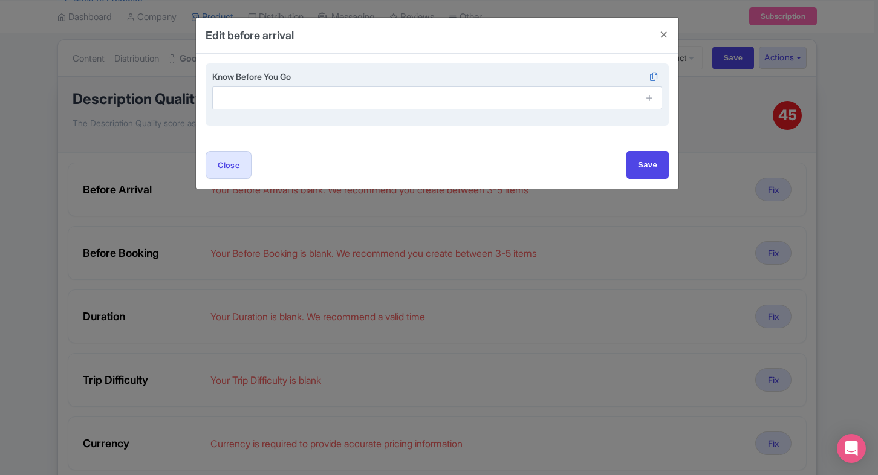
click at [300, 102] on input "text" at bounding box center [437, 97] width 450 height 23
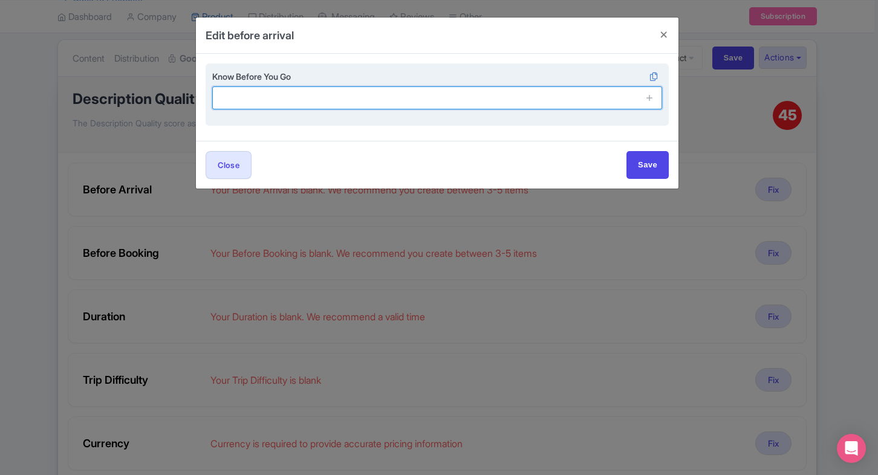
paste input "Photography is allowed except in restricted zones."
type input "Photography is allowed except in restricted zones."
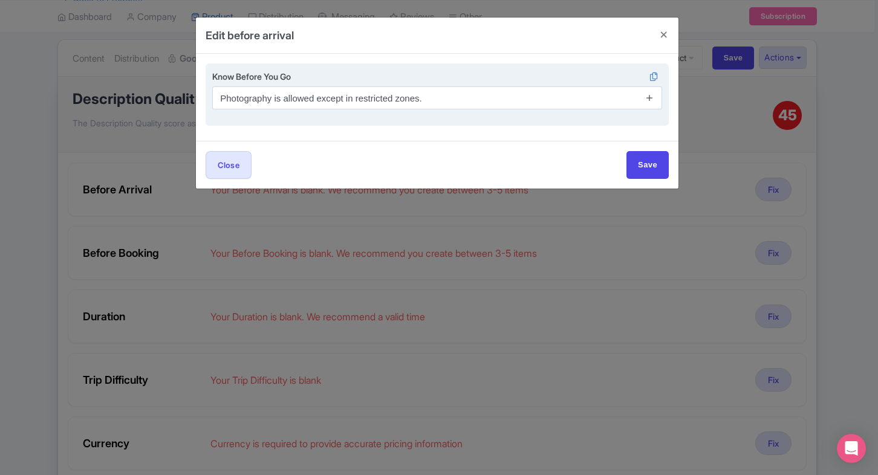
click at [651, 100] on icon at bounding box center [649, 97] width 9 height 9
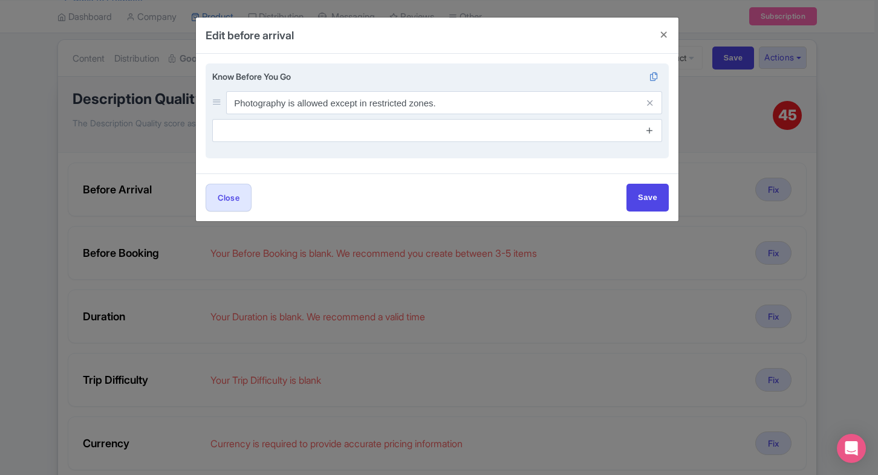
click at [654, 135] on link at bounding box center [649, 131] width 9 height 14
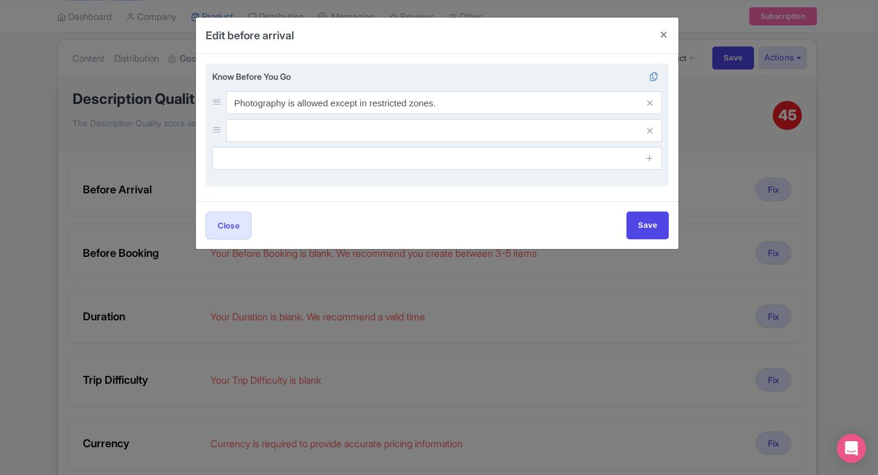
drag, startPoint x: 649, startPoint y: 159, endPoint x: 521, endPoint y: 128, distance: 131.9
click at [521, 128] on div "Know Before You Go Photography is allowed except in restricted zones." at bounding box center [437, 120] width 450 height 100
click at [521, 128] on input "text" at bounding box center [444, 130] width 436 height 23
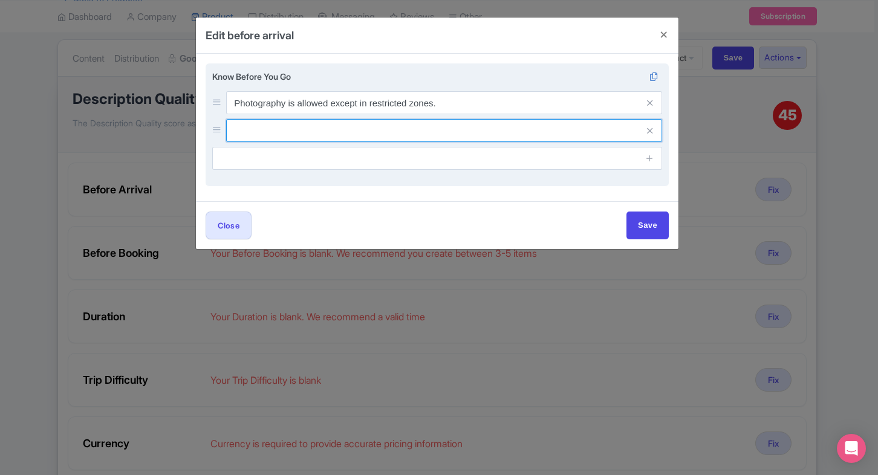
paste input "Strollers and wheelchairs are welcome."
type input "Strollers and wheelchairs are welcome."
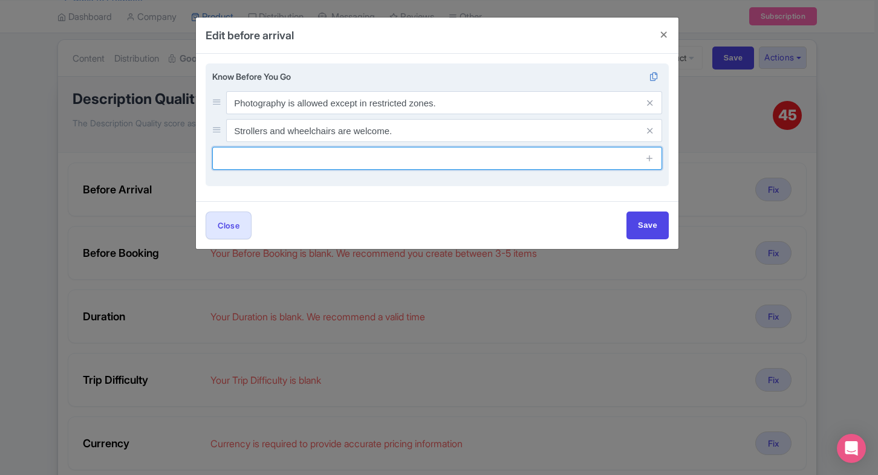
click at [417, 161] on input "text" at bounding box center [437, 158] width 450 height 23
paste input "Large bags must be stored in lockers."
type input "Large bags must be stored in lockers."
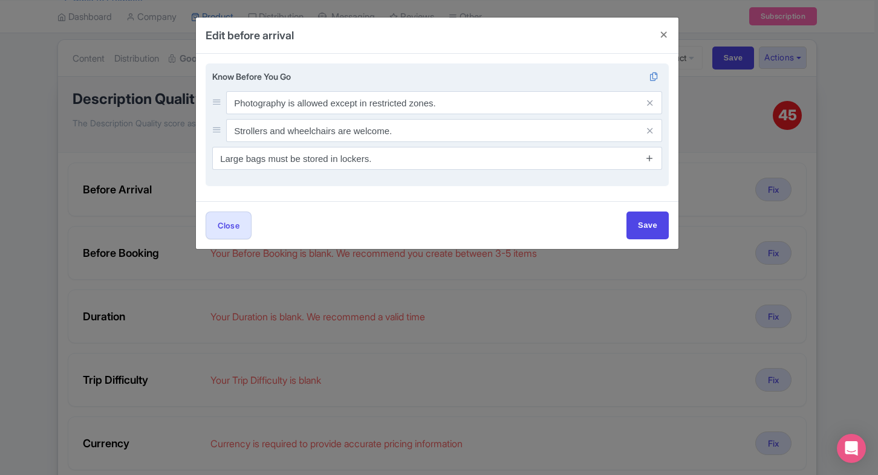
click at [648, 156] on icon at bounding box center [649, 158] width 9 height 9
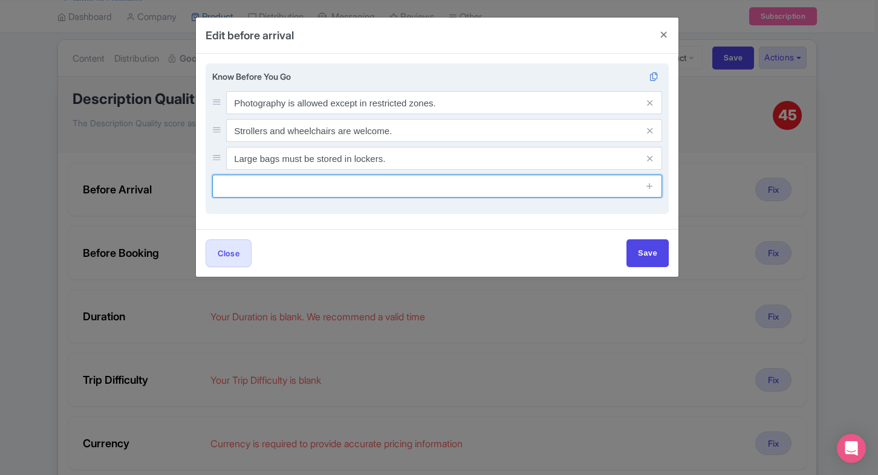
paste input "In case we are unable to process your tickets, an automatic refund will be init…"
click at [392, 190] on input "text" at bounding box center [437, 186] width 450 height 23
click at [469, 187] on input "In case we are unable to process your tickets, an automatic refund will be init…" at bounding box center [437, 186] width 450 height 23
click at [631, 189] on input "In case we are unable to process your tickets, an automatic refund will be init…" at bounding box center [437, 186] width 450 height 23
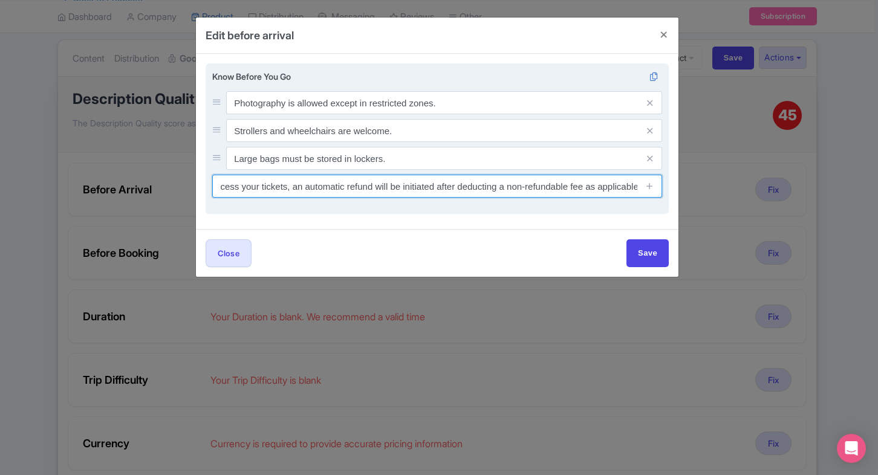
click at [592, 195] on input "In case we are unable to process your tickets, an automatic refund will be init…" at bounding box center [437, 186] width 450 height 23
type input "In case we are unable to process your tickets, an automatic refund will be init…"
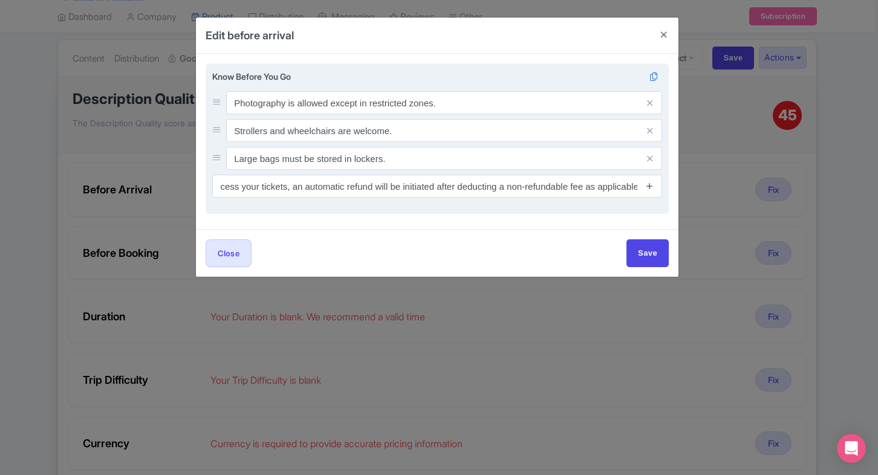
scroll to position [0, 0]
click at [652, 188] on icon at bounding box center [649, 185] width 9 height 9
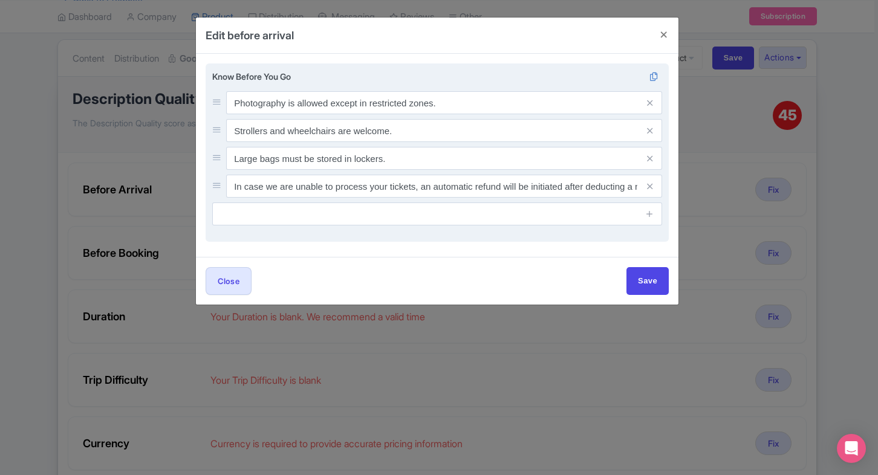
click at [495, 212] on input "text" at bounding box center [437, 214] width 450 height 23
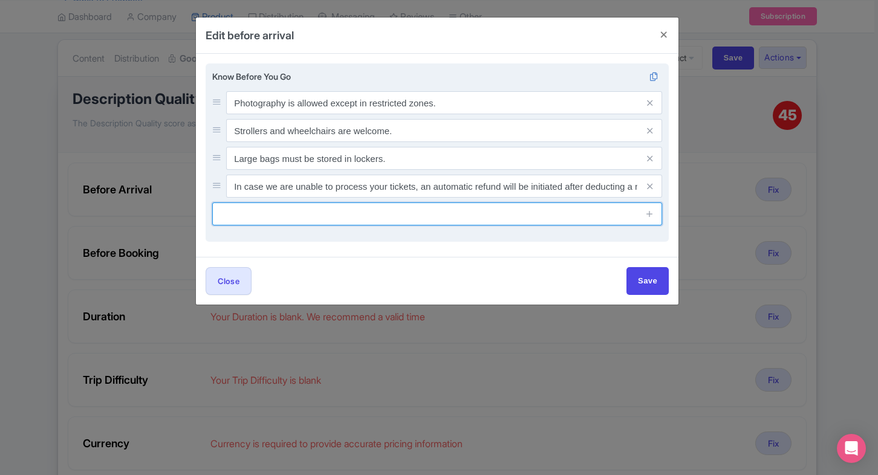
paste input "Time slots are subject to availability. If your selected slot is unavailable, y…"
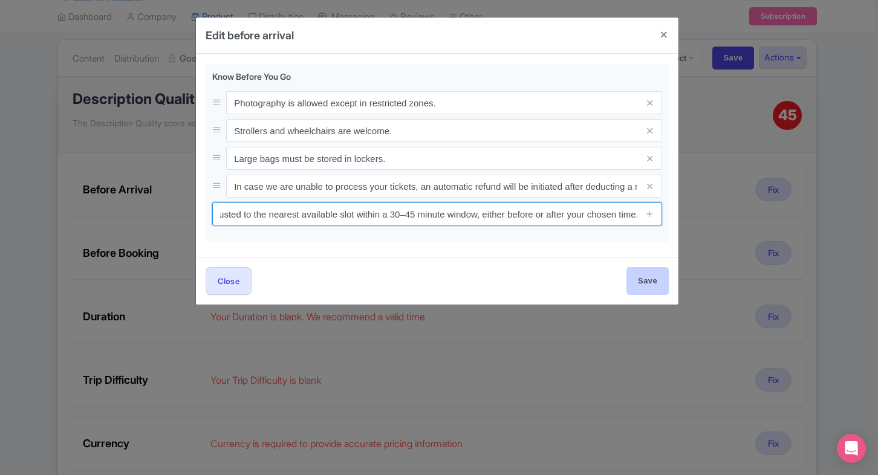
type input "Time slots are subject to availability. If your selected slot is unavailable, y…"
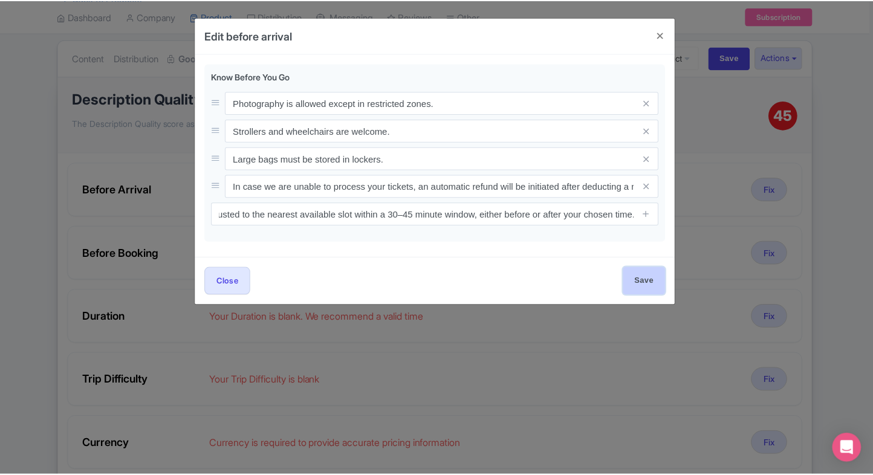
scroll to position [0, 0]
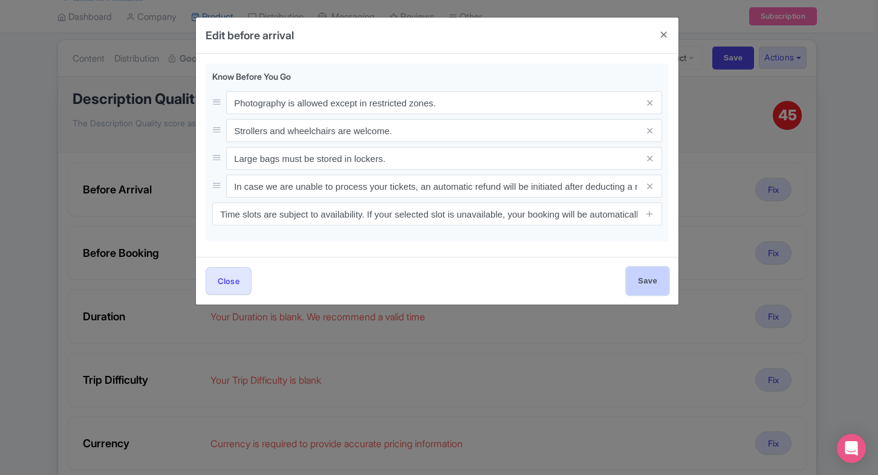
click at [641, 282] on input "Save" at bounding box center [647, 280] width 42 height 27
type input "Save"
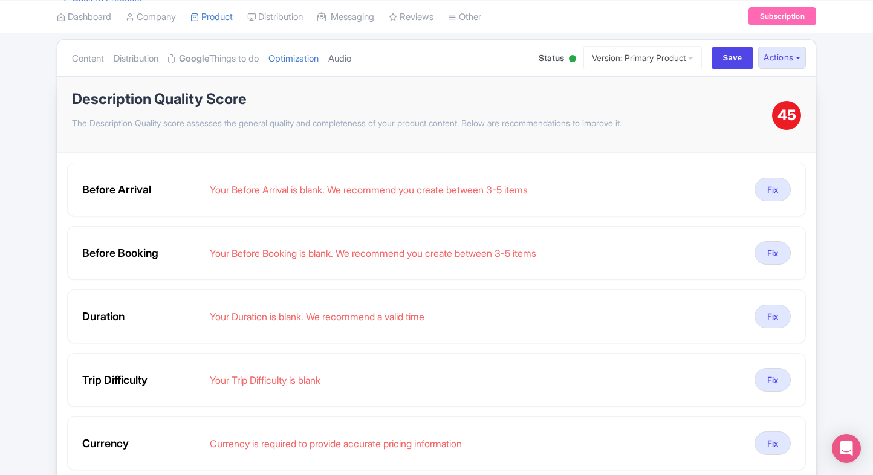
click at [348, 54] on link "Audio" at bounding box center [339, 59] width 23 height 38
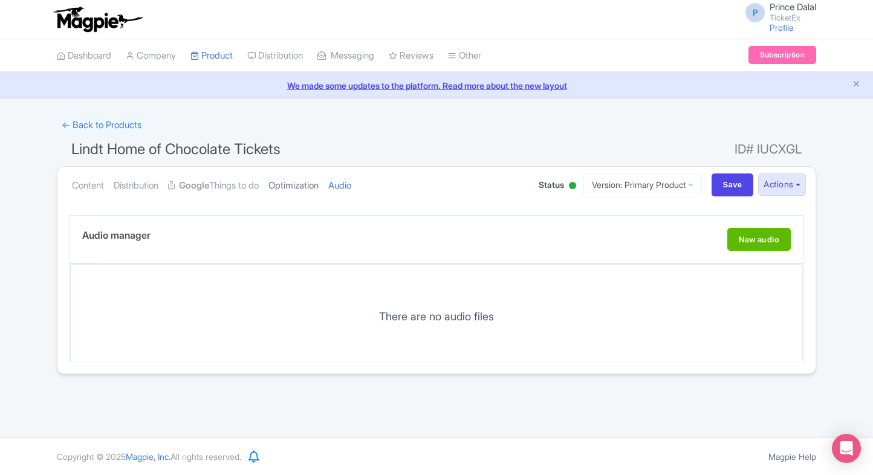
click at [300, 194] on link "Optimization" at bounding box center [293, 186] width 50 height 38
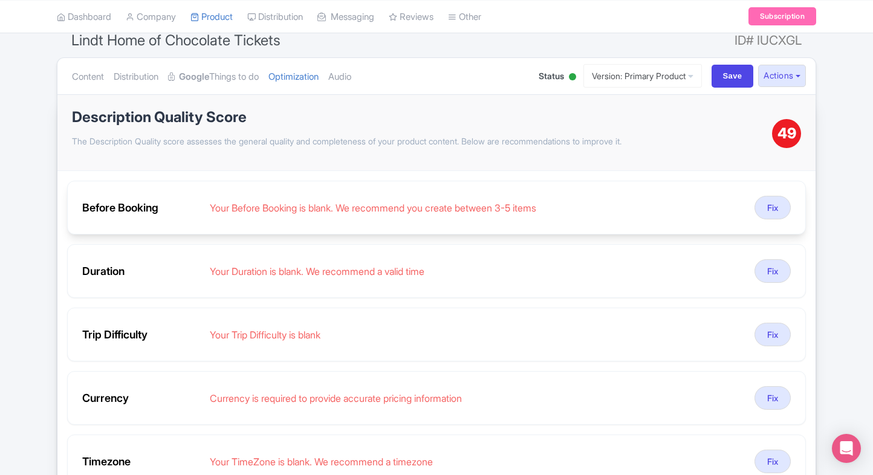
scroll to position [115, 0]
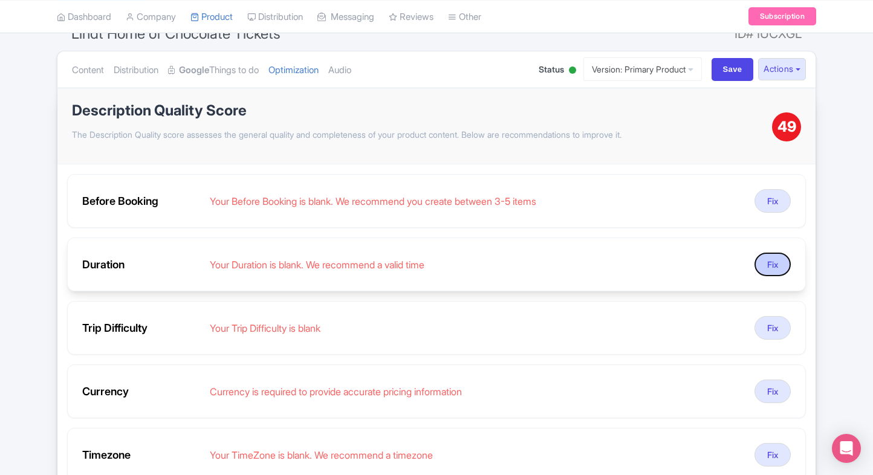
click at [784, 263] on button "Fix" at bounding box center [773, 265] width 36 height 24
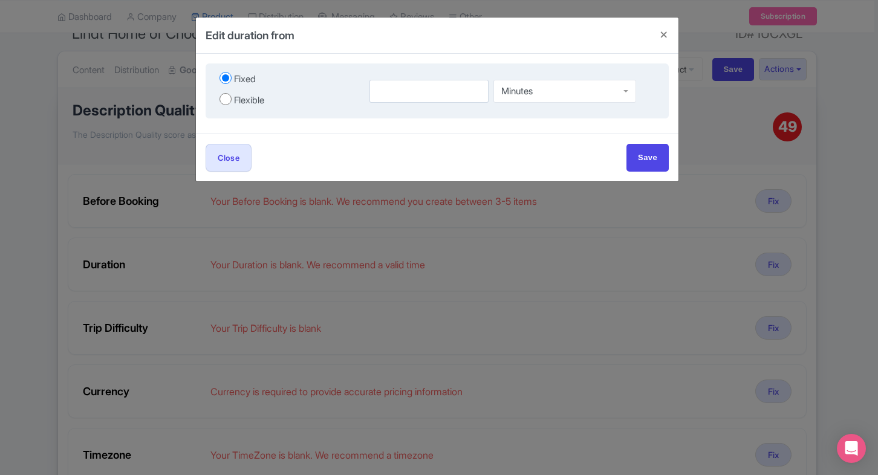
click at [258, 100] on div "Flexible" at bounding box center [249, 101] width 30 height 14
click at [232, 100] on input "Flexible" at bounding box center [226, 99] width 12 height 12
radio input "true"
click at [382, 97] on input "number" at bounding box center [399, 91] width 75 height 23
type input "1.5"
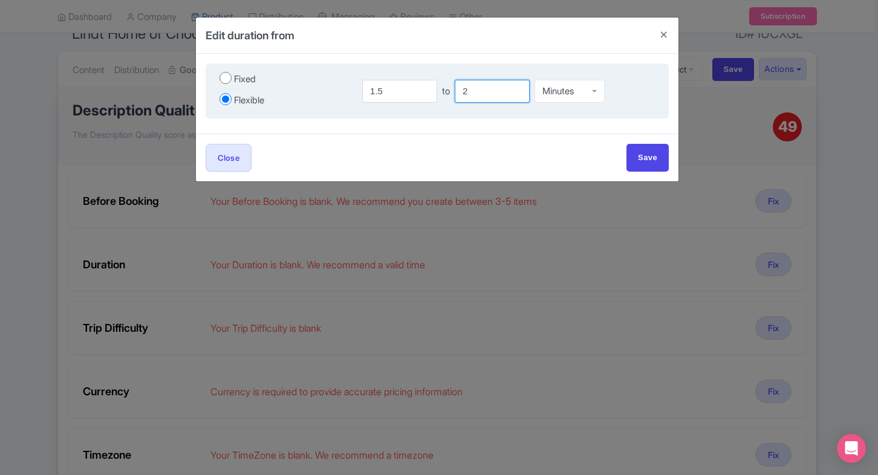
click at [501, 91] on input "2" at bounding box center [492, 91] width 75 height 23
type input "2"
click at [579, 99] on div "Minutes" at bounding box center [570, 88] width 70 height 23
click at [642, 148] on input "Save" at bounding box center [647, 157] width 42 height 27
type input "Save"
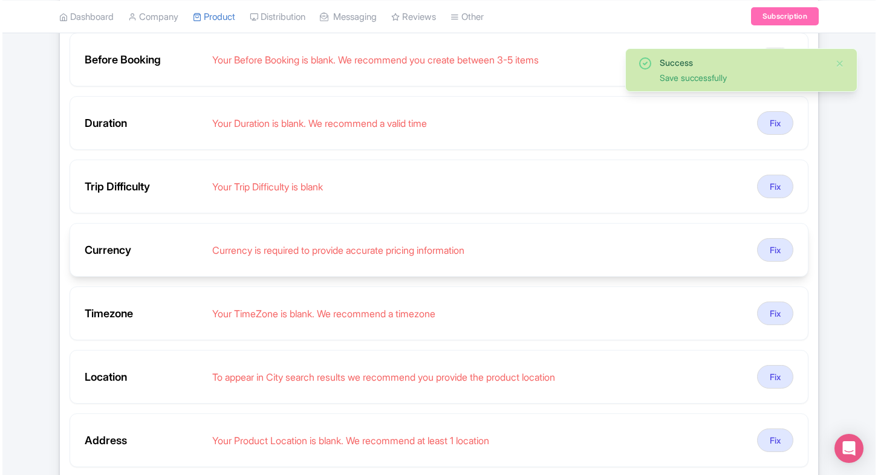
scroll to position [279, 0]
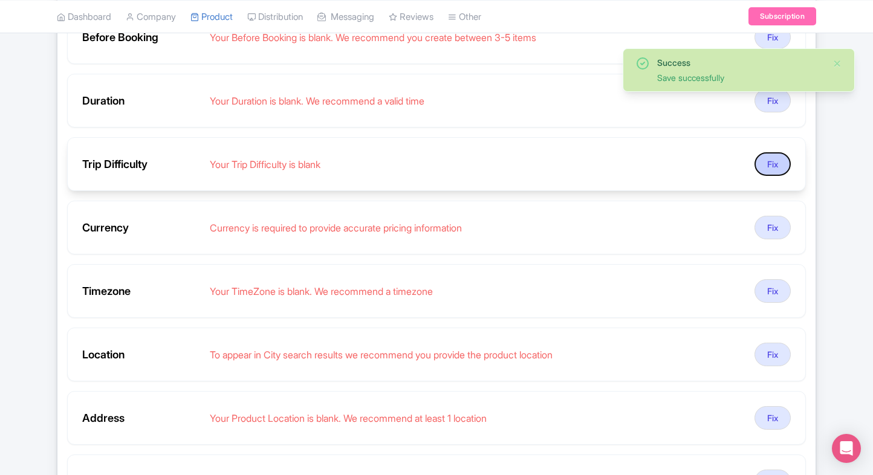
click at [776, 164] on button "Fix" at bounding box center [773, 164] width 36 height 24
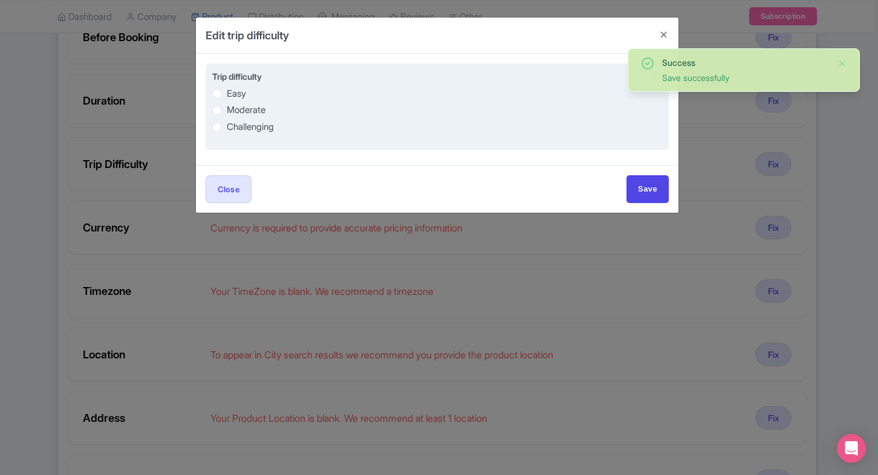
click at [225, 100] on div "Easy Moderate Challenging" at bounding box center [437, 109] width 450 height 47
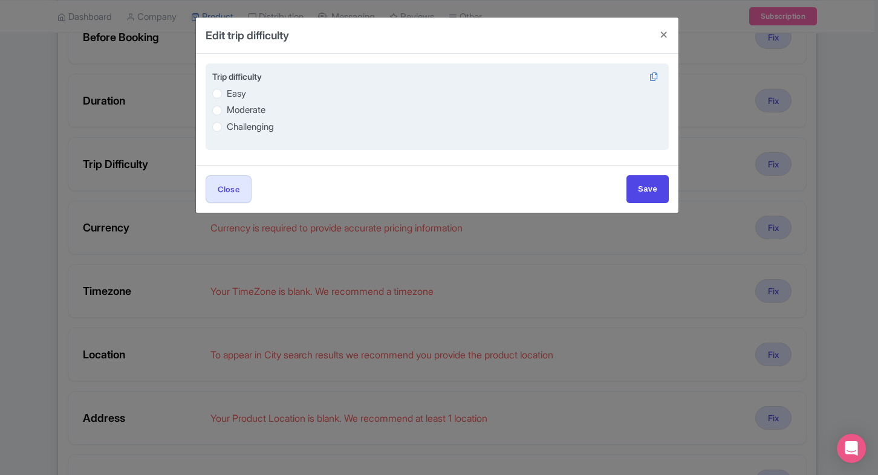
click at [227, 95] on label "Easy" at bounding box center [236, 94] width 19 height 14
radio input "true"
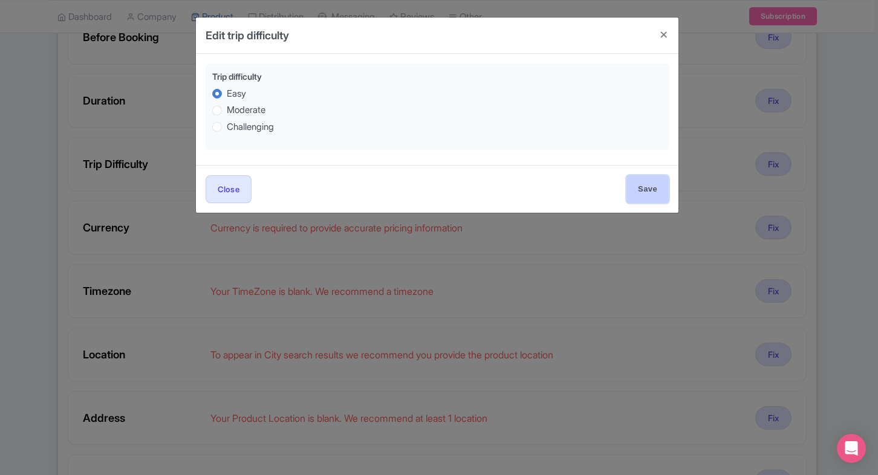
click at [645, 190] on input "Save" at bounding box center [647, 188] width 42 height 27
type input "Save"
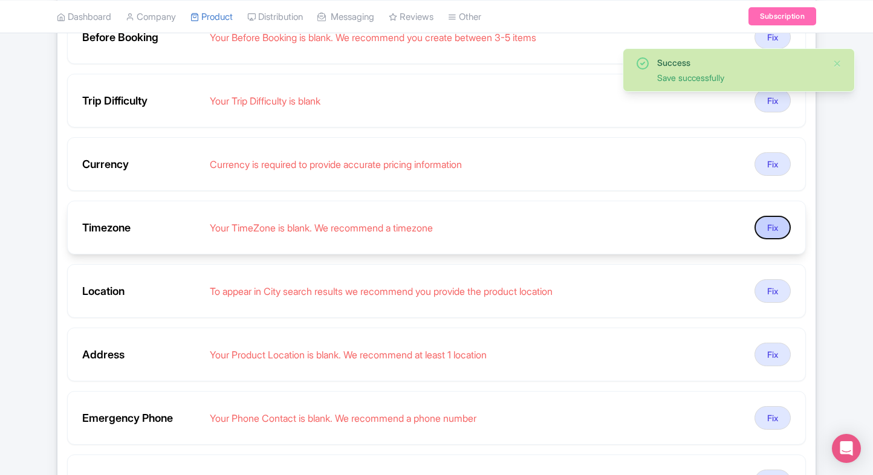
click at [770, 229] on button "Fix" at bounding box center [773, 228] width 36 height 24
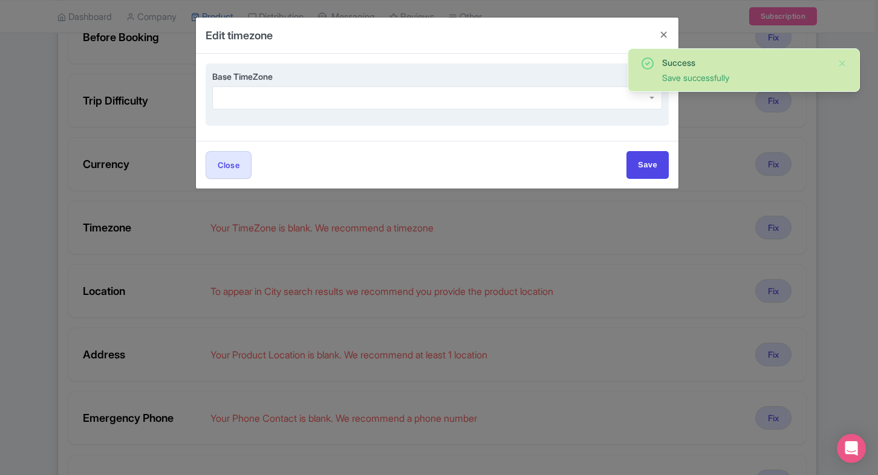
click at [299, 97] on div at bounding box center [437, 97] width 450 height 23
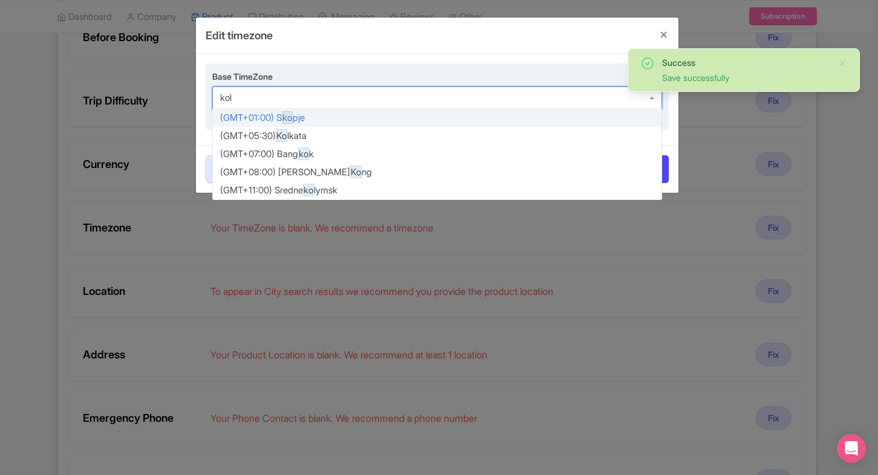
type input "kolk"
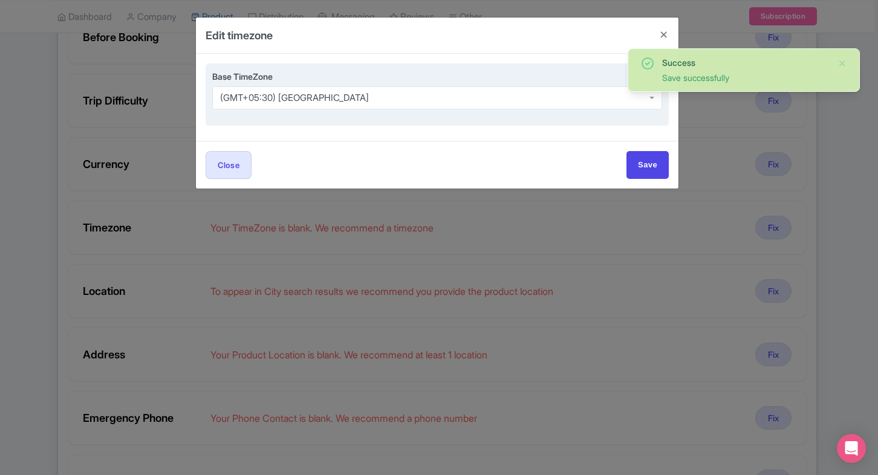
scroll to position [0, 0]
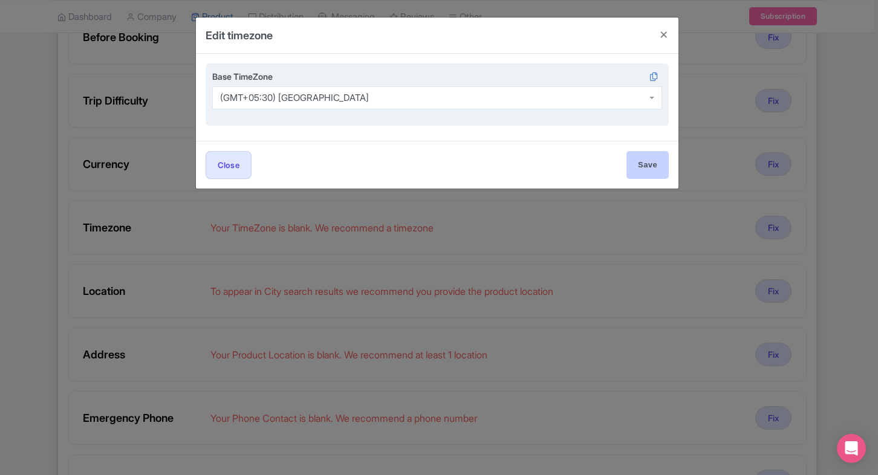
drag, startPoint x: 636, startPoint y: 181, endPoint x: 644, endPoint y: 174, distance: 10.7
click at [644, 174] on div "Close Save" at bounding box center [437, 164] width 483 height 47
click at [644, 174] on input "Save" at bounding box center [647, 164] width 42 height 27
type input "Saving..."
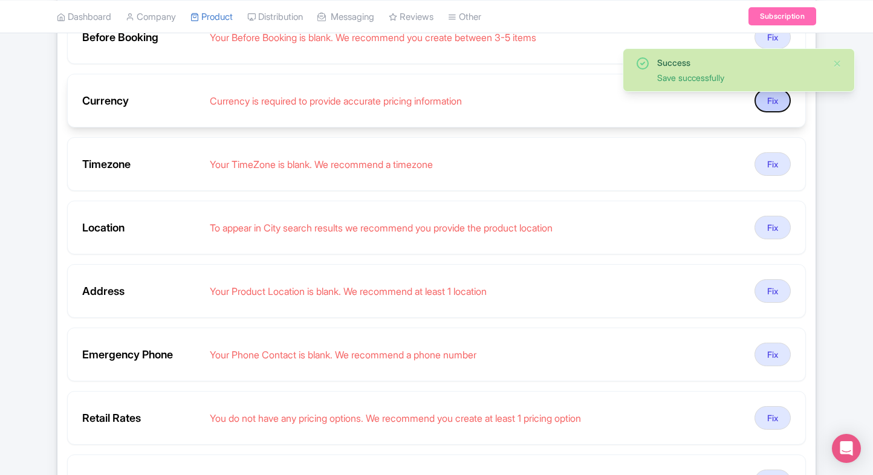
click at [773, 96] on button "Fix" at bounding box center [773, 101] width 36 height 24
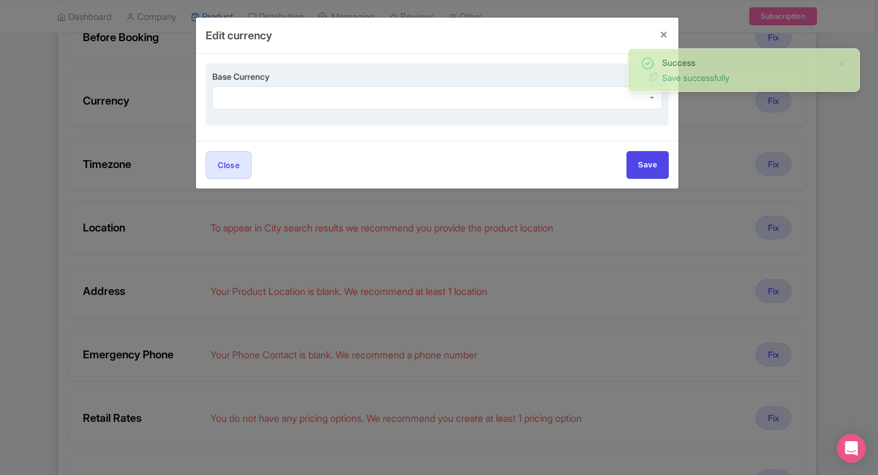
click at [298, 90] on div at bounding box center [437, 97] width 450 height 23
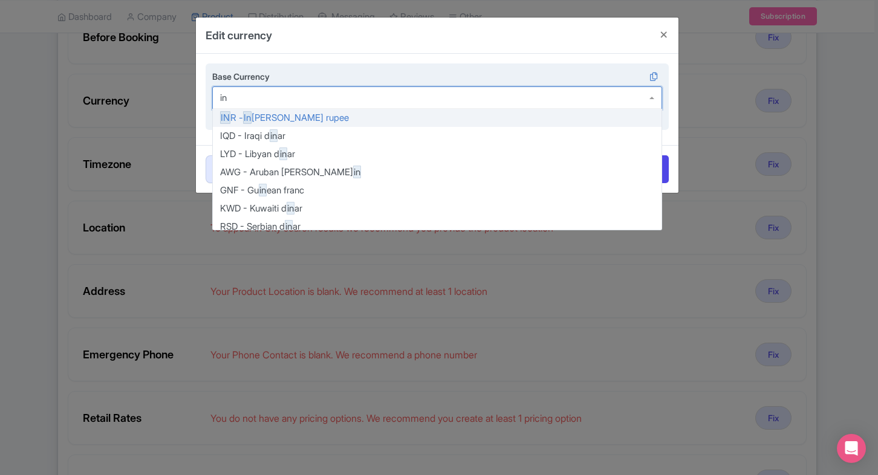
type input "inr"
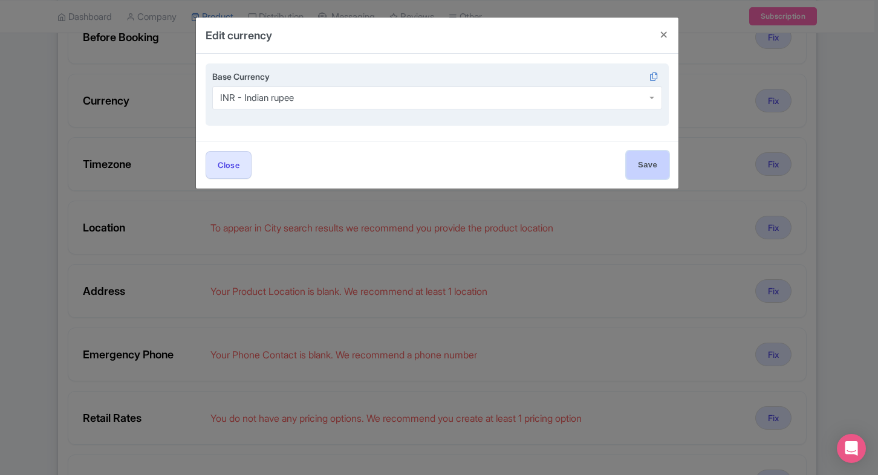
click at [639, 159] on input "Save" at bounding box center [647, 164] width 42 height 27
type input "Save"
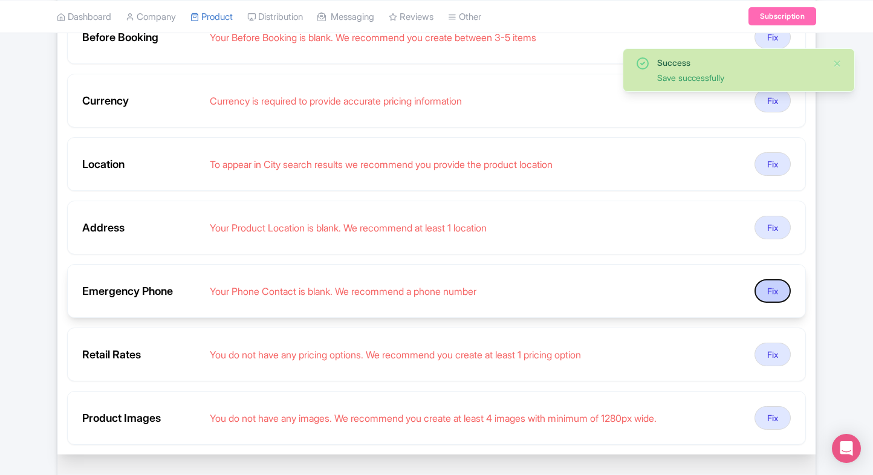
click at [776, 288] on button "Fix" at bounding box center [773, 291] width 36 height 24
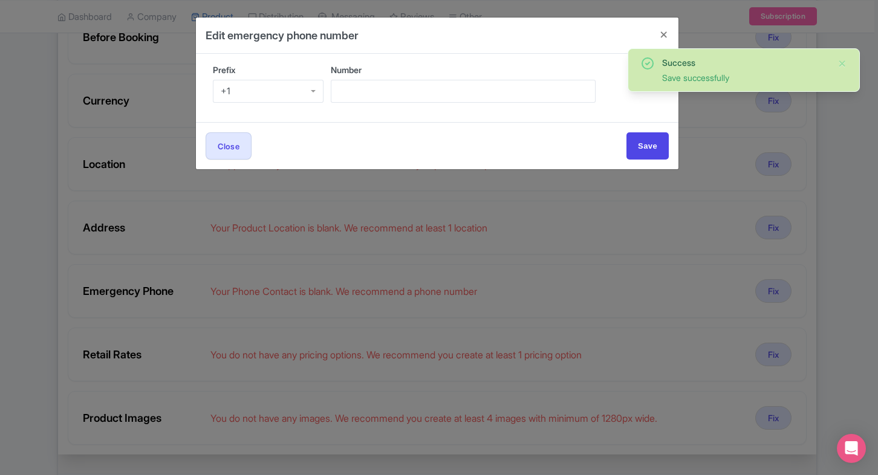
click at [242, 92] on div "+1" at bounding box center [268, 91] width 111 height 23
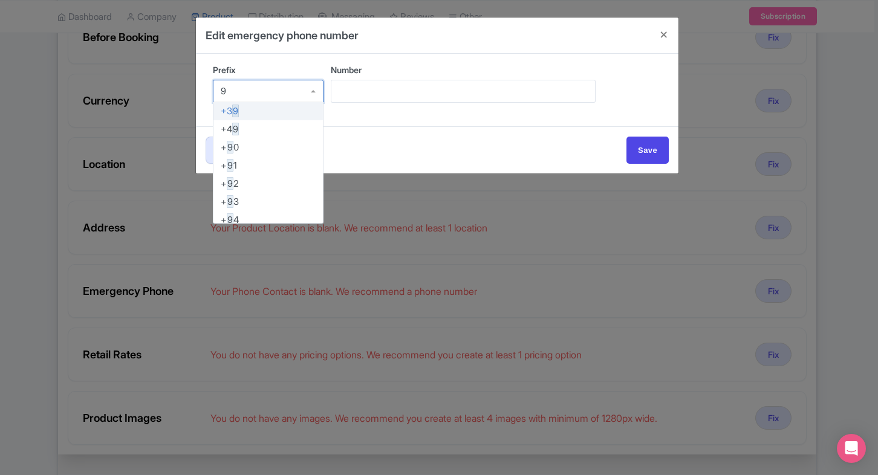
type input "91"
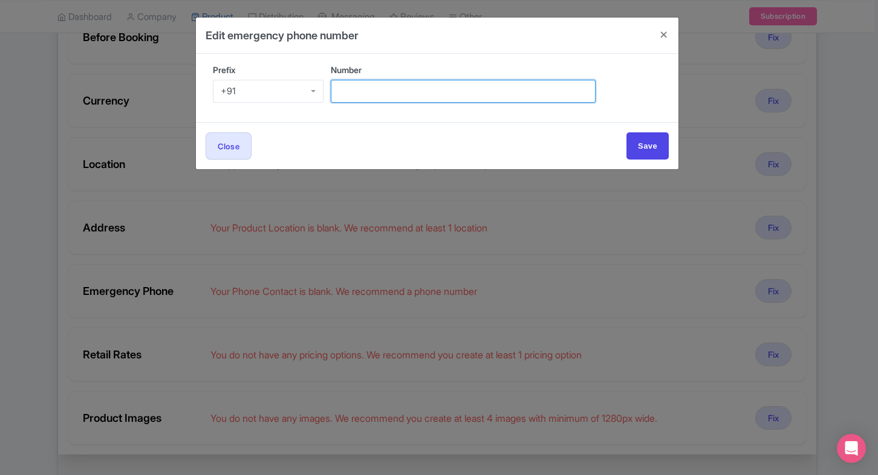
click at [395, 92] on input "Number" at bounding box center [463, 91] width 265 height 23
type input "9509989377"
click at [601, 150] on div "Close Save" at bounding box center [437, 145] width 463 height 27
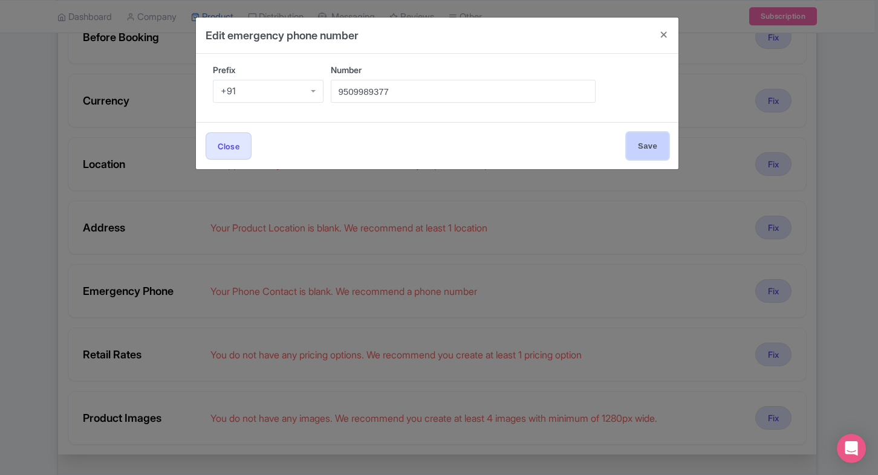
click at [662, 139] on input "Save" at bounding box center [647, 145] width 42 height 27
type input "Save"
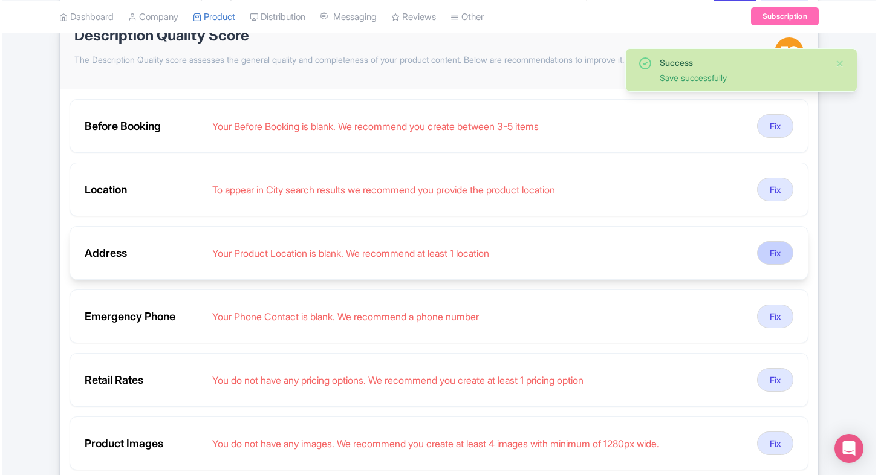
scroll to position [185, 0]
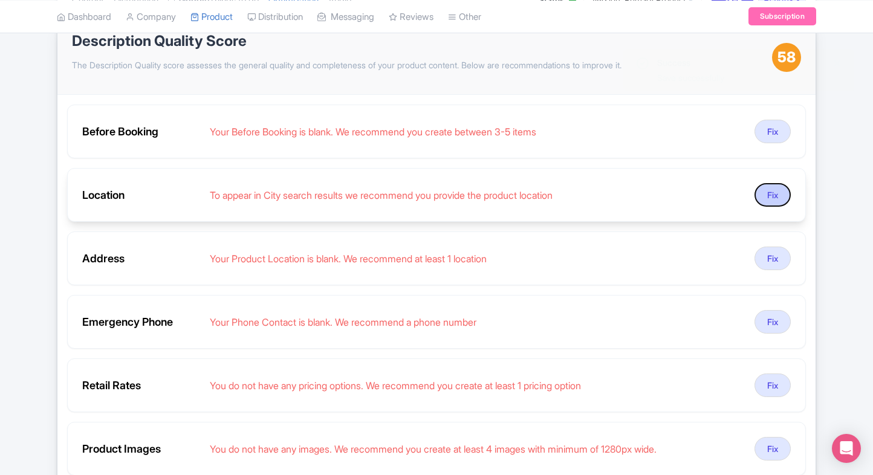
click at [779, 201] on button "Fix" at bounding box center [773, 195] width 36 height 24
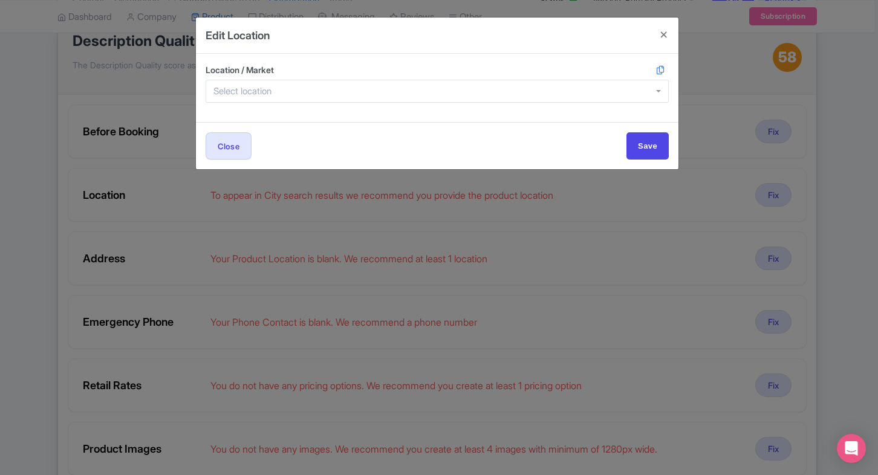
click at [331, 86] on div at bounding box center [437, 91] width 463 height 23
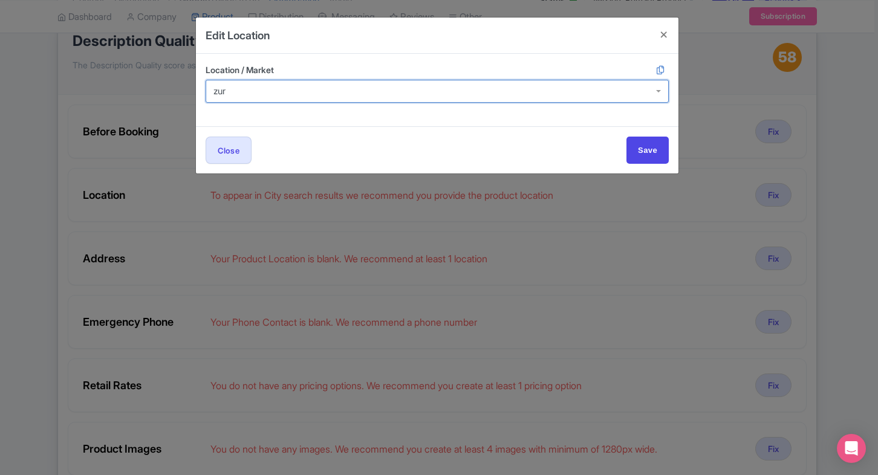
type input "zuri"
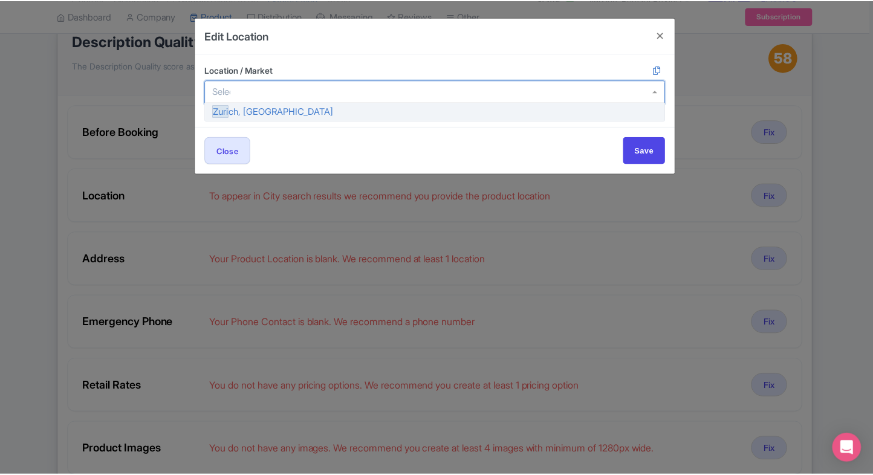
scroll to position [0, 0]
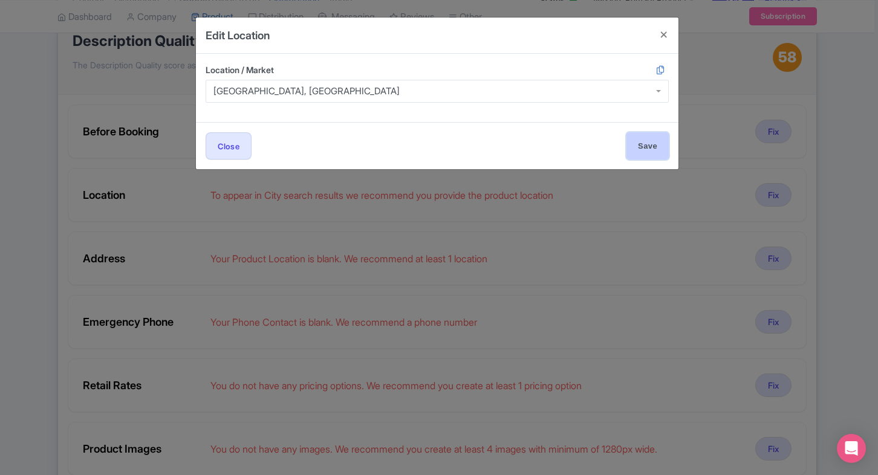
click at [648, 142] on input "Save" at bounding box center [647, 145] width 42 height 27
type input "Save"
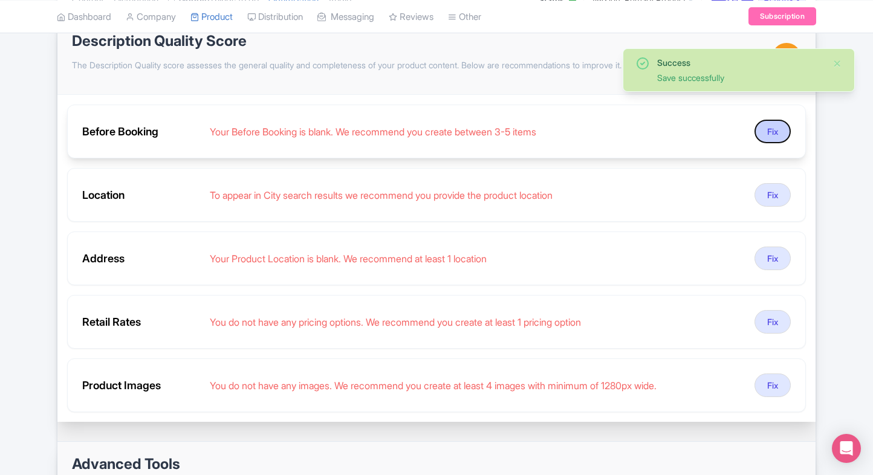
click at [781, 132] on button "Fix" at bounding box center [773, 132] width 36 height 24
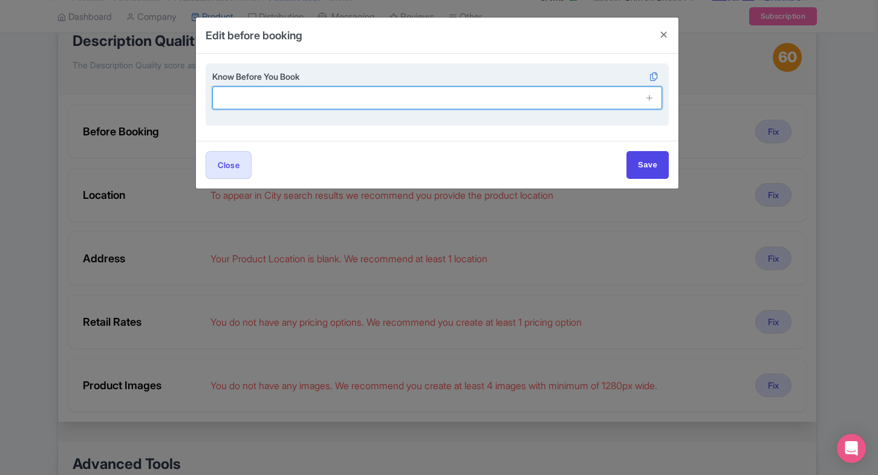
click at [487, 99] on input "text" at bounding box center [437, 97] width 450 height 23
paste input "Guided tours and workshops require separate booking."
type input "Guided tours and workshops require separate booking."
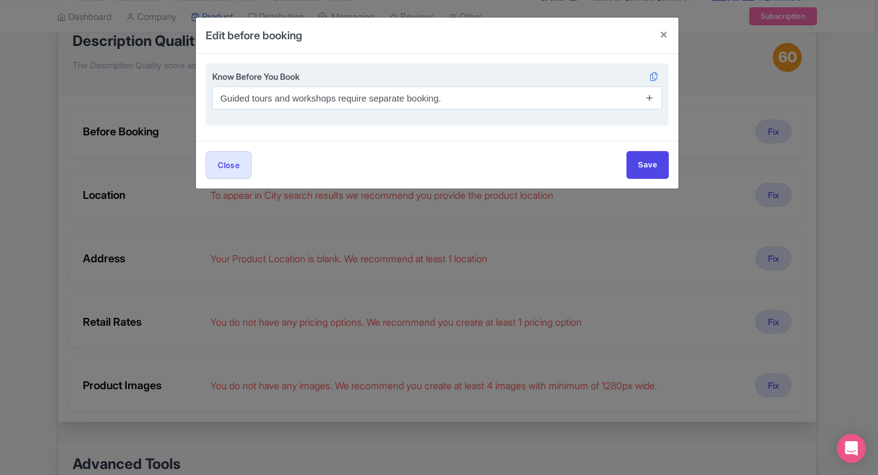
click at [653, 98] on icon at bounding box center [649, 97] width 9 height 9
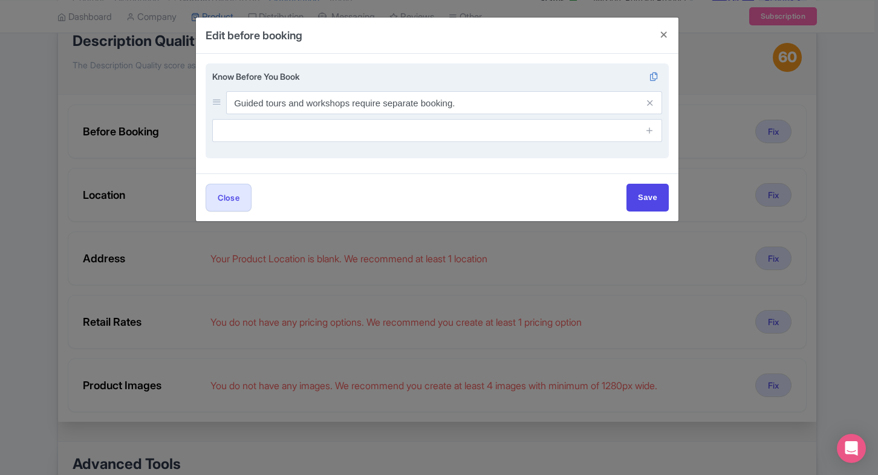
click at [492, 145] on div "Know Before You Book Guided tours and workshops require separate booking." at bounding box center [437, 111] width 463 height 96
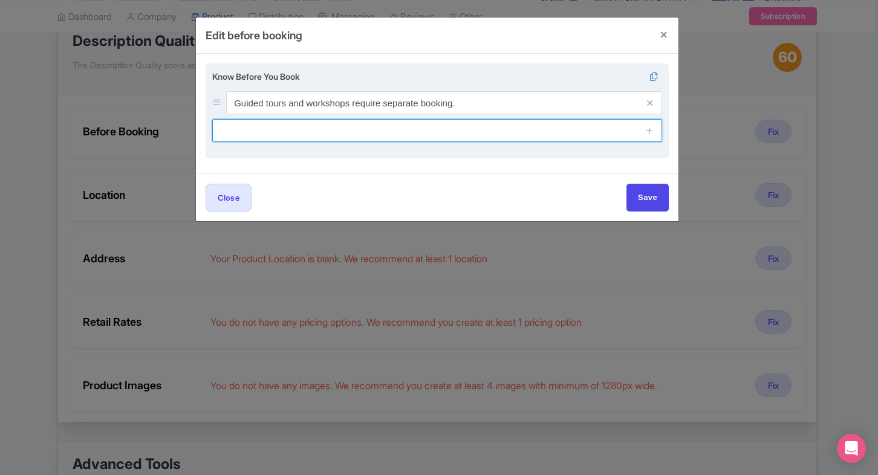
click at [506, 133] on input "text" at bounding box center [437, 130] width 450 height 23
paste input "Chocolate tasting is included in admission."
type input "Chocolate tasting is included in admission."
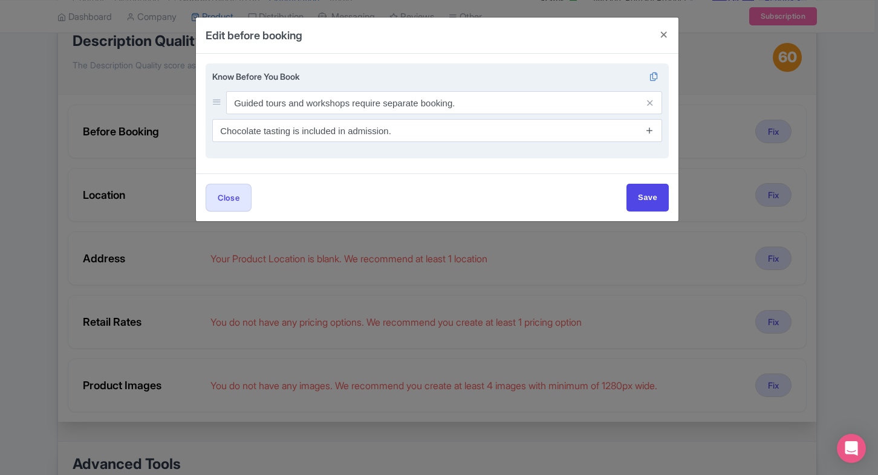
click at [650, 129] on icon at bounding box center [649, 130] width 9 height 9
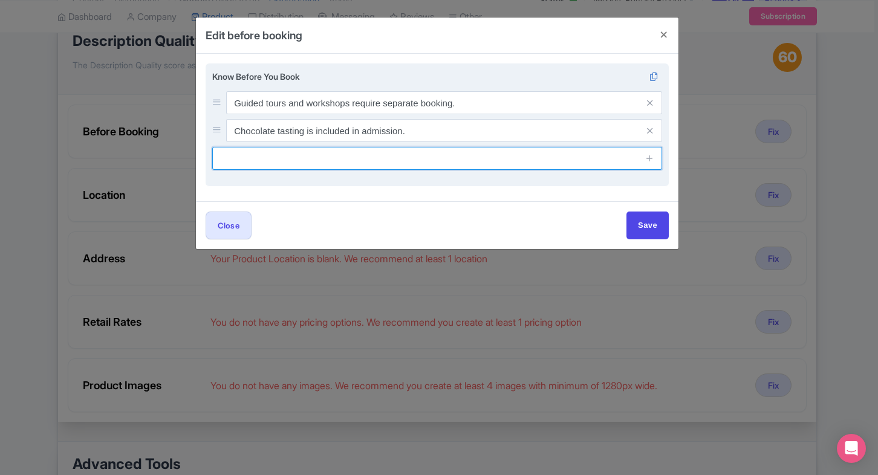
paste input "Tickets are date-specific; book in advance."
click at [493, 166] on input "Tickets are date-specific; book in advance." at bounding box center [437, 158] width 450 height 23
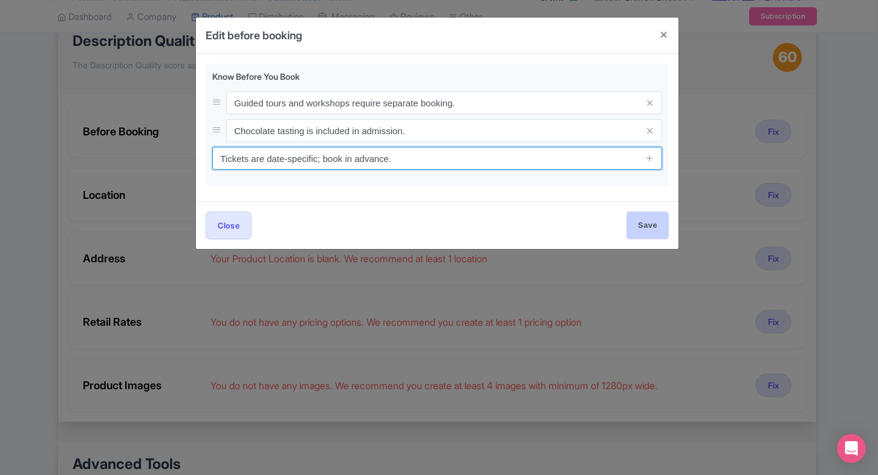
type input "Tickets are date-specific; book in advance."
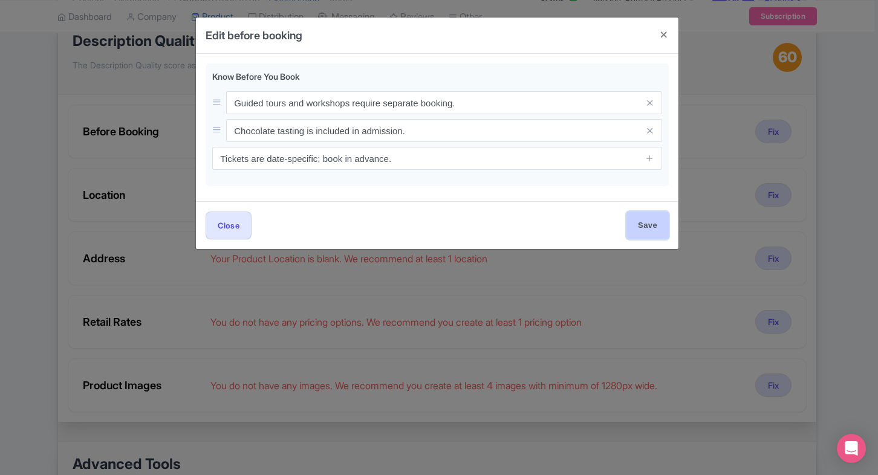
click at [643, 212] on input "Save" at bounding box center [647, 225] width 42 height 27
type input "Save"
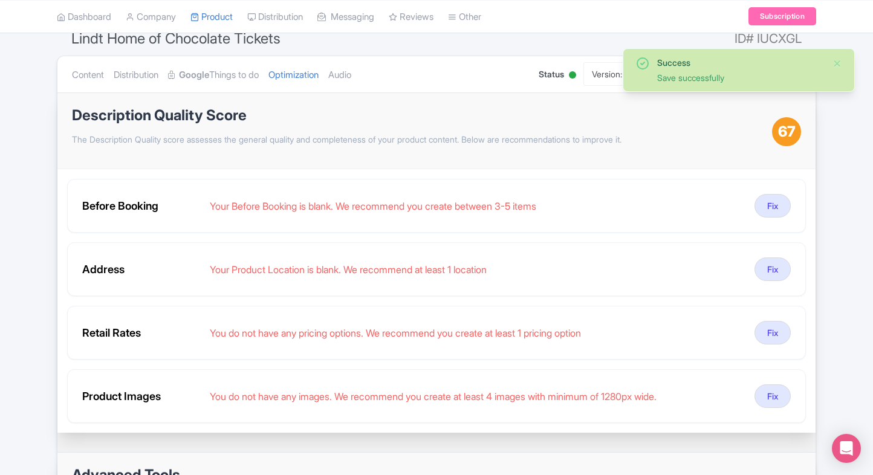
scroll to position [108, 0]
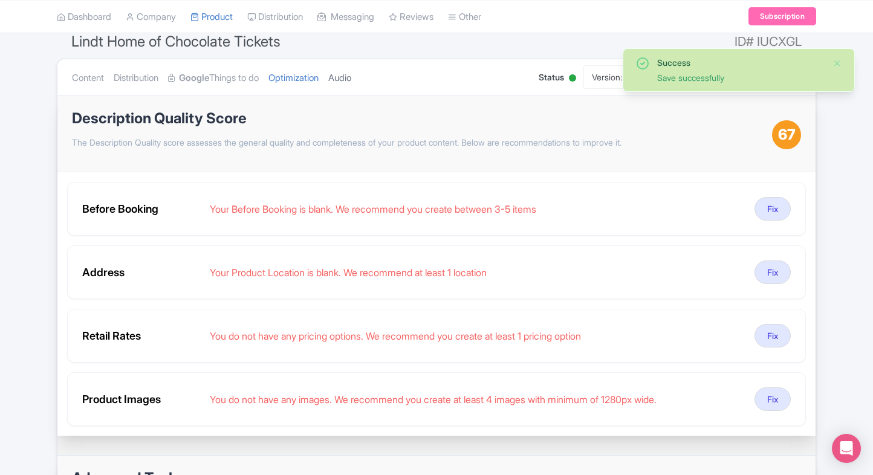
click at [348, 74] on link "Audio" at bounding box center [339, 78] width 23 height 38
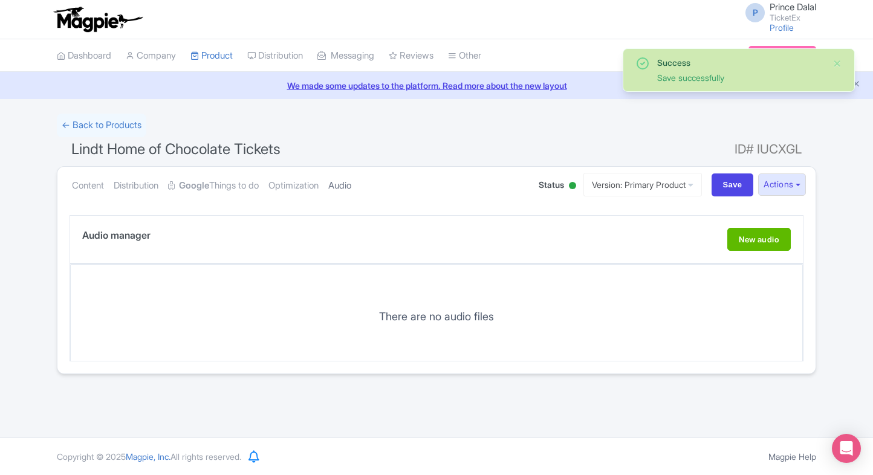
scroll to position [0, 0]
click at [288, 197] on link "Optimization" at bounding box center [293, 186] width 50 height 38
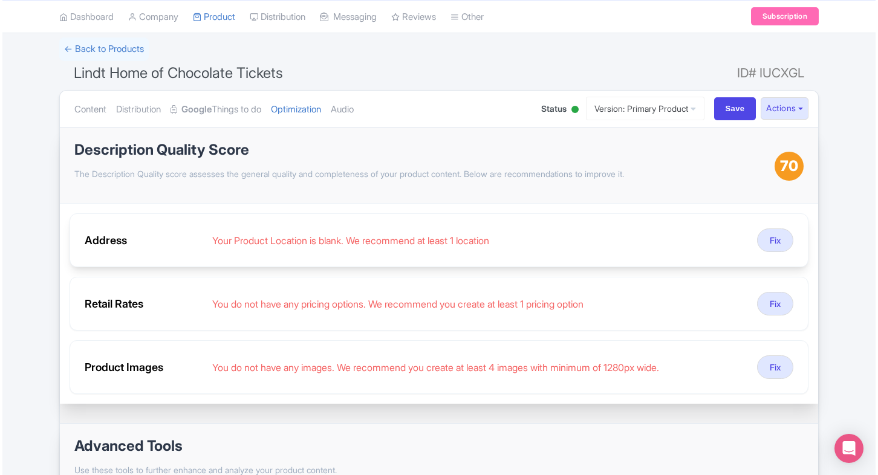
scroll to position [78, 0]
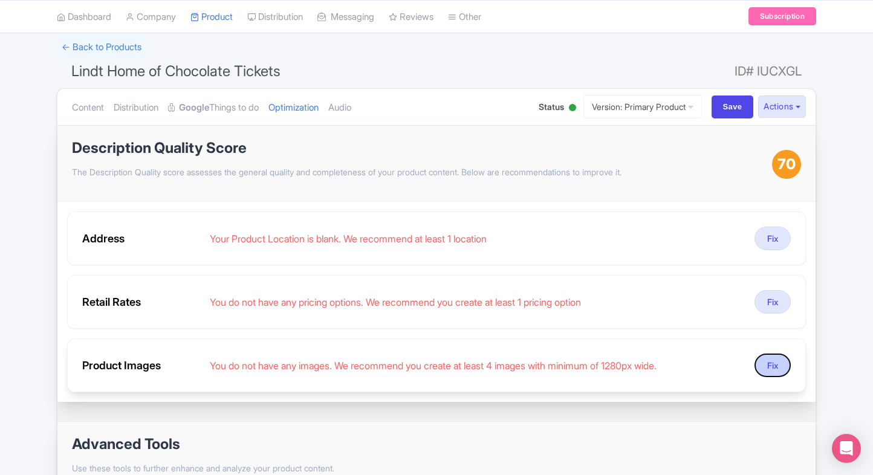
click at [764, 366] on button "Fix" at bounding box center [773, 366] width 36 height 24
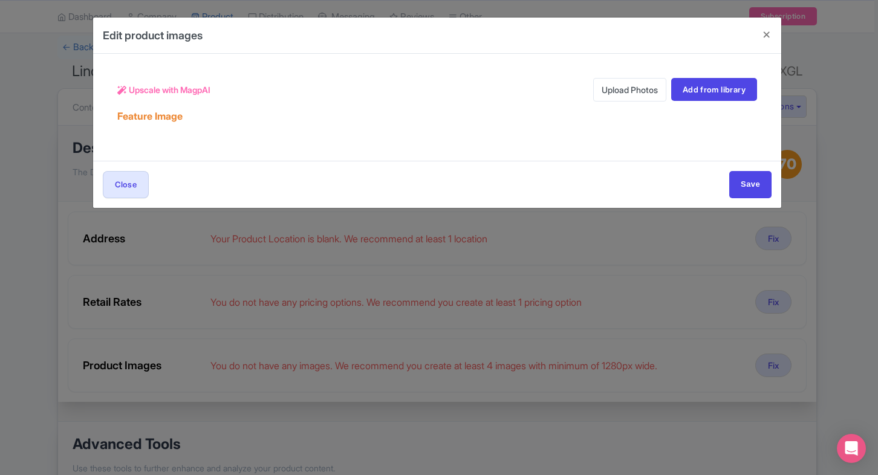
click at [601, 96] on link "Upload Photos" at bounding box center [629, 90] width 73 height 24
click at [604, 88] on link "Upload Photos" at bounding box center [629, 90] width 73 height 24
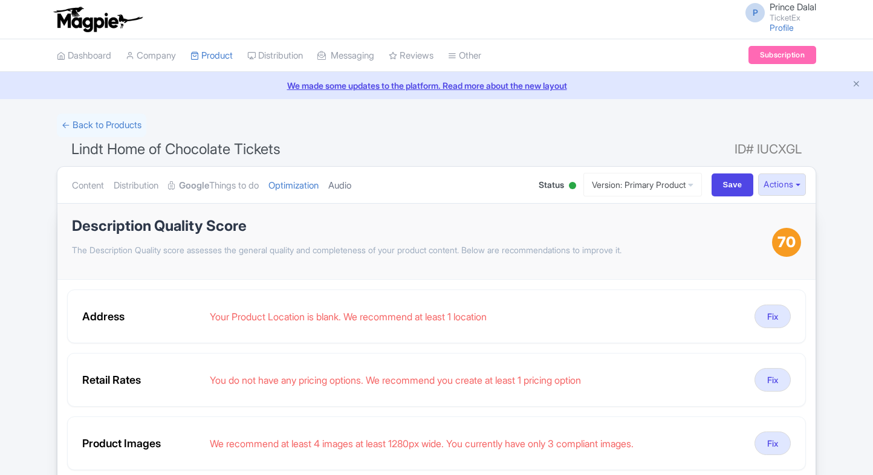
click at [351, 187] on link "Audio" at bounding box center [339, 186] width 23 height 38
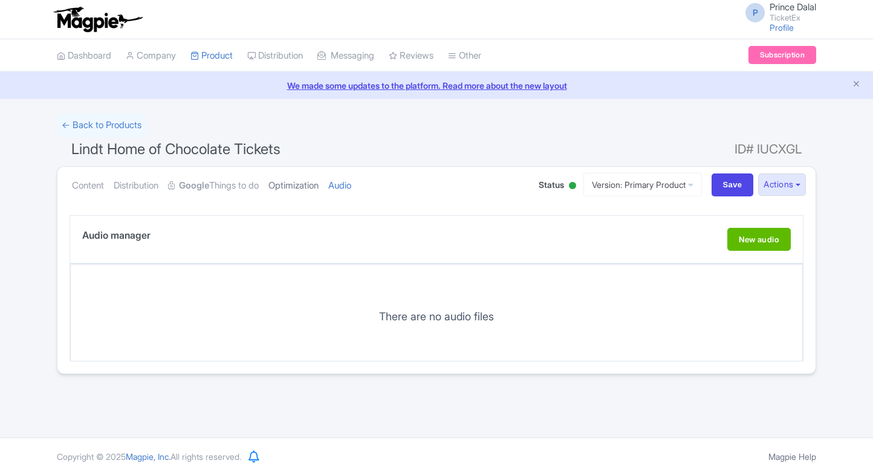
click at [307, 185] on link "Optimization" at bounding box center [293, 186] width 50 height 38
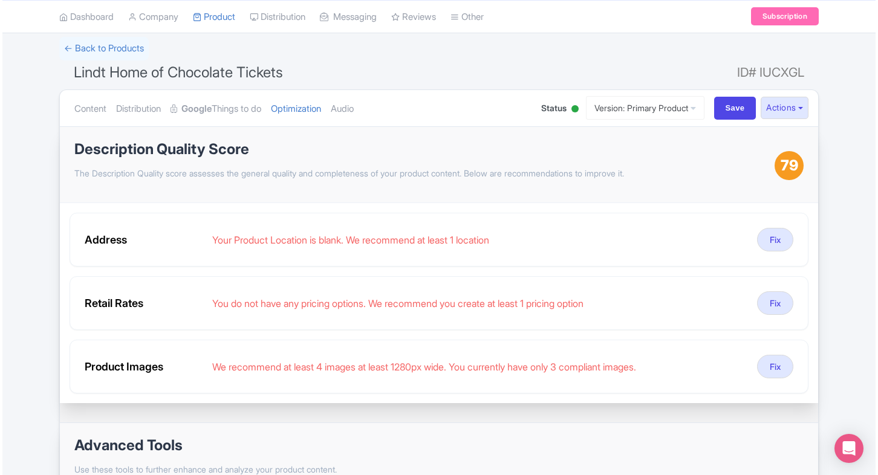
scroll to position [77, 0]
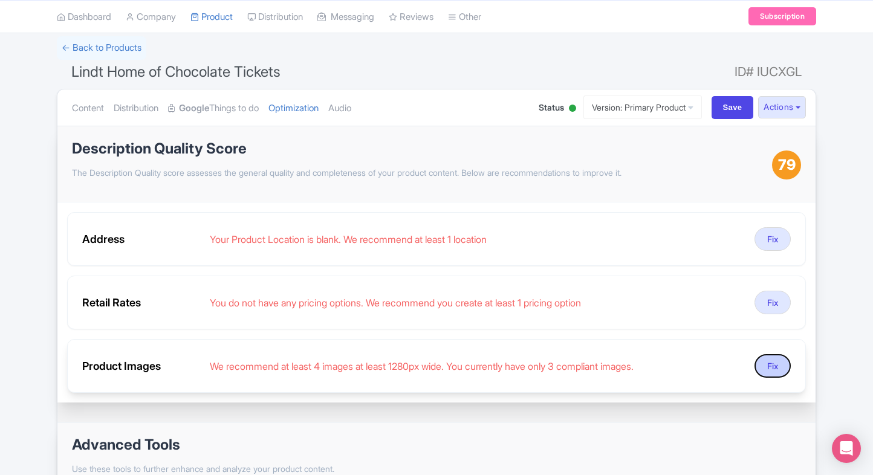
click at [769, 357] on button "Fix" at bounding box center [773, 366] width 36 height 24
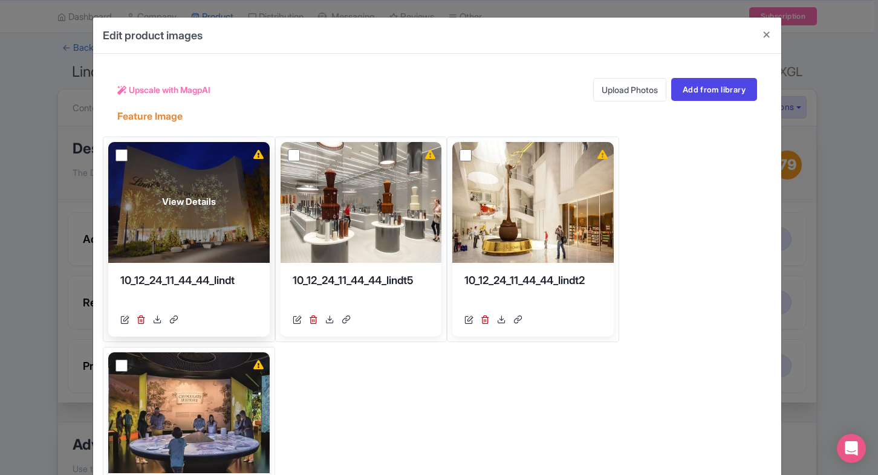
click at [122, 152] on input "checkbox" at bounding box center [121, 155] width 12 height 12
checkbox input "true"
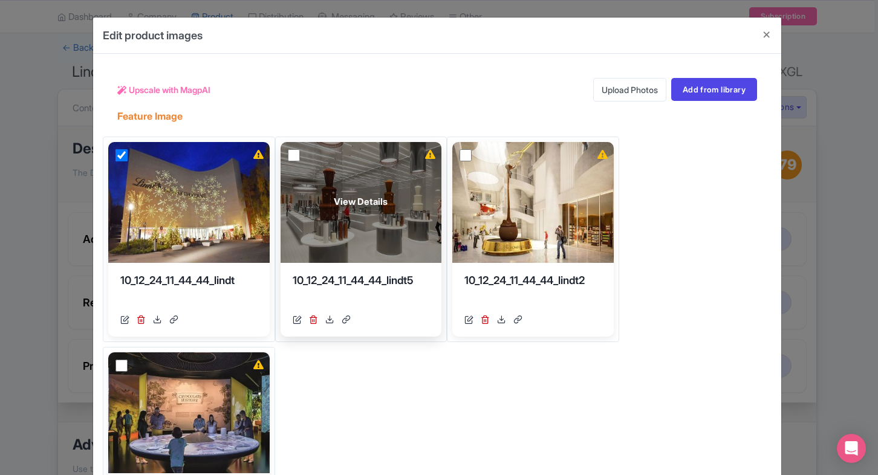
click at [290, 152] on input "checkbox" at bounding box center [294, 155] width 12 height 12
checkbox input "true"
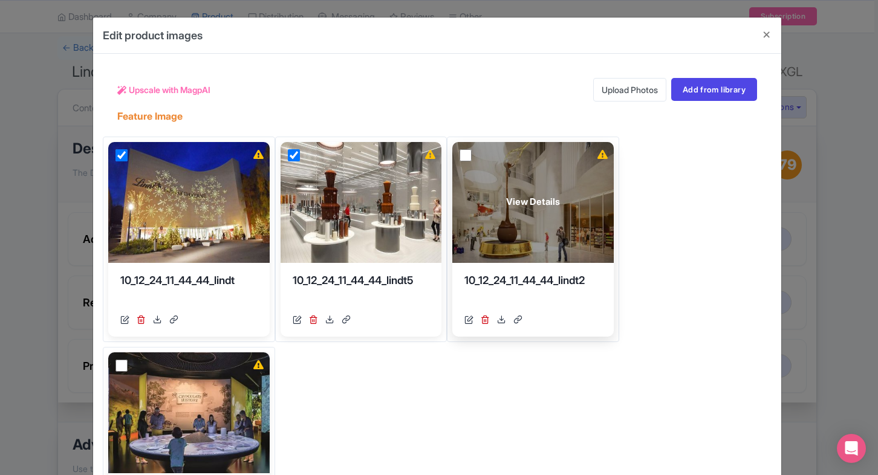
click at [464, 155] on input "checkbox" at bounding box center [466, 155] width 12 height 12
checkbox input "true"
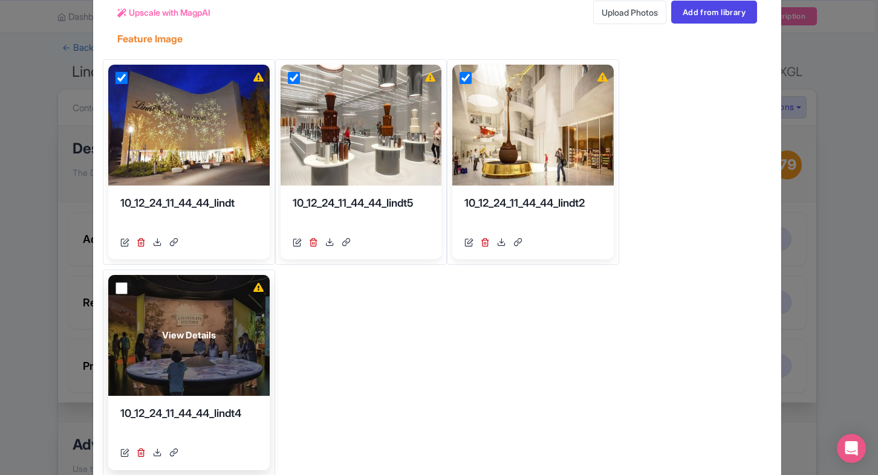
click at [122, 289] on input "checkbox" at bounding box center [121, 288] width 12 height 12
checkbox input "true"
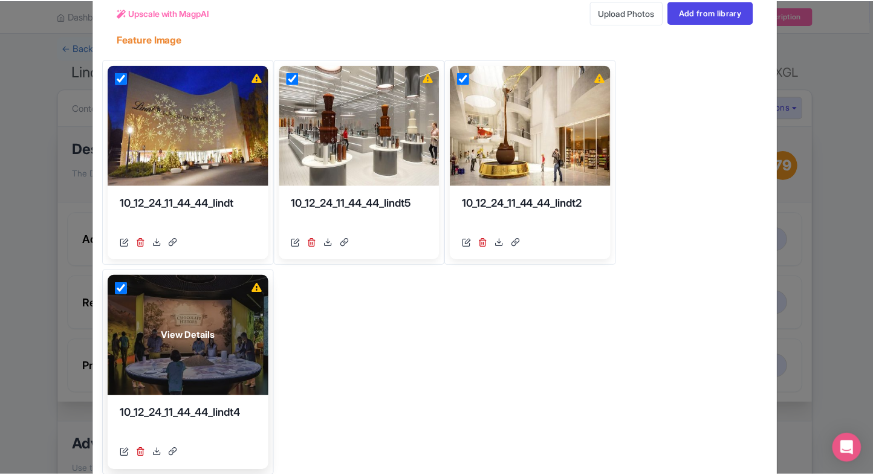
scroll to position [0, 0]
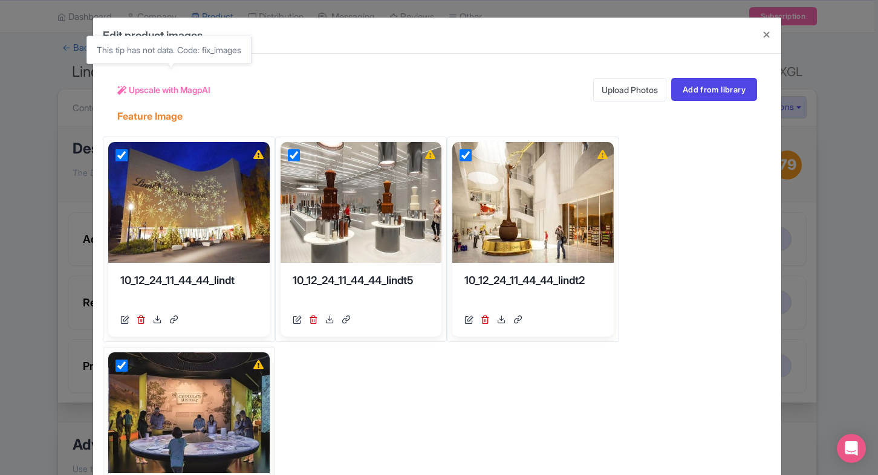
click at [203, 94] on span "Upscale with MagpAI" at bounding box center [170, 89] width 82 height 13
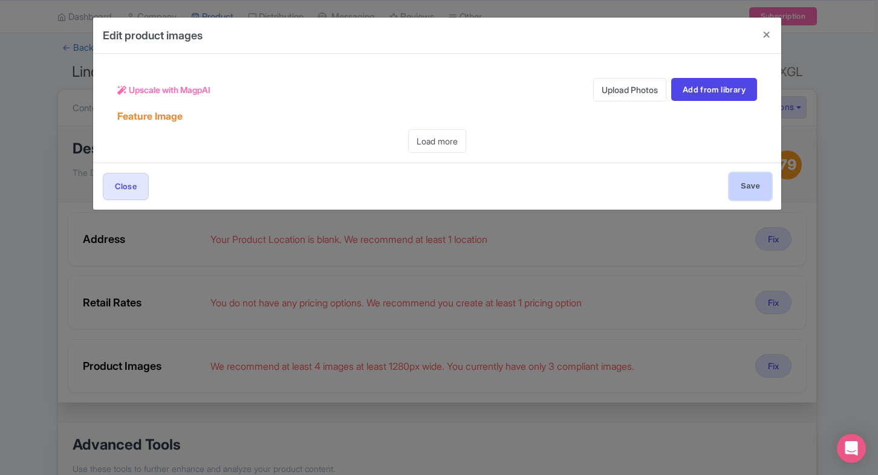
click at [743, 185] on input "Save" at bounding box center [750, 186] width 42 height 27
type input "Save"
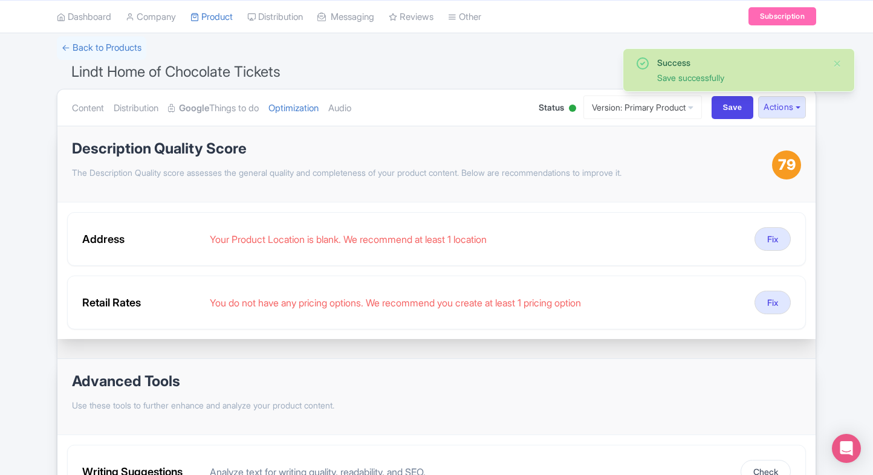
click at [387, 106] on ul "Content Distribution Google Things to do Optimization Audio" at bounding box center [293, 107] width 452 height 37
click at [368, 111] on ul "Content Distribution Google Things to do Optimization Audio" at bounding box center [293, 107] width 452 height 37
click at [351, 111] on link "Audio" at bounding box center [339, 108] width 23 height 38
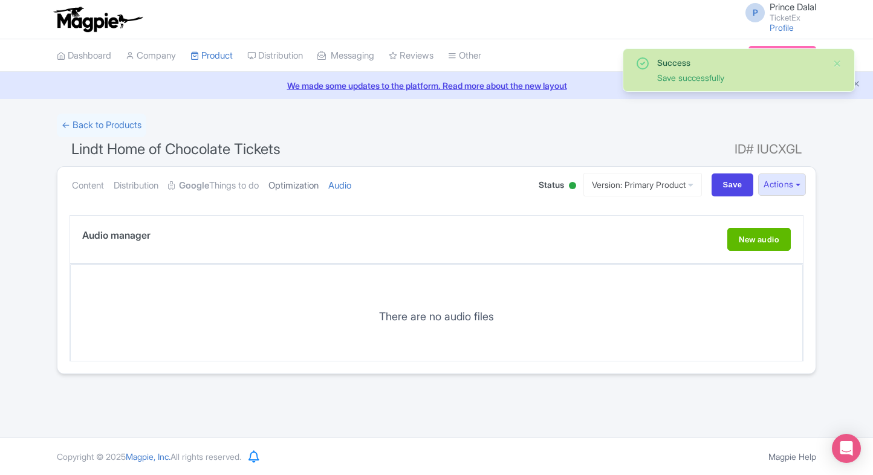
click at [316, 171] on link "Optimization" at bounding box center [293, 186] width 50 height 38
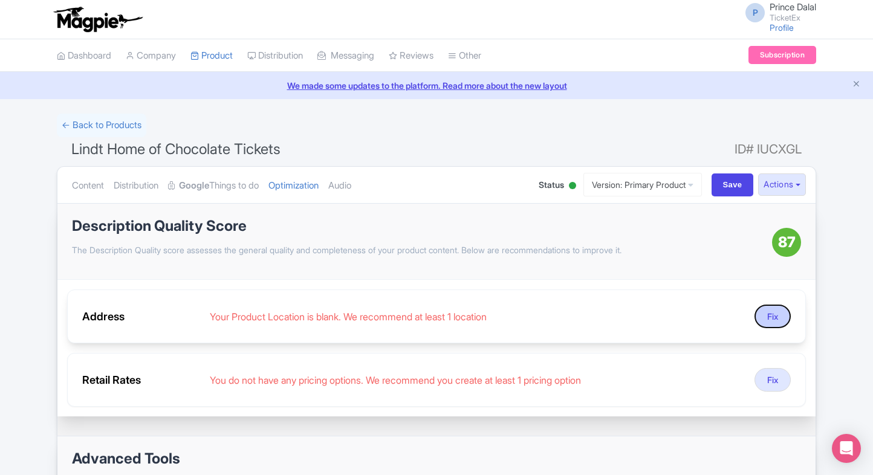
click at [757, 320] on button "Fix" at bounding box center [773, 317] width 36 height 24
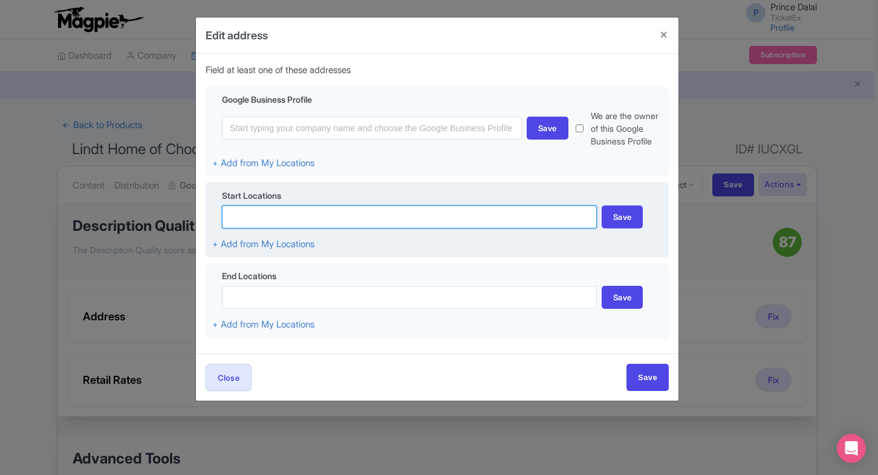
click at [348, 209] on input at bounding box center [409, 217] width 375 height 23
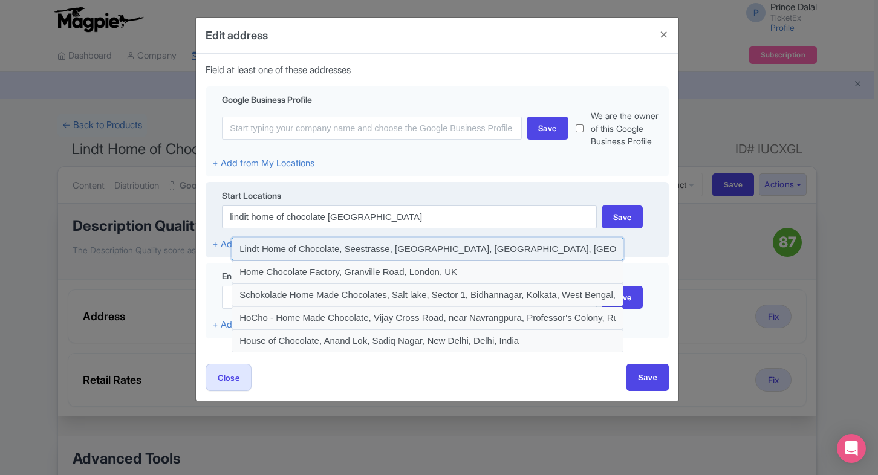
click at [435, 255] on input at bounding box center [428, 249] width 392 height 23
type input "Lindt Home of Chocolate, Seestrasse, [GEOGRAPHIC_DATA], [GEOGRAPHIC_DATA], [GEO…"
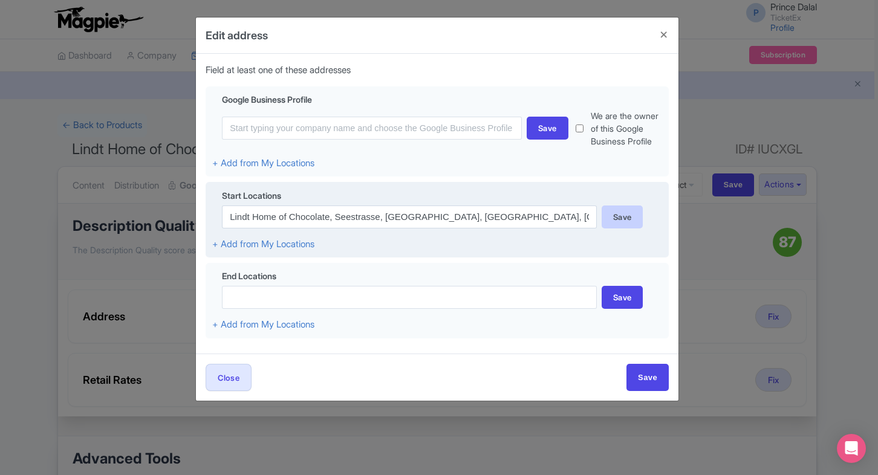
click at [620, 224] on div "Save" at bounding box center [623, 217] width 42 height 23
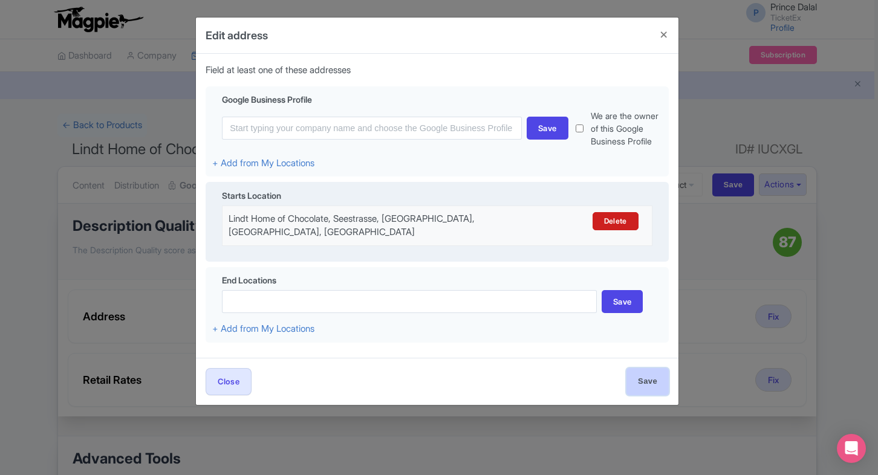
click at [642, 368] on input "Save" at bounding box center [647, 381] width 42 height 27
type input "Save"
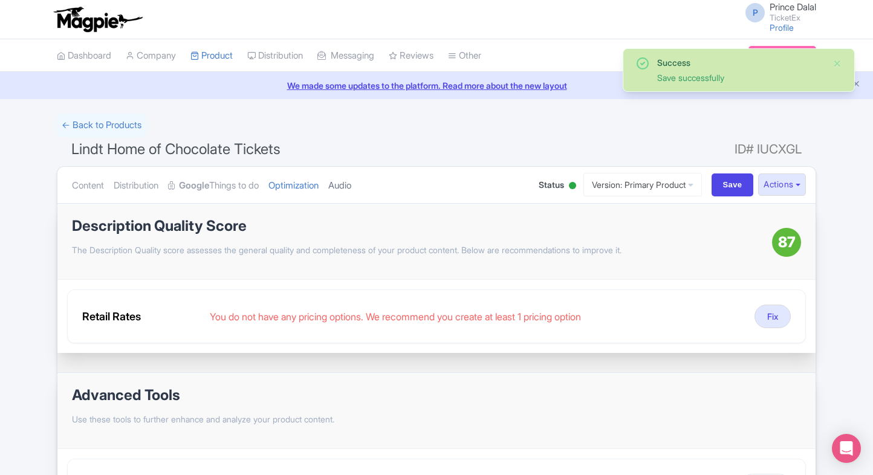
click at [351, 188] on link "Audio" at bounding box center [339, 186] width 23 height 38
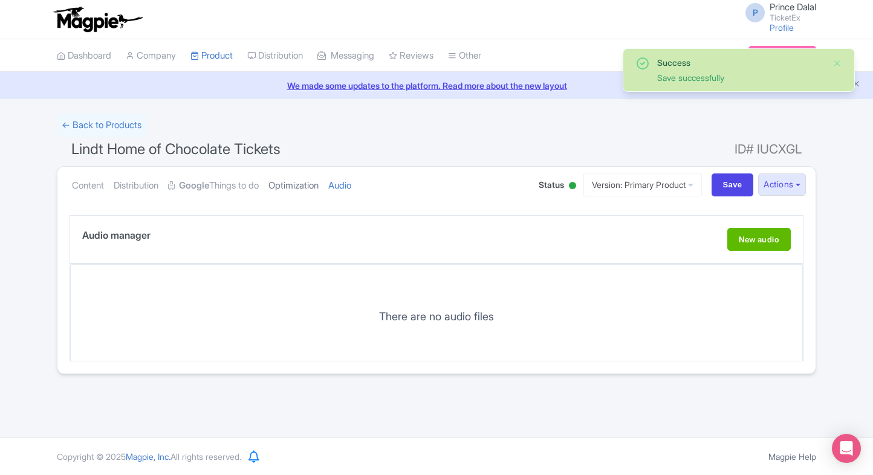
click at [307, 189] on link "Optimization" at bounding box center [293, 186] width 50 height 38
